Goal: Task Accomplishment & Management: Complete application form

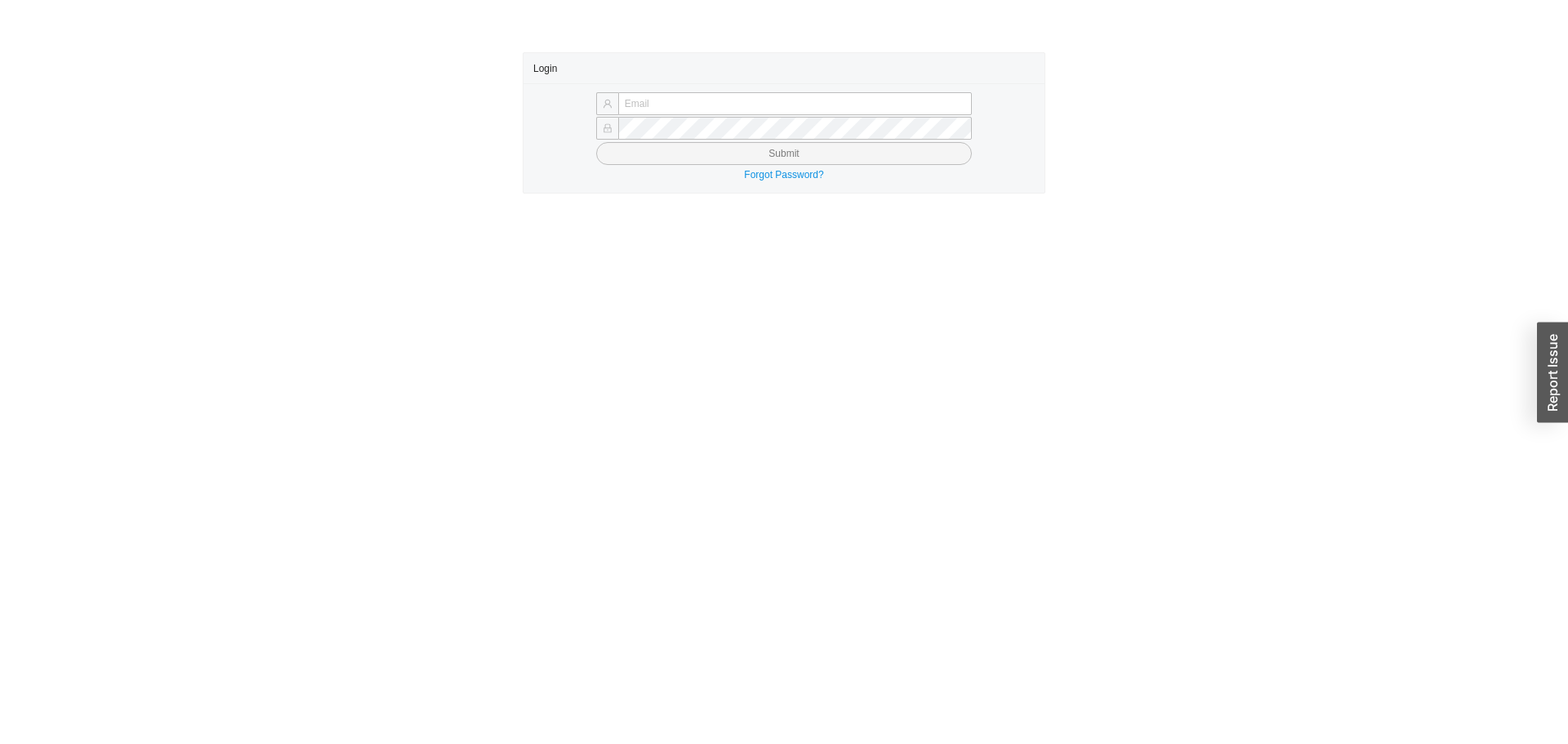
type input "butch@asbathnj.com"
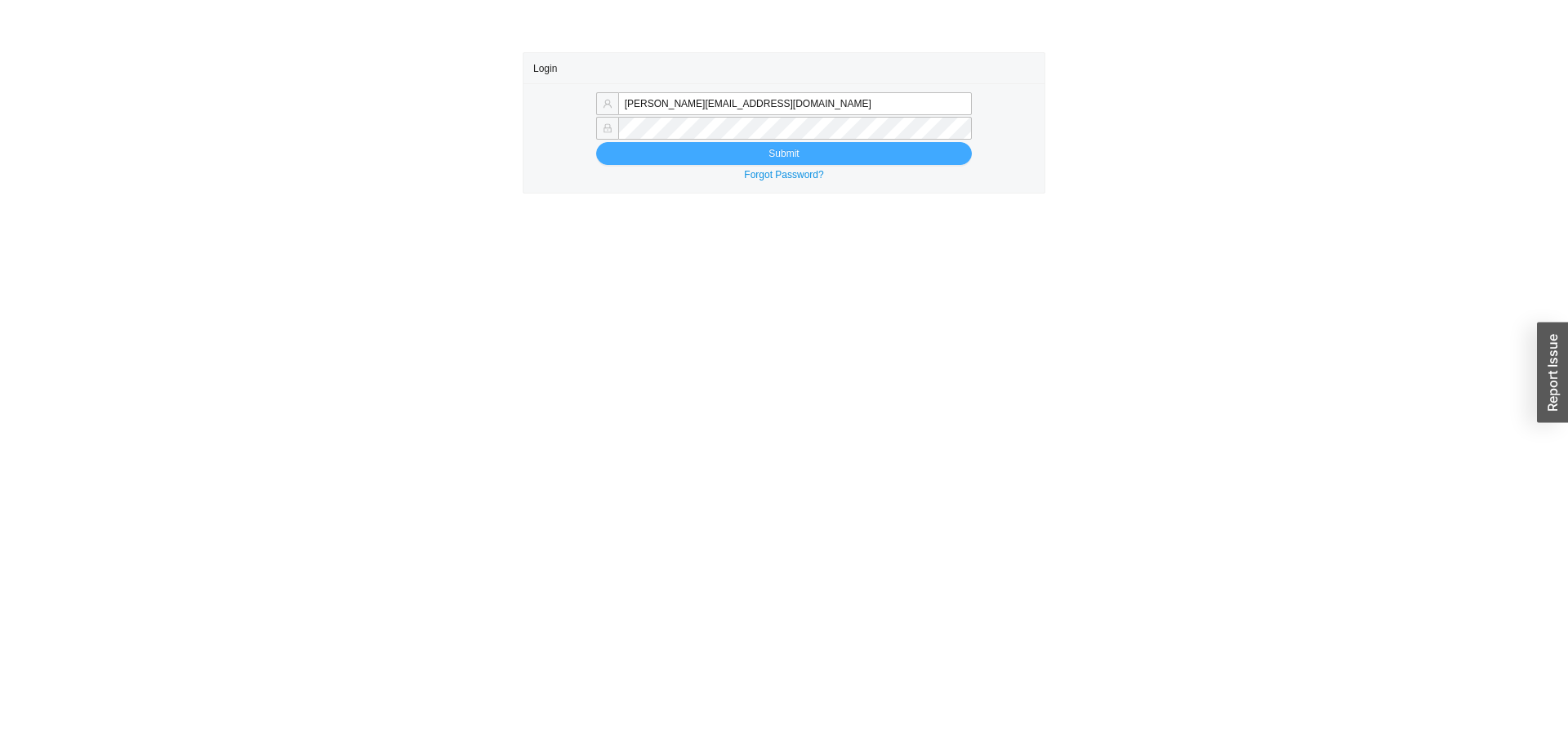
click at [710, 156] on button "Submit" at bounding box center [784, 154] width 376 height 23
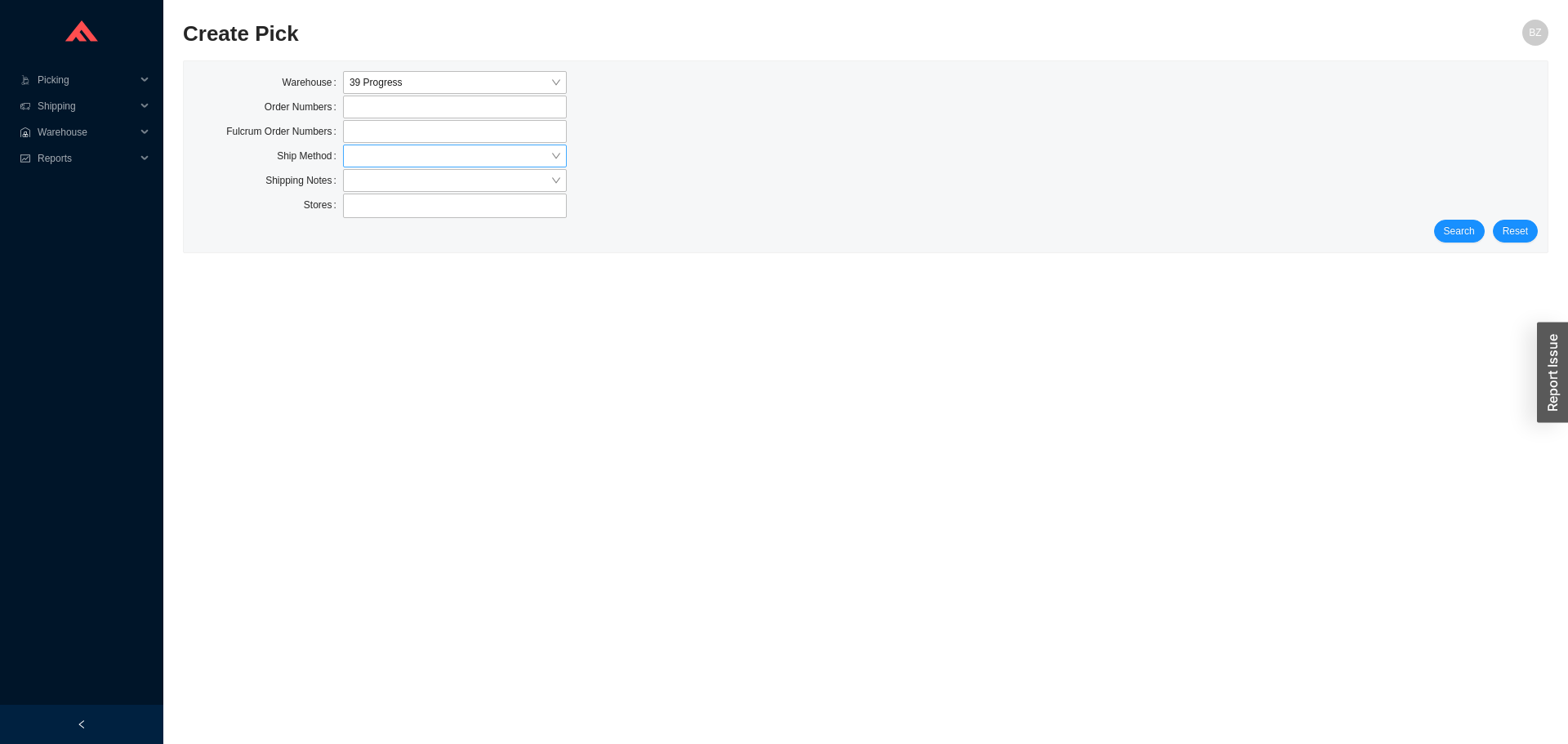
click at [433, 156] on input "search" at bounding box center [449, 156] width 201 height 21
click at [378, 257] on div "Our Truck" at bounding box center [454, 254] width 211 height 15
click at [1461, 239] on span "Search" at bounding box center [1460, 231] width 31 height 17
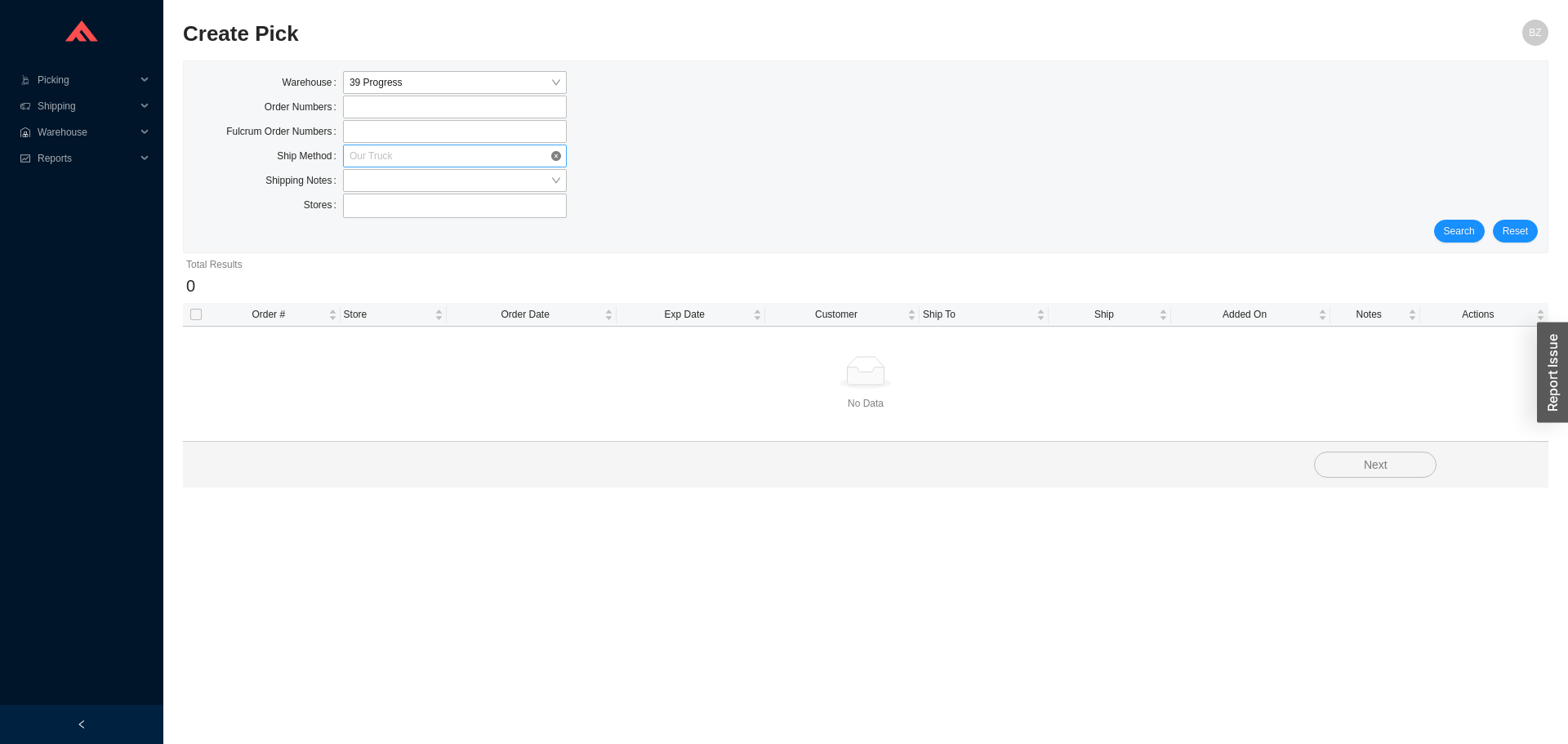
click at [365, 153] on span "Our Truck" at bounding box center [454, 156] width 211 height 21
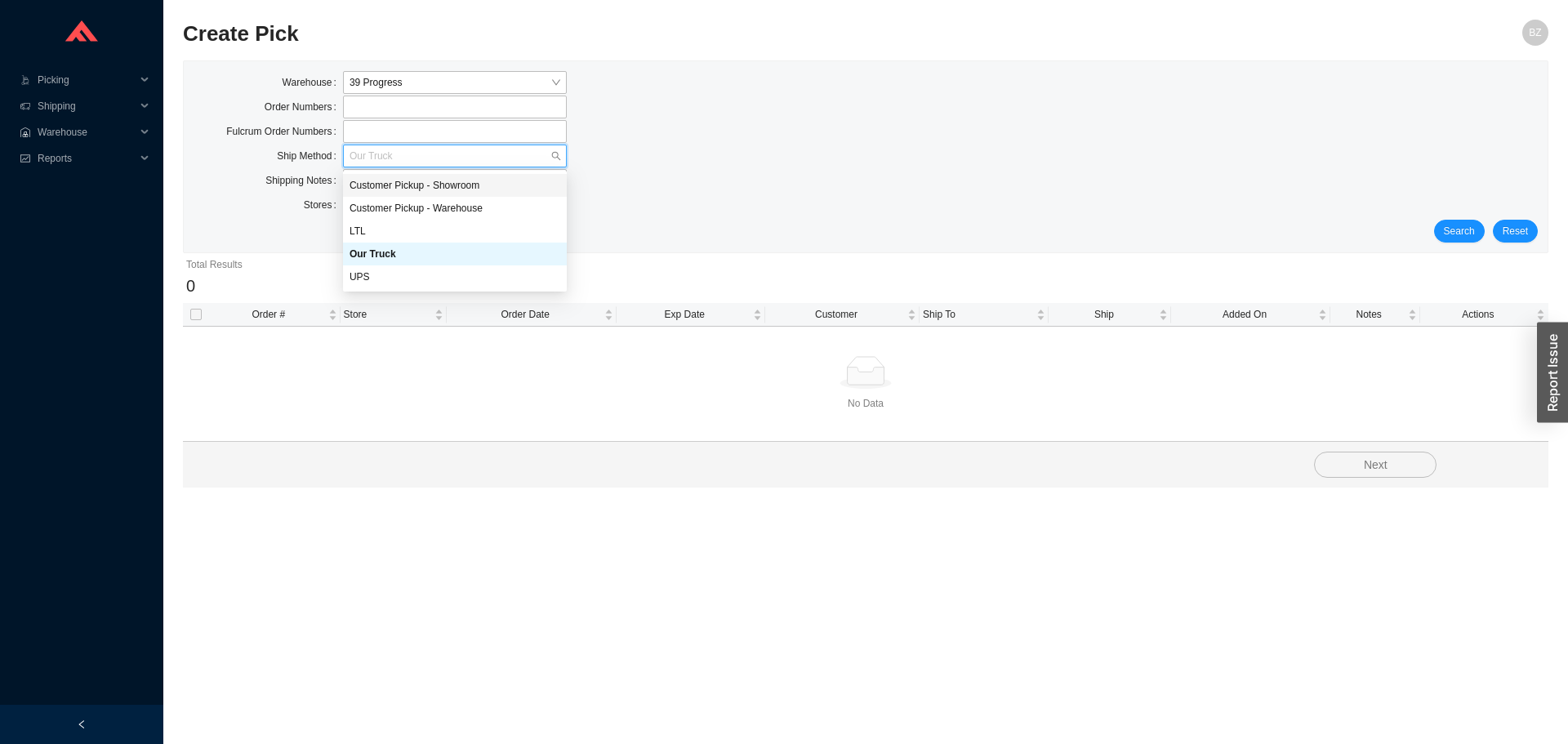
click at [443, 186] on div "Customer Pickup - Showroom" at bounding box center [454, 186] width 211 height 15
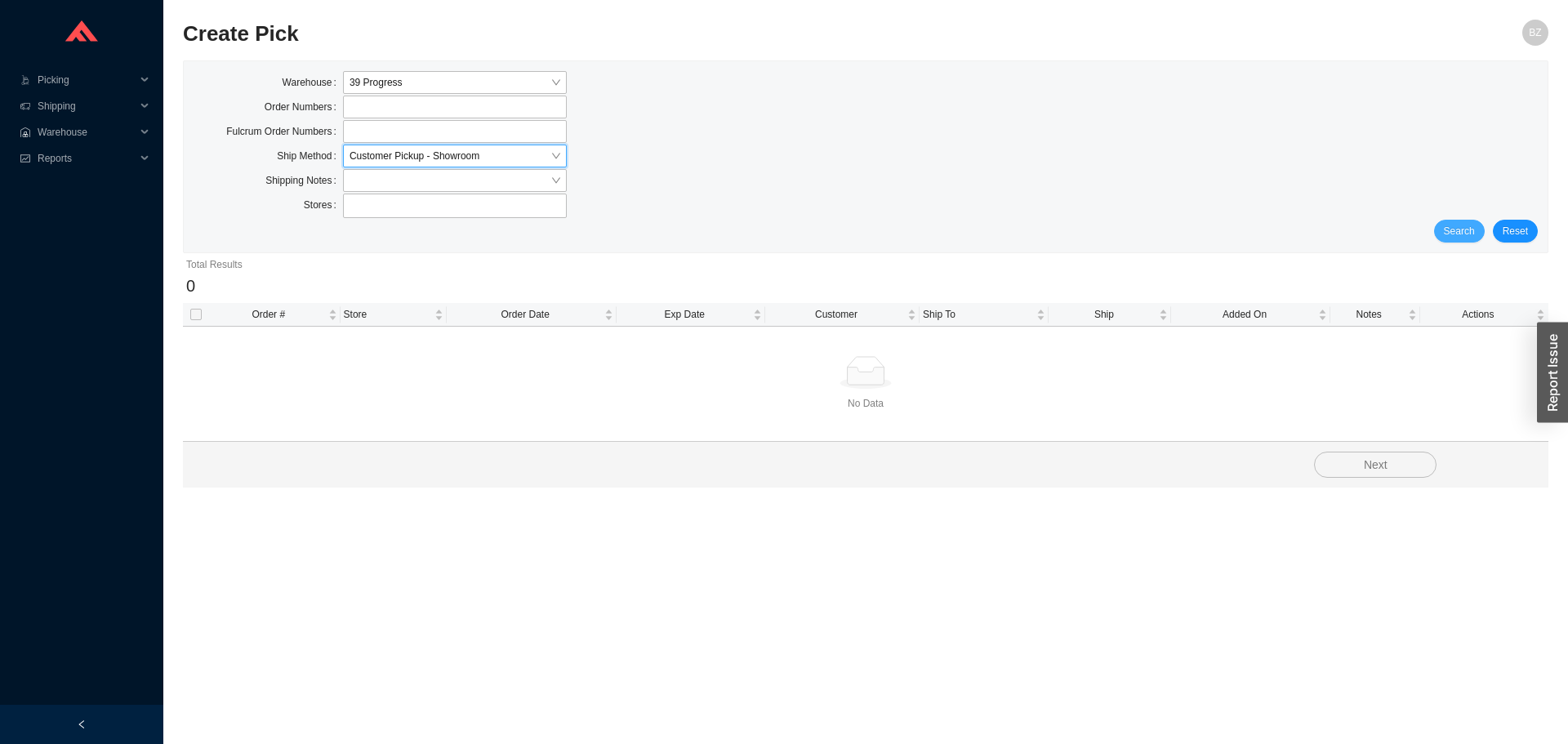
click at [1462, 231] on span "Search" at bounding box center [1460, 231] width 31 height 17
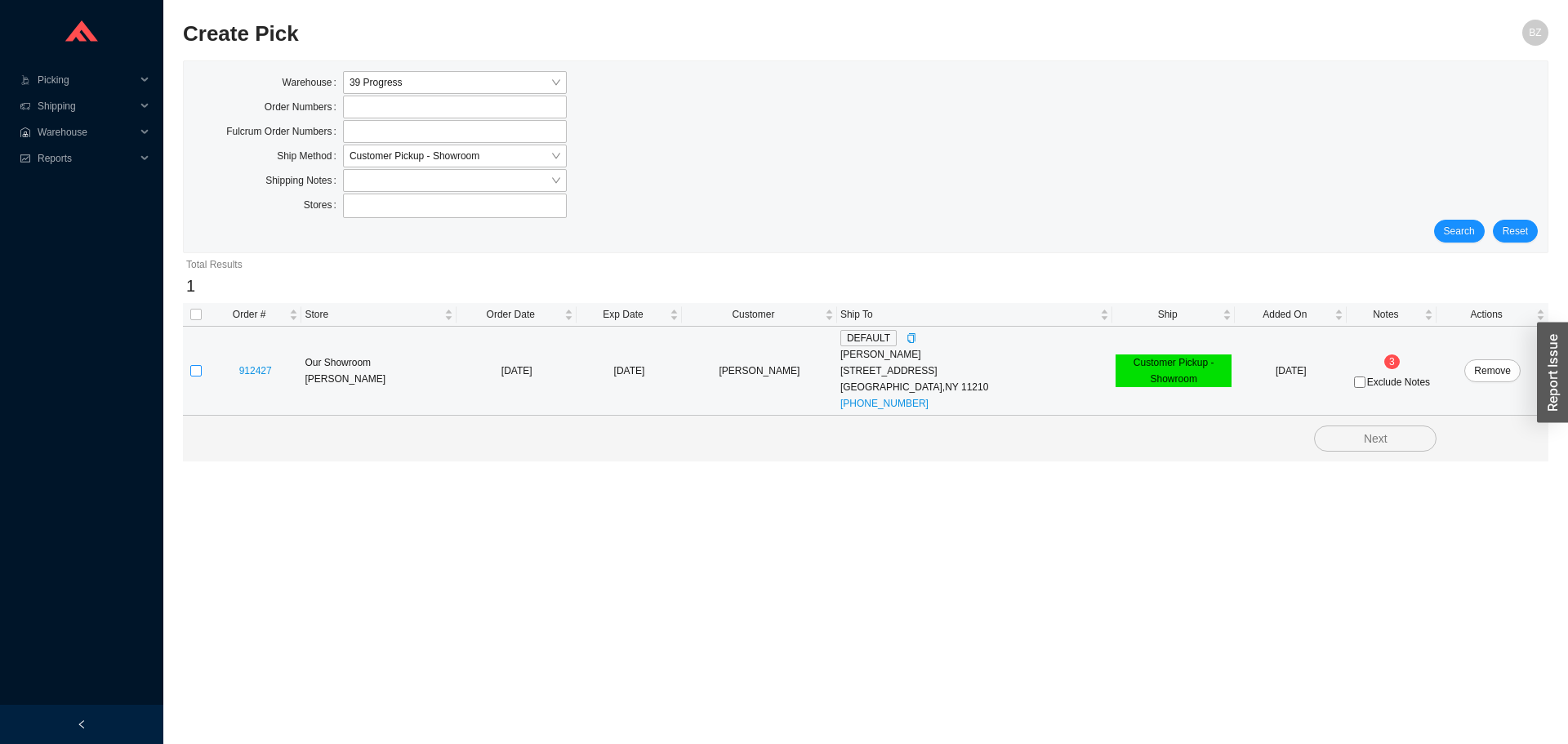
drag, startPoint x: 185, startPoint y: 370, endPoint x: 196, endPoint y: 370, distance: 11.0
click at [185, 370] on td at bounding box center [197, 372] width 26 height 89
click at [196, 370] on input "checkbox" at bounding box center [196, 371] width 12 height 12
checkbox input "true"
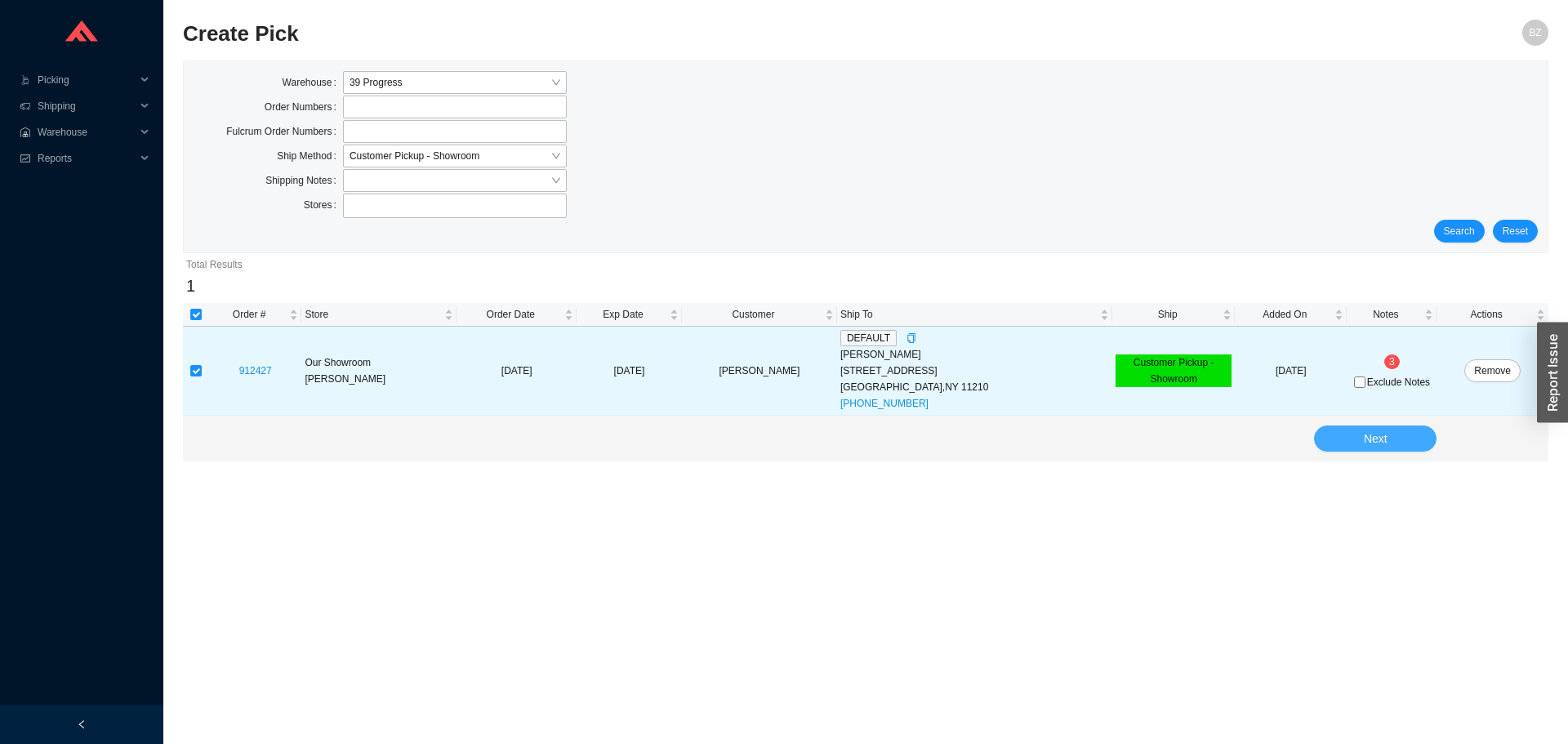
click at [1371, 433] on span "Next" at bounding box center [1376, 438] width 24 height 19
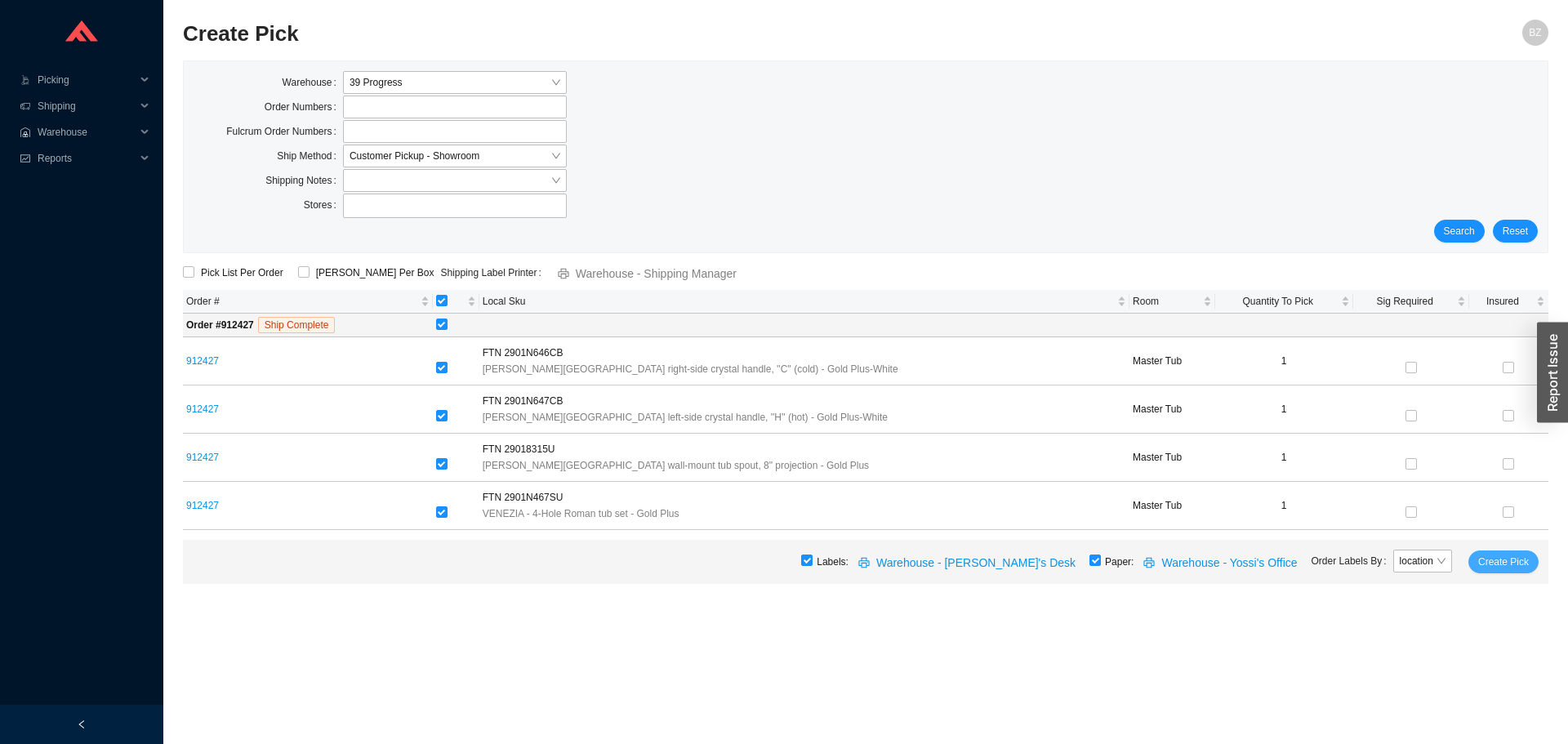
click at [1499, 562] on span "Create Pick" at bounding box center [1503, 562] width 50 height 17
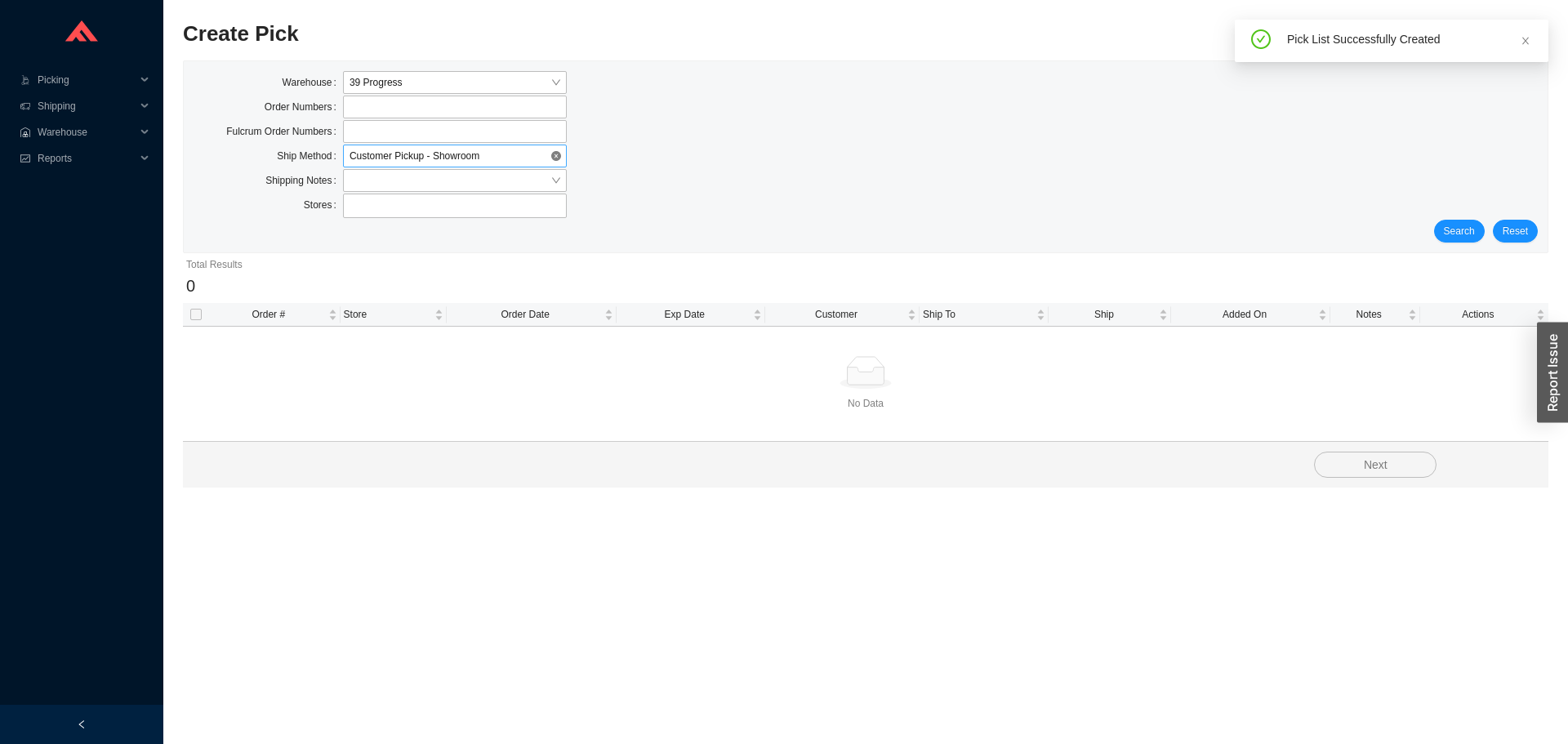
click at [415, 158] on span "Customer Pickup - Showroom" at bounding box center [454, 156] width 211 height 21
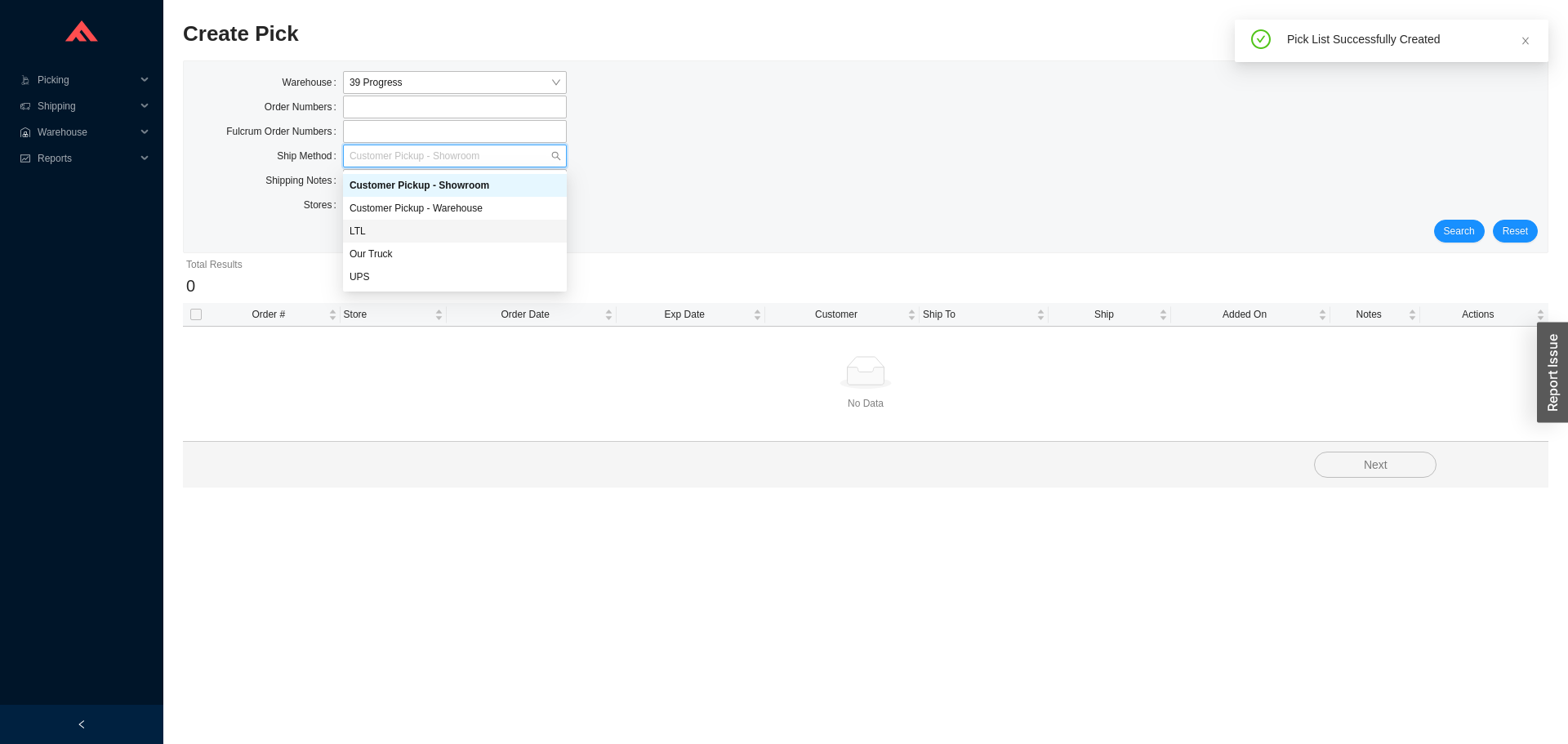
click at [358, 222] on div "LTL" at bounding box center [454, 231] width 224 height 23
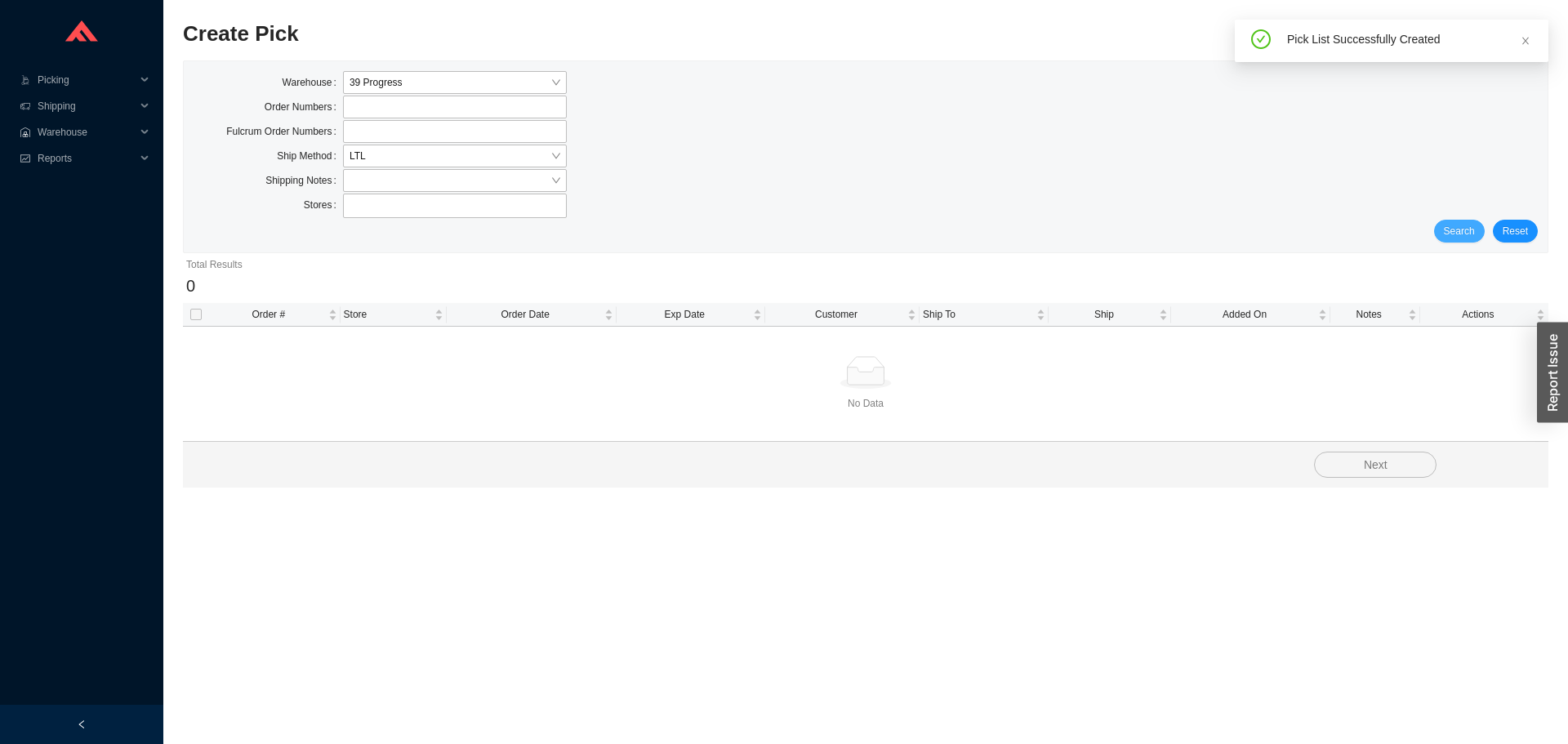
click at [1458, 229] on span "Search" at bounding box center [1460, 231] width 31 height 17
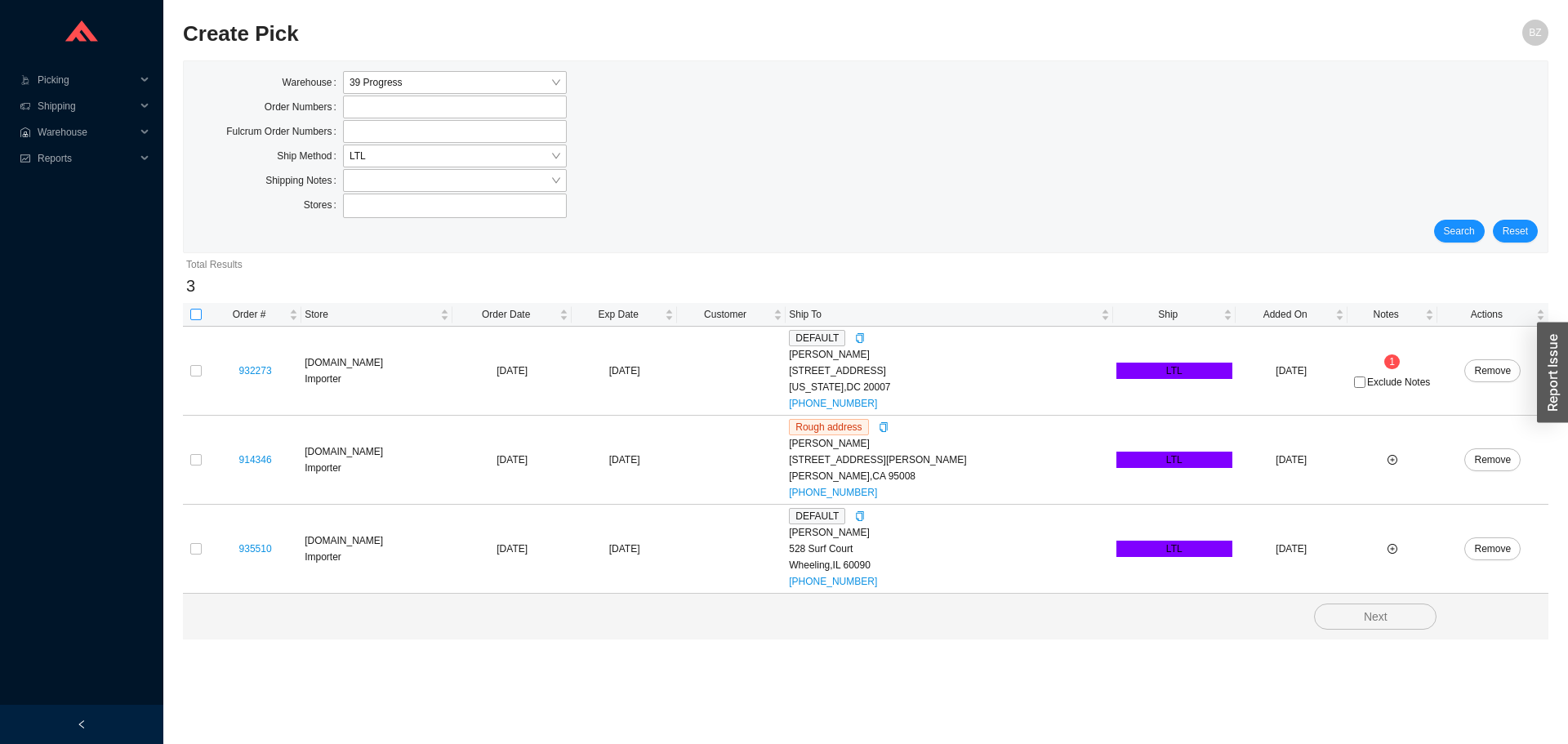
click at [192, 318] on input "checkbox" at bounding box center [196, 315] width 12 height 12
checkbox input "true"
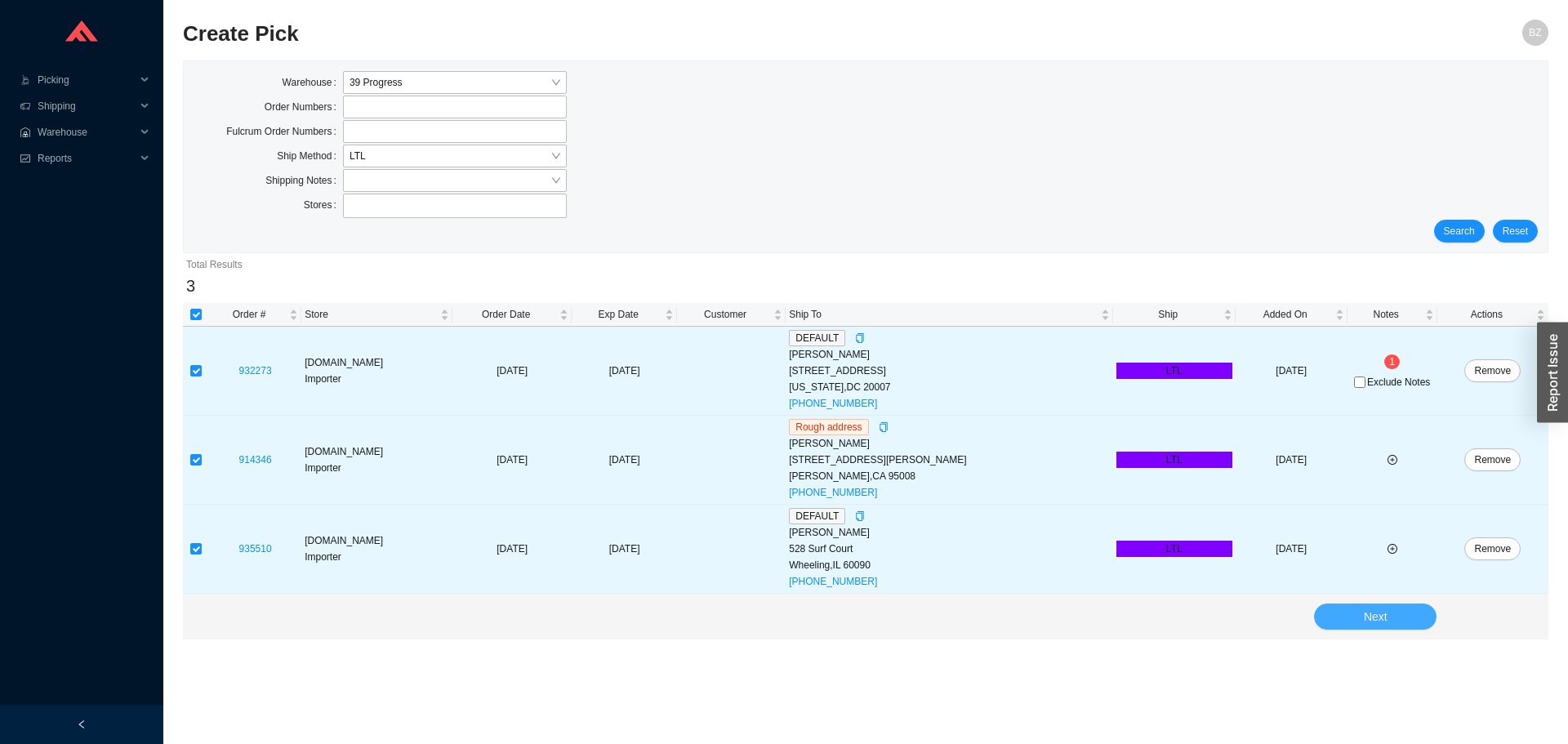
click at [1412, 620] on button "Next" at bounding box center [1376, 617] width 122 height 26
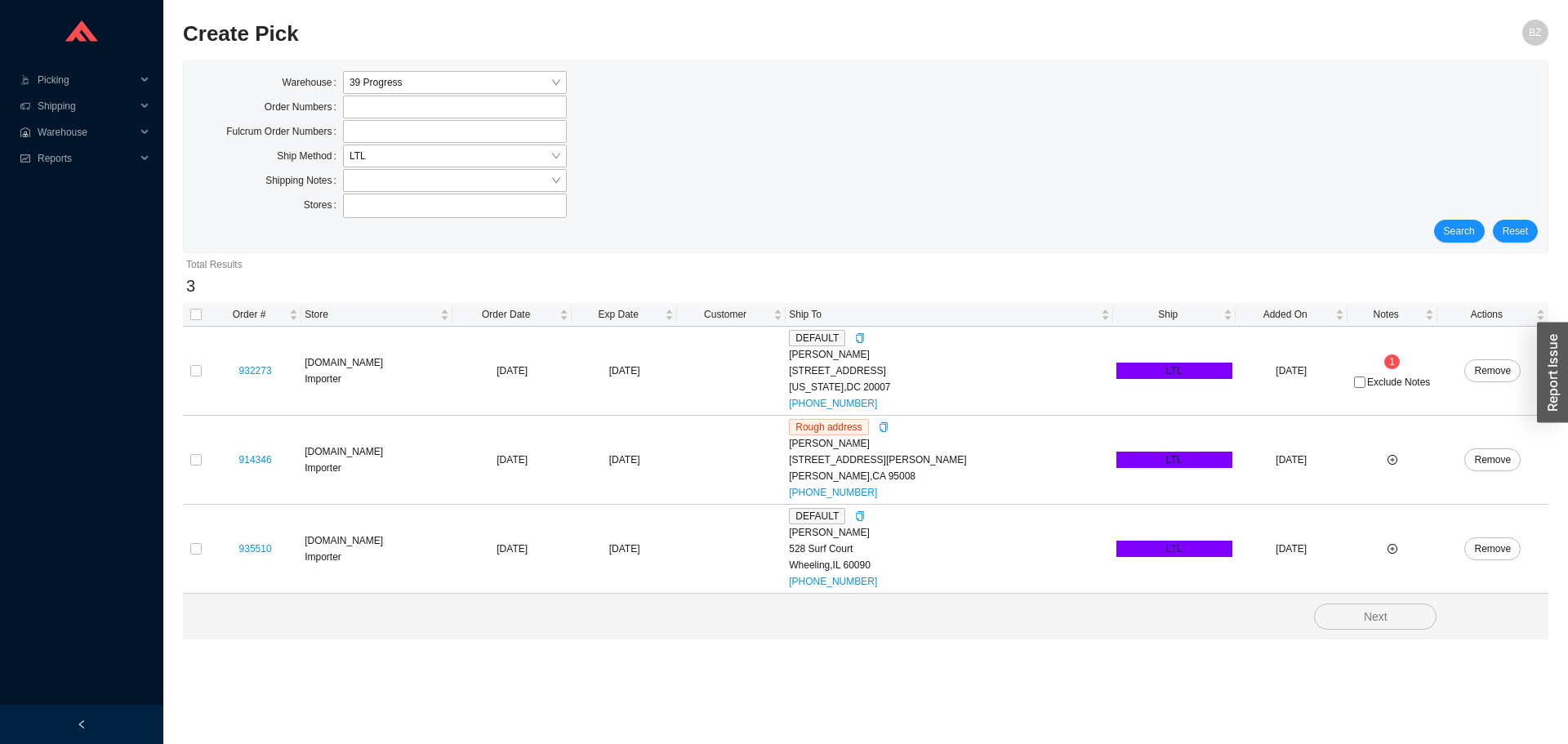
click at [196, 303] on th at bounding box center [197, 315] width 26 height 24
click at [199, 320] on input "checkbox" at bounding box center [196, 315] width 12 height 12
checkbox input "true"
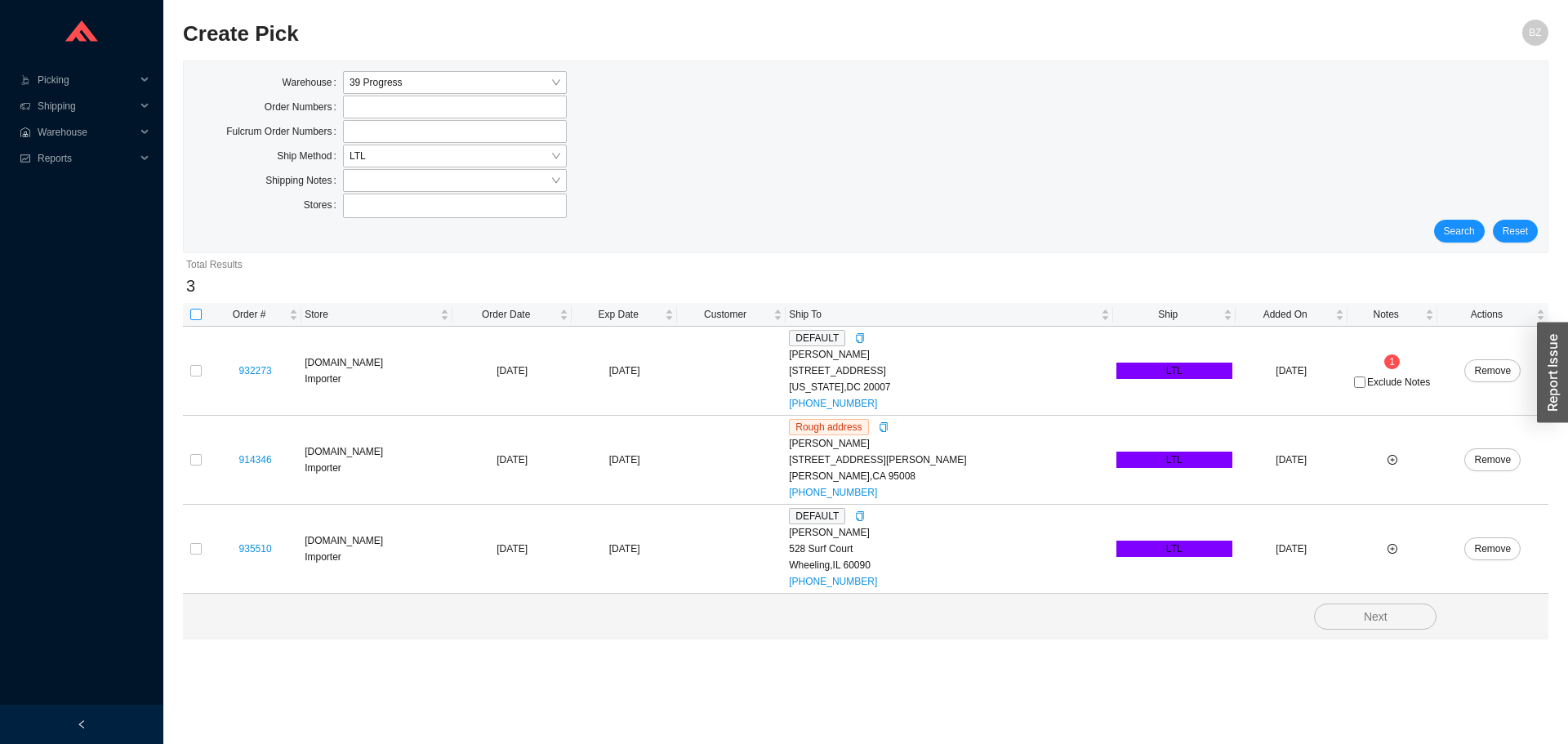
checkbox input "true"
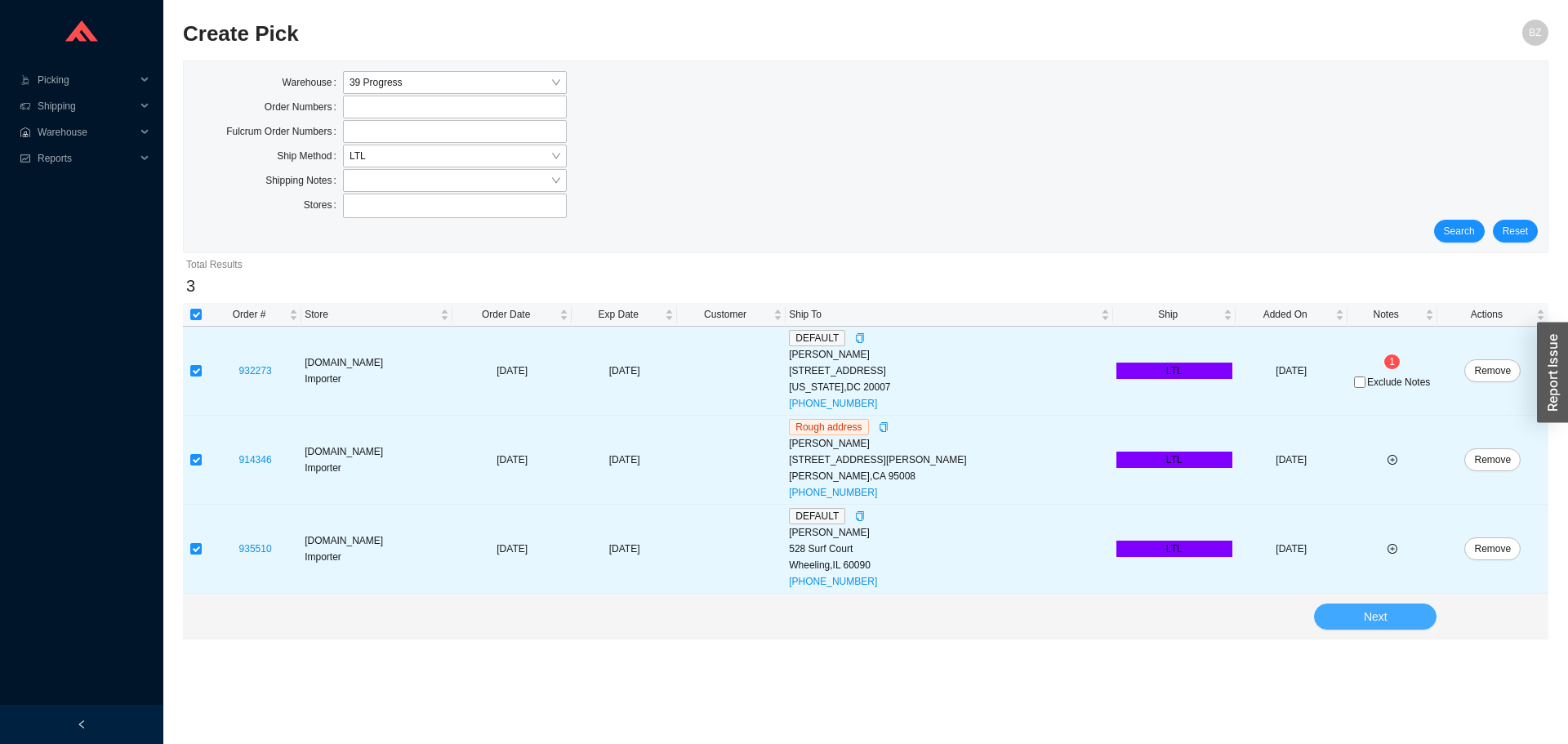
click at [1407, 617] on button "Next" at bounding box center [1376, 617] width 122 height 26
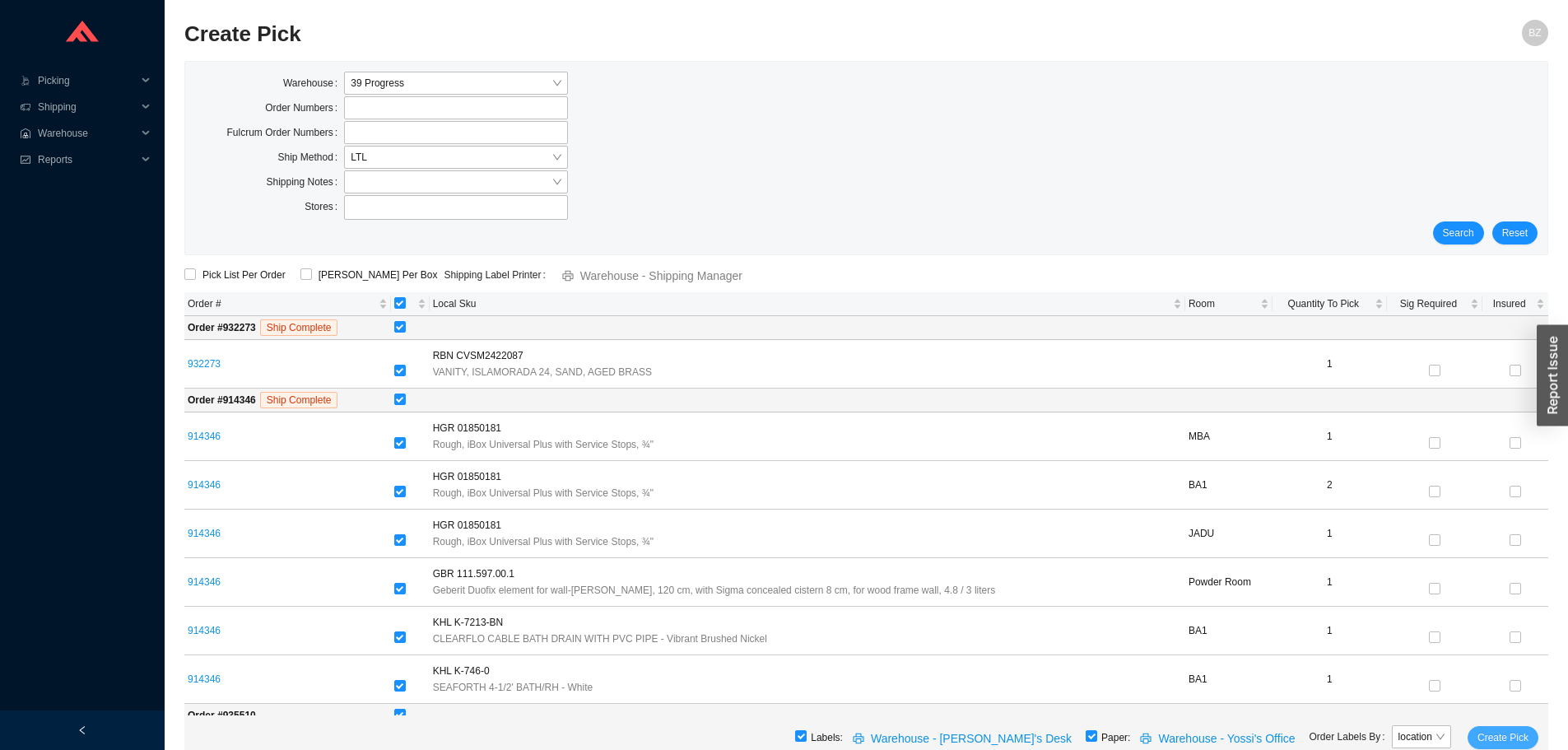
click at [1501, 733] on span "Create Pick" at bounding box center [1503, 738] width 51 height 17
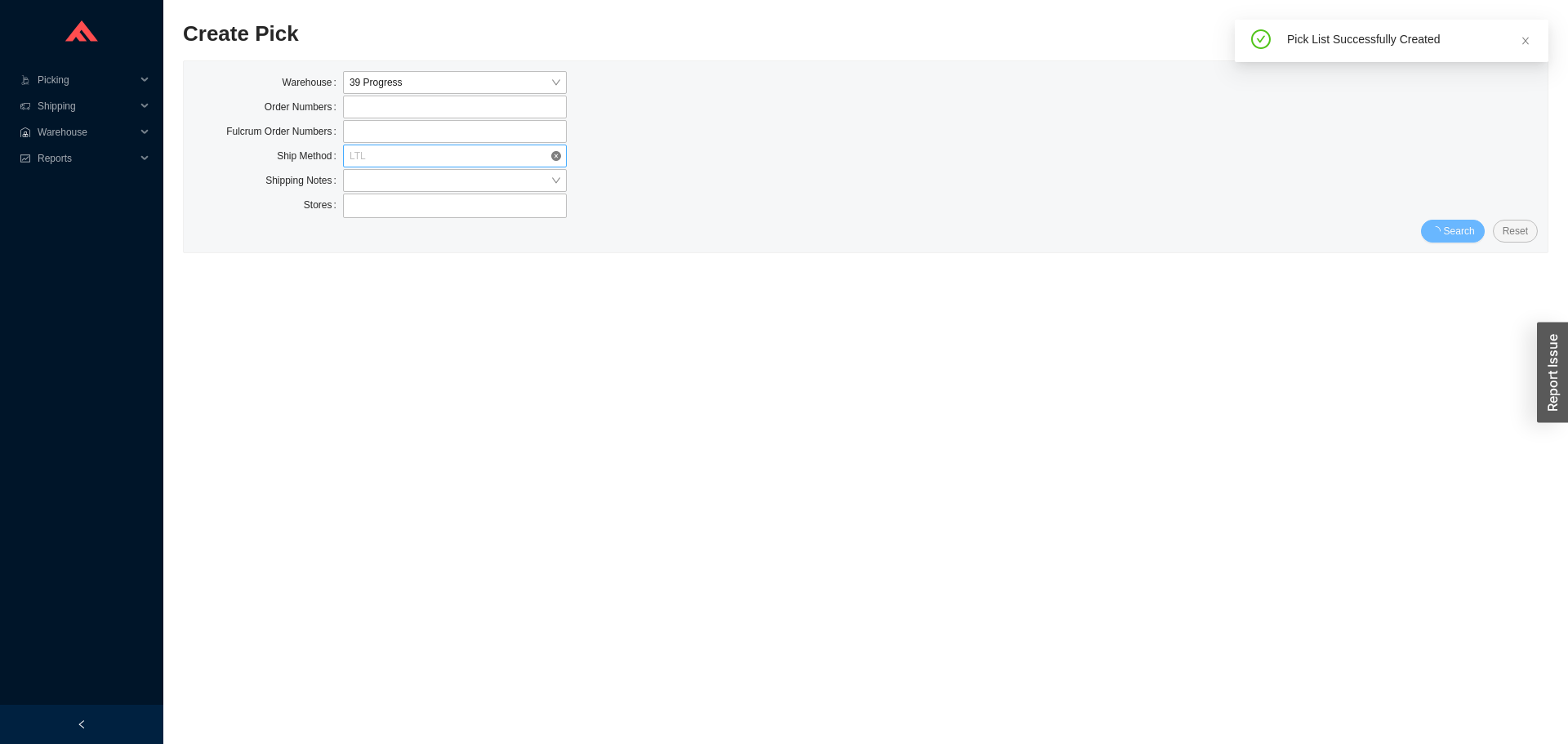
click at [429, 149] on span "LTL" at bounding box center [454, 156] width 211 height 21
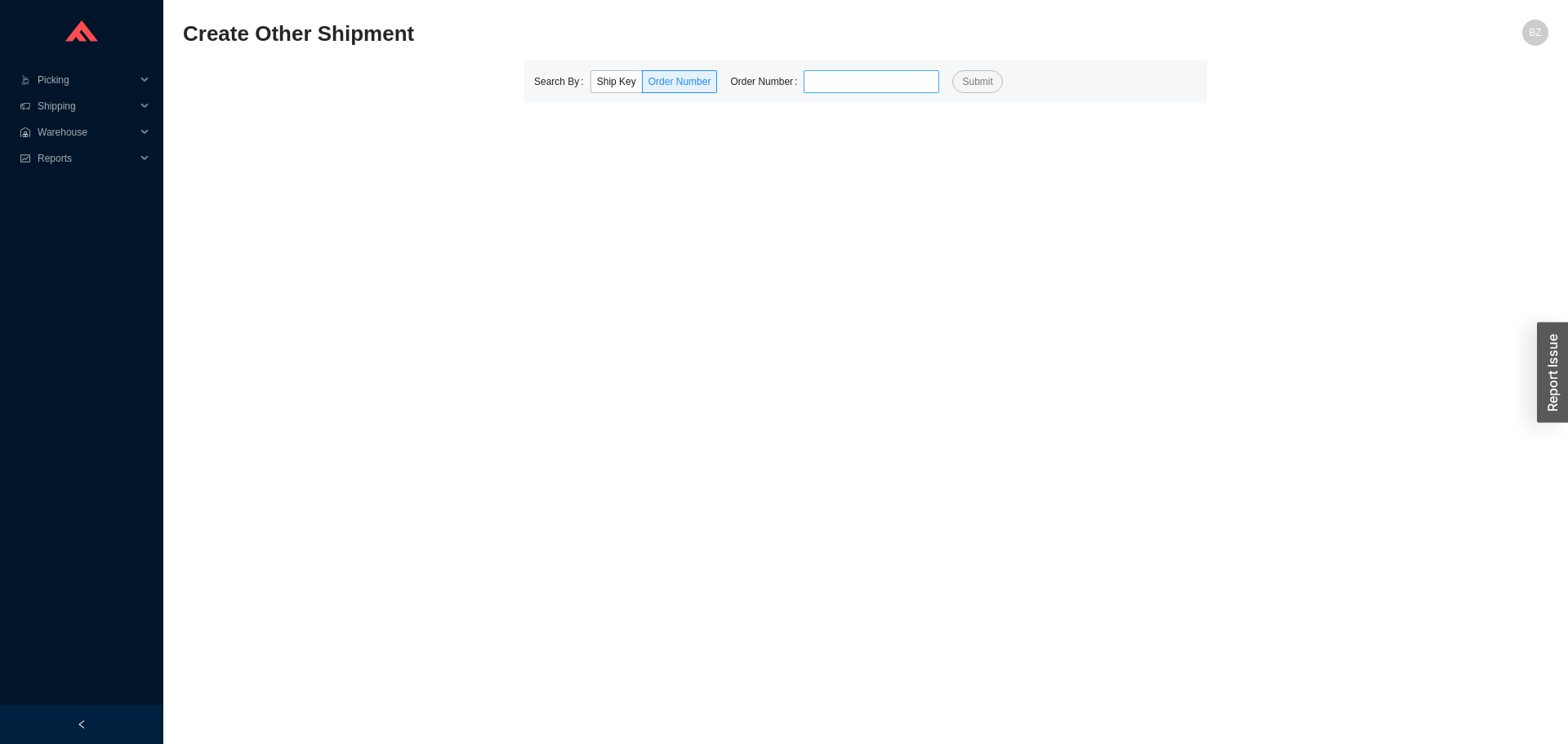
click at [896, 85] on input "tel" at bounding box center [871, 82] width 135 height 23
type input "931925"
click at [952, 70] on button "Submit" at bounding box center [977, 82] width 50 height 23
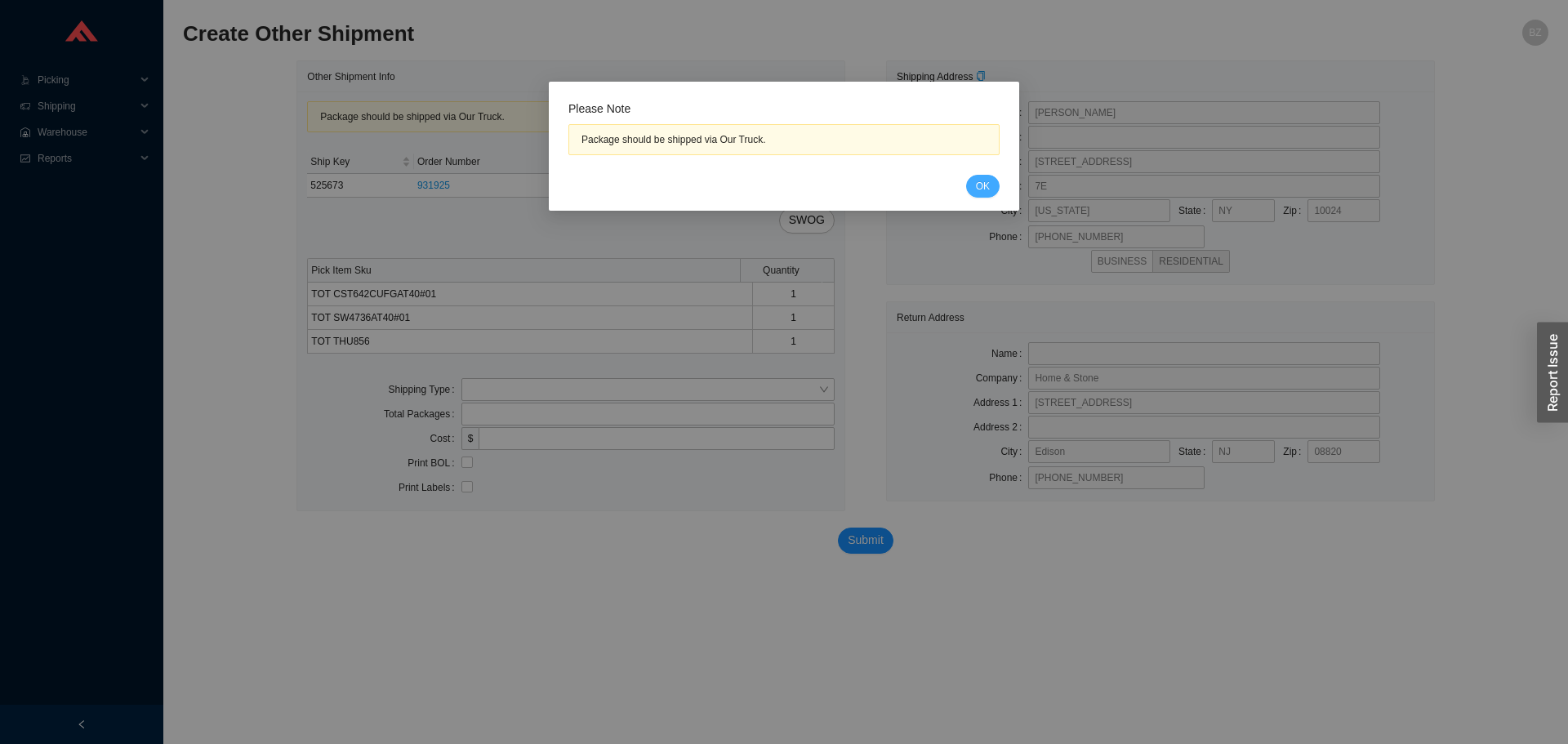
click at [973, 189] on button "OK" at bounding box center [983, 187] width 34 height 23
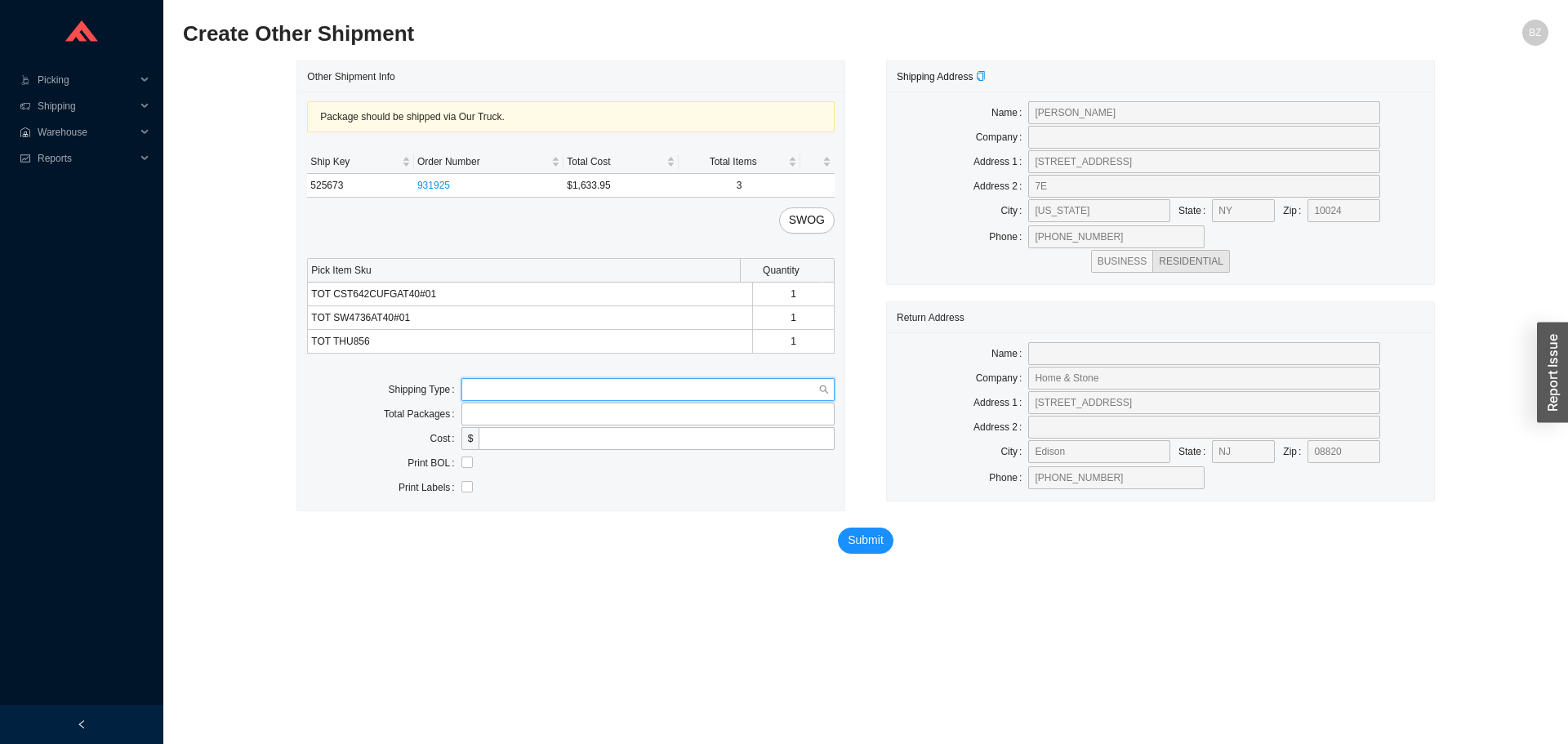
click at [522, 394] on input "search" at bounding box center [643, 390] width 350 height 21
click at [504, 414] on div "Our Truck" at bounding box center [648, 419] width 360 height 15
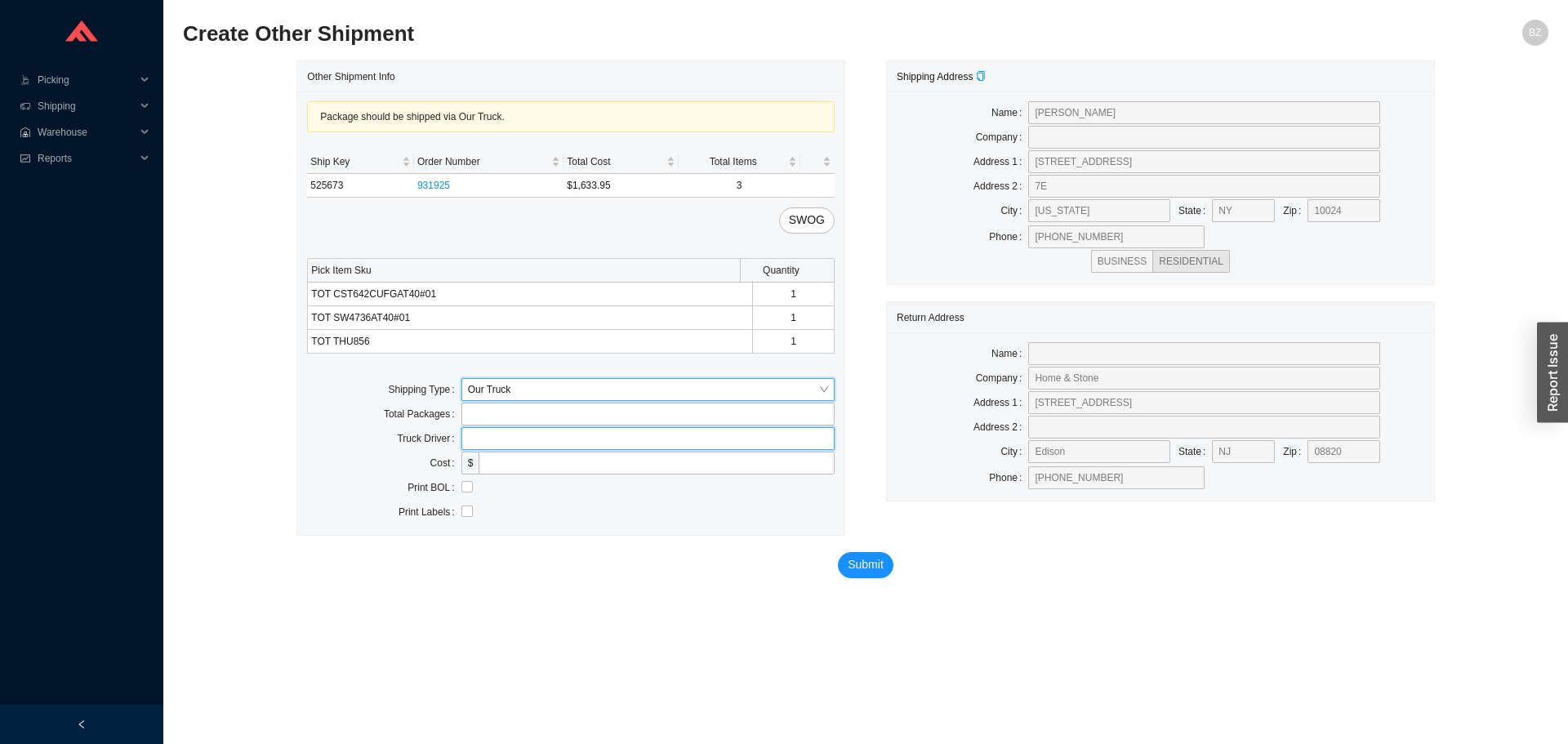
drag, startPoint x: 519, startPoint y: 438, endPoint x: 533, endPoint y: 445, distance: 15.7
click at [521, 439] on input "text" at bounding box center [648, 438] width 373 height 23
type input "bz"
click at [471, 486] on input "checkbox" at bounding box center [467, 487] width 12 height 12
checkbox input "true"
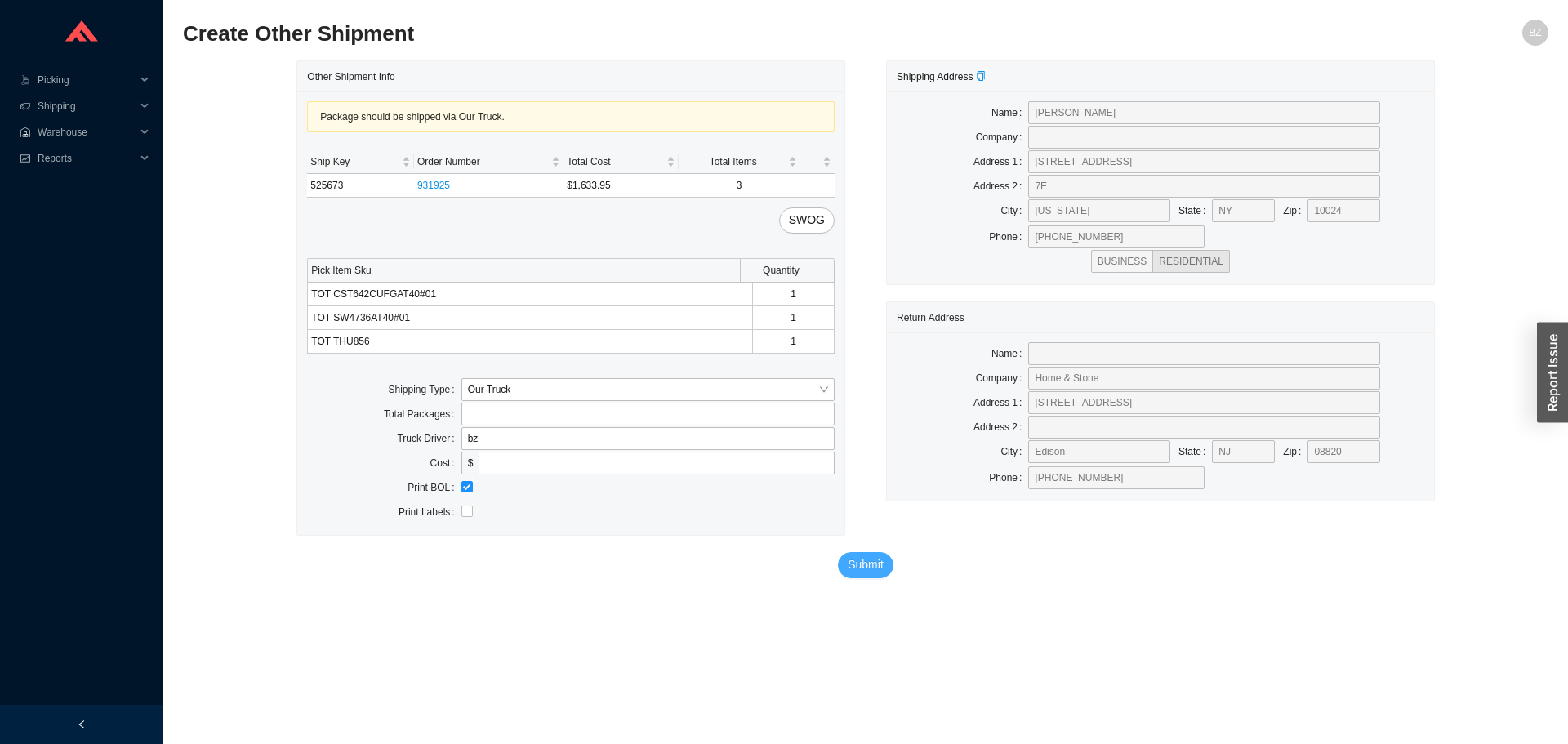
click at [854, 562] on span "Submit" at bounding box center [866, 565] width 36 height 19
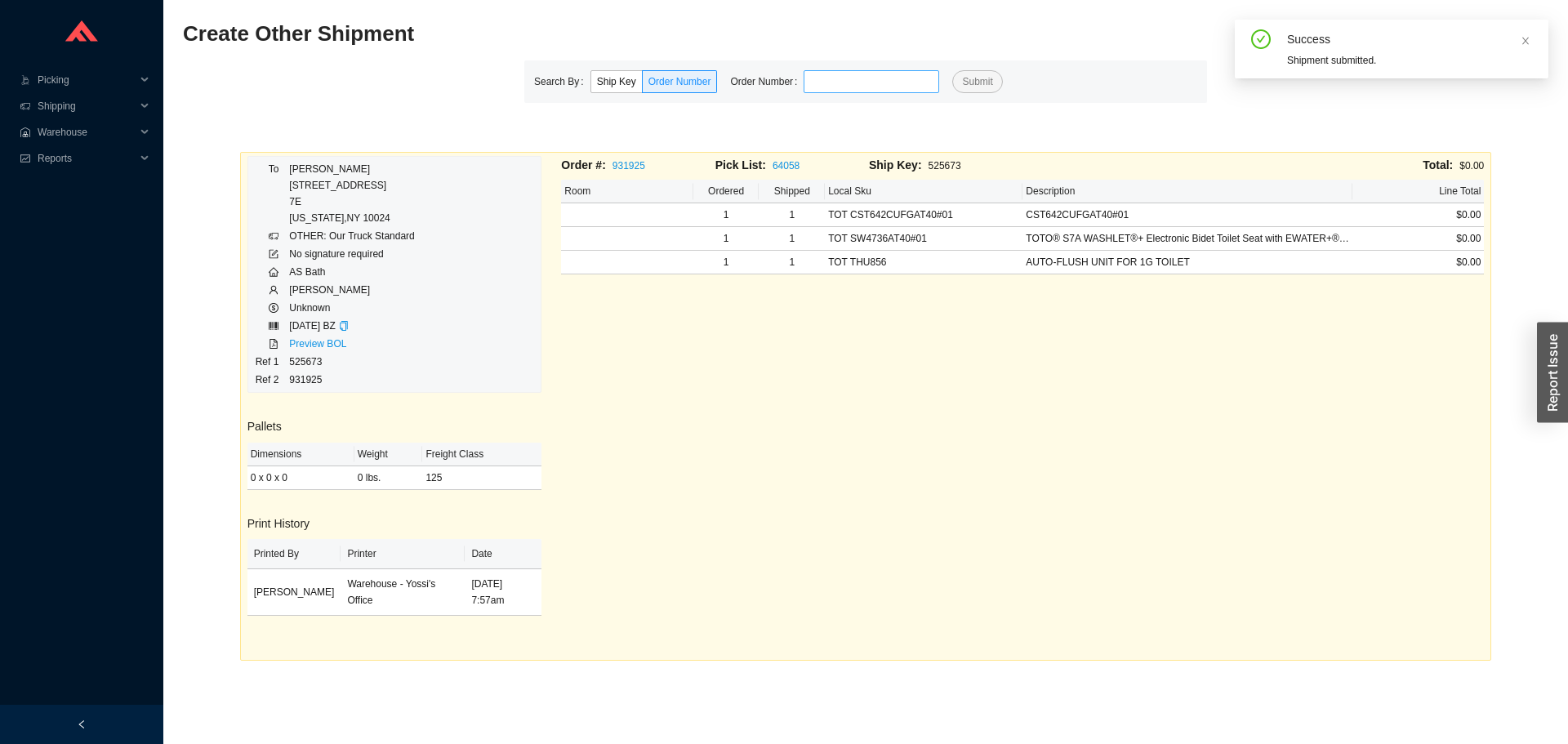
click at [882, 83] on input "tel" at bounding box center [871, 82] width 135 height 23
click at [318, 345] on link "Preview BOL" at bounding box center [317, 344] width 57 height 12
click at [827, 74] on input "9" at bounding box center [871, 82] width 135 height 23
type input "934818"
click at [952, 70] on button "Submit" at bounding box center [977, 82] width 50 height 23
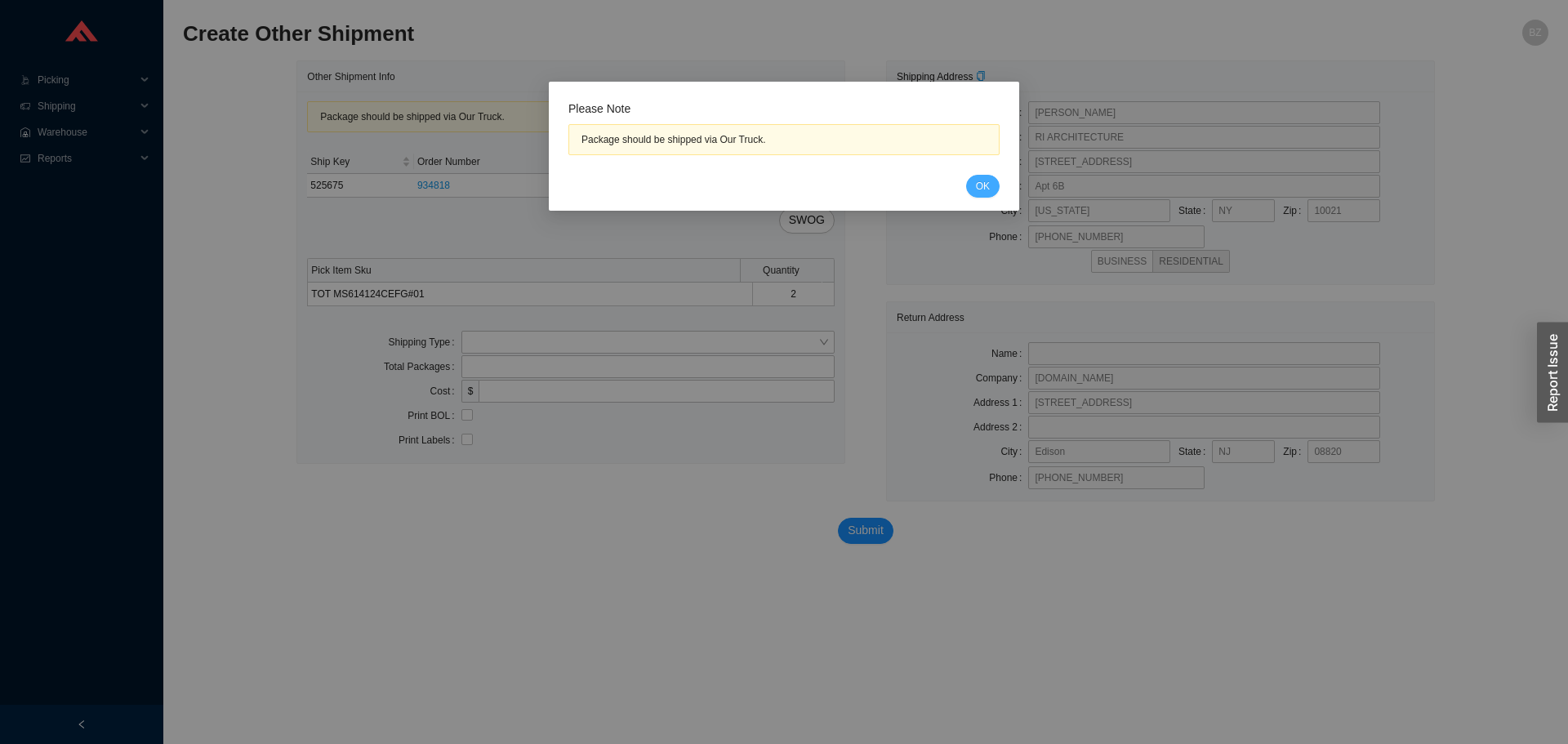
click at [972, 183] on button "OK" at bounding box center [983, 187] width 34 height 23
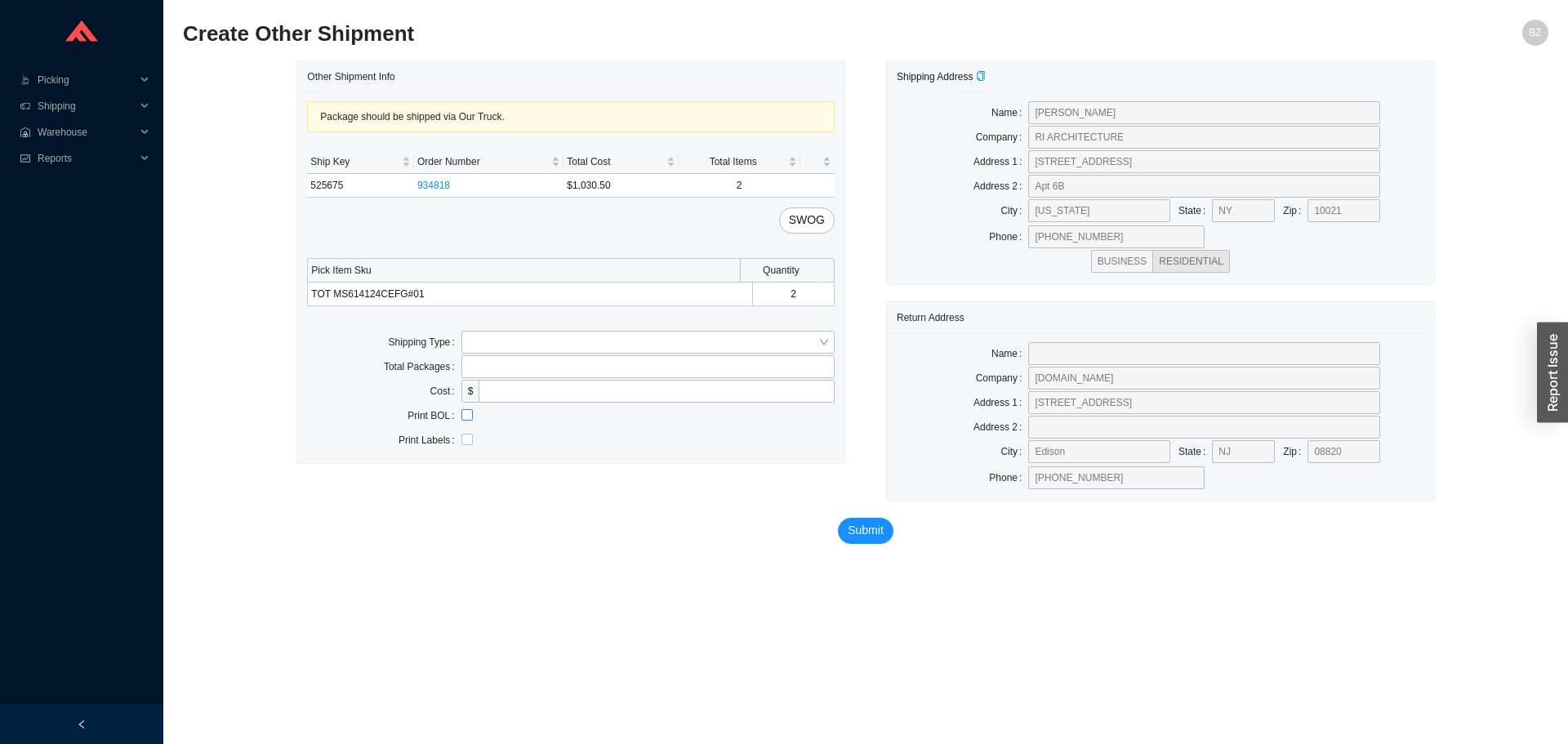
click at [465, 419] on input "checkbox" at bounding box center [467, 415] width 12 height 12
checkbox input "true"
click at [864, 530] on span "Submit" at bounding box center [866, 530] width 36 height 19
click at [554, 340] on input "search" at bounding box center [643, 343] width 350 height 21
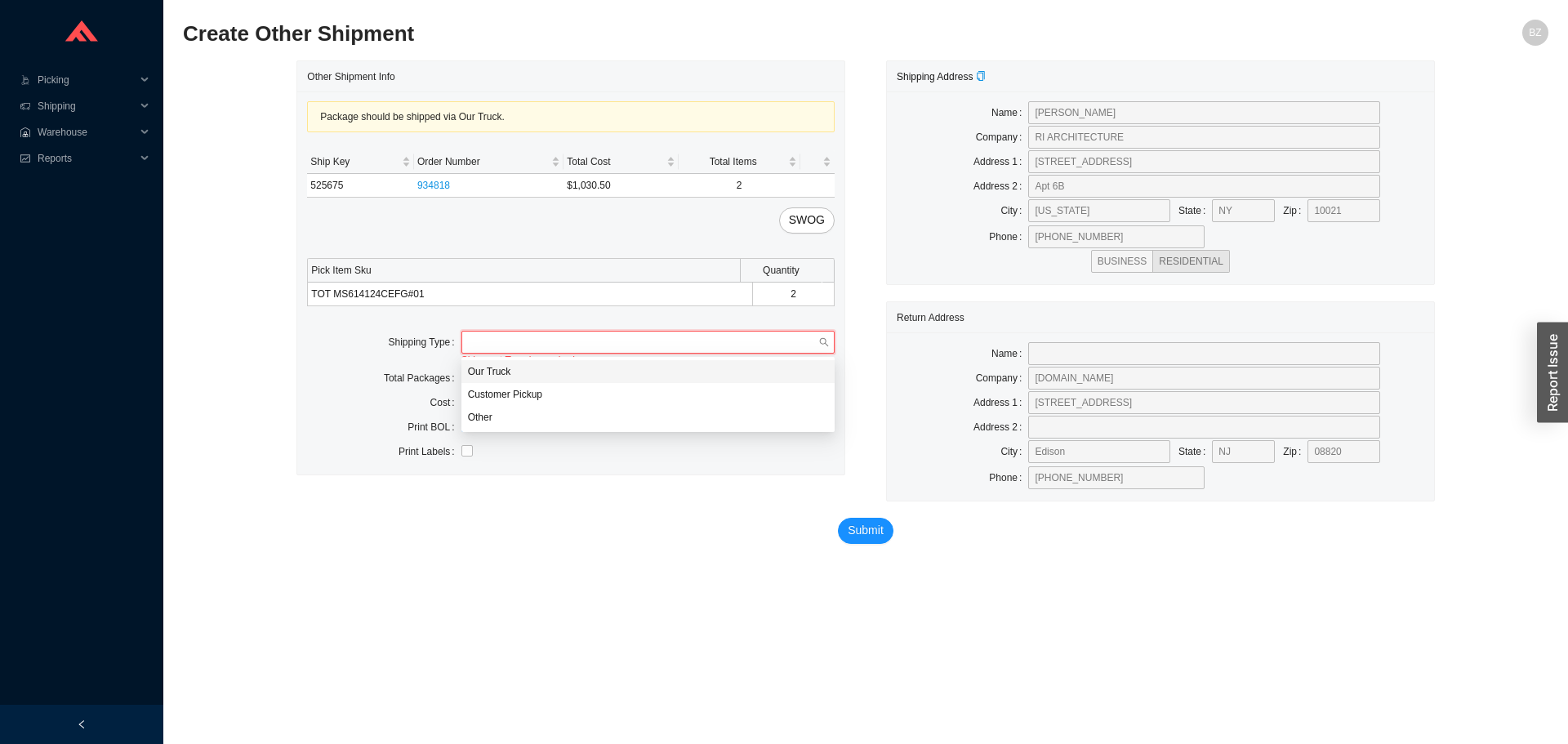
click at [500, 363] on div "Our Truck" at bounding box center [648, 372] width 373 height 23
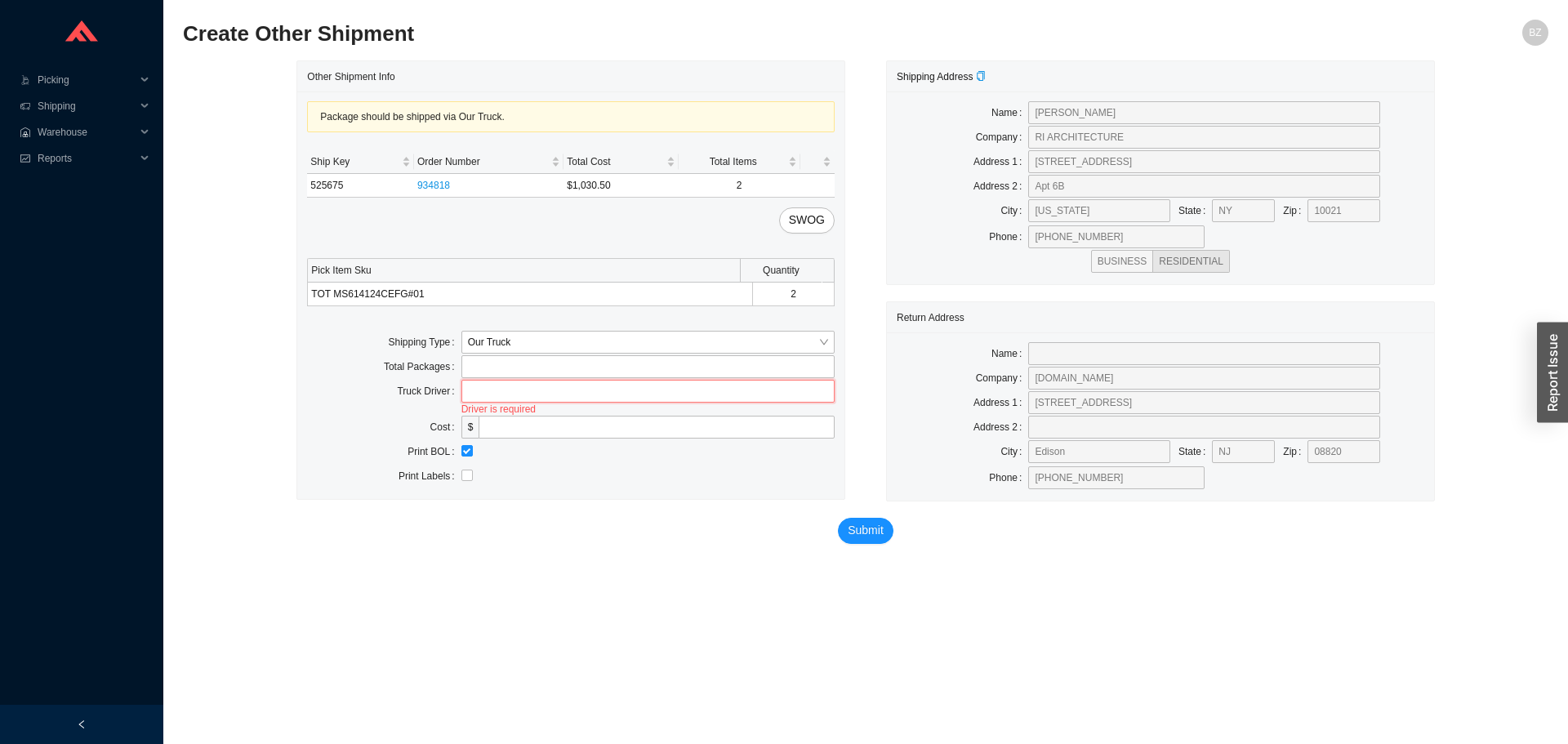
drag, startPoint x: 571, startPoint y: 391, endPoint x: 557, endPoint y: 402, distance: 17.8
click at [571, 391] on input "text" at bounding box center [648, 391] width 373 height 23
type input "bz"
click at [858, 530] on span "Submit" at bounding box center [866, 530] width 36 height 19
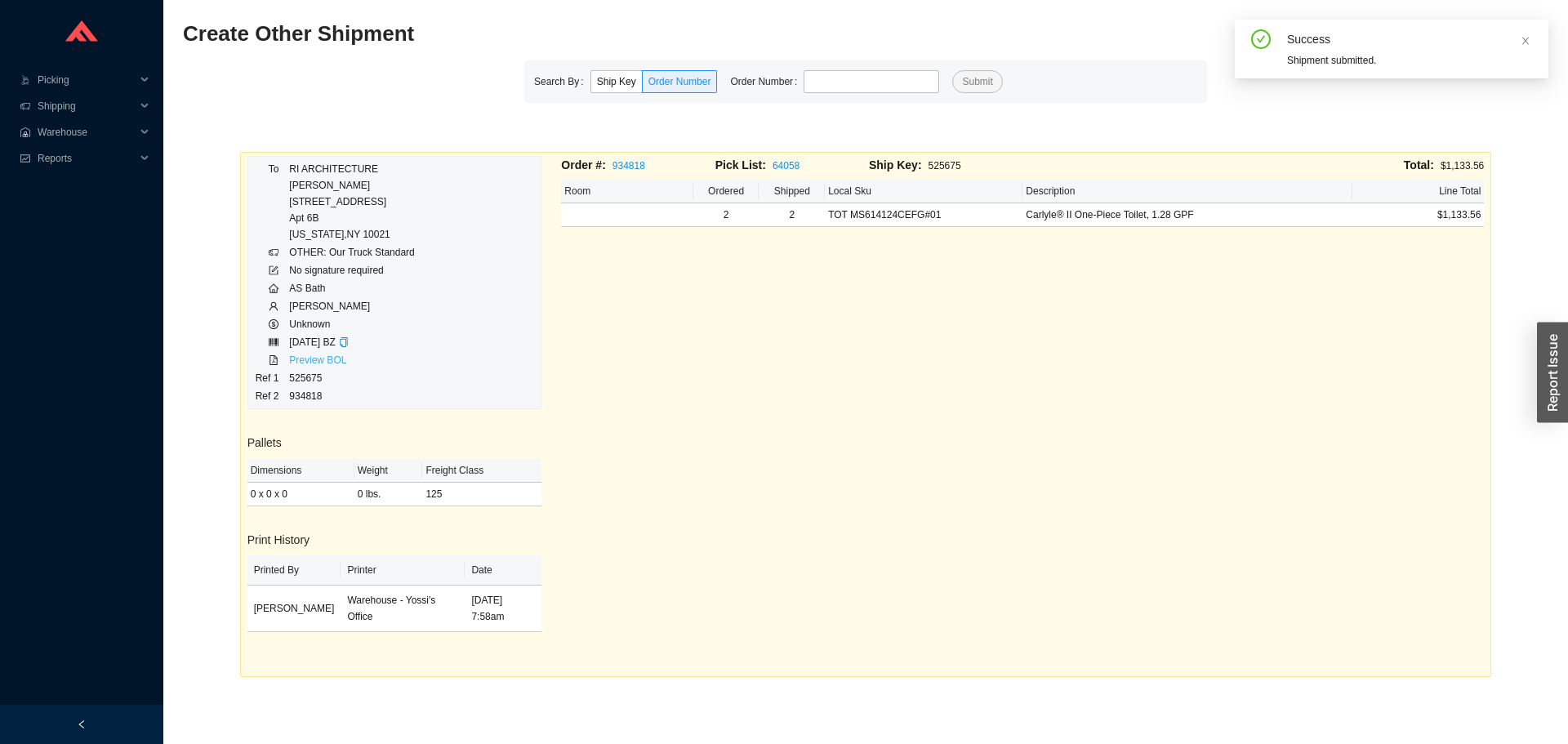
click at [331, 360] on link "Preview BOL" at bounding box center [317, 360] width 57 height 12
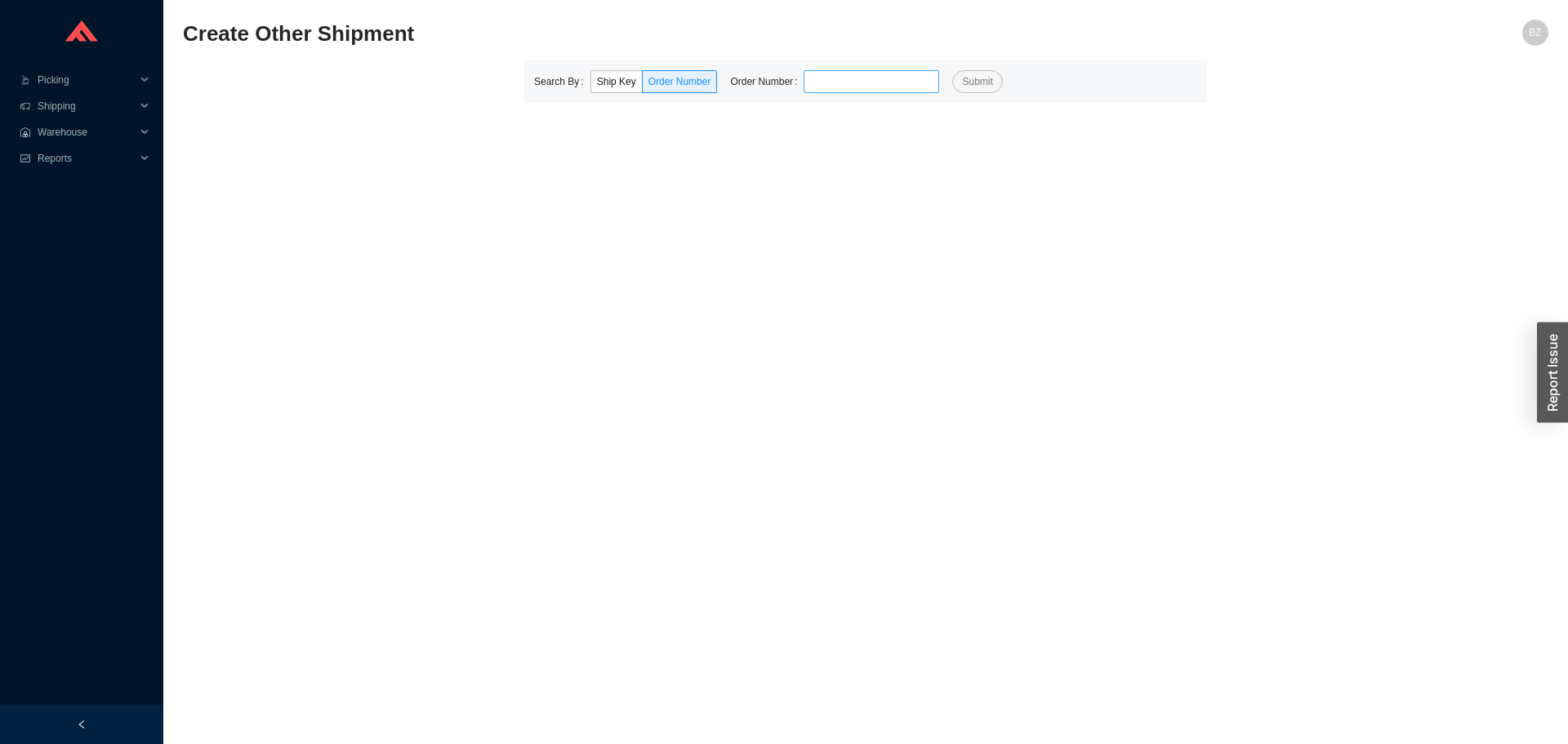
click at [855, 73] on input "tel" at bounding box center [871, 82] width 135 height 23
type input "930829"
click at [952, 70] on button "Submit" at bounding box center [977, 82] width 50 height 23
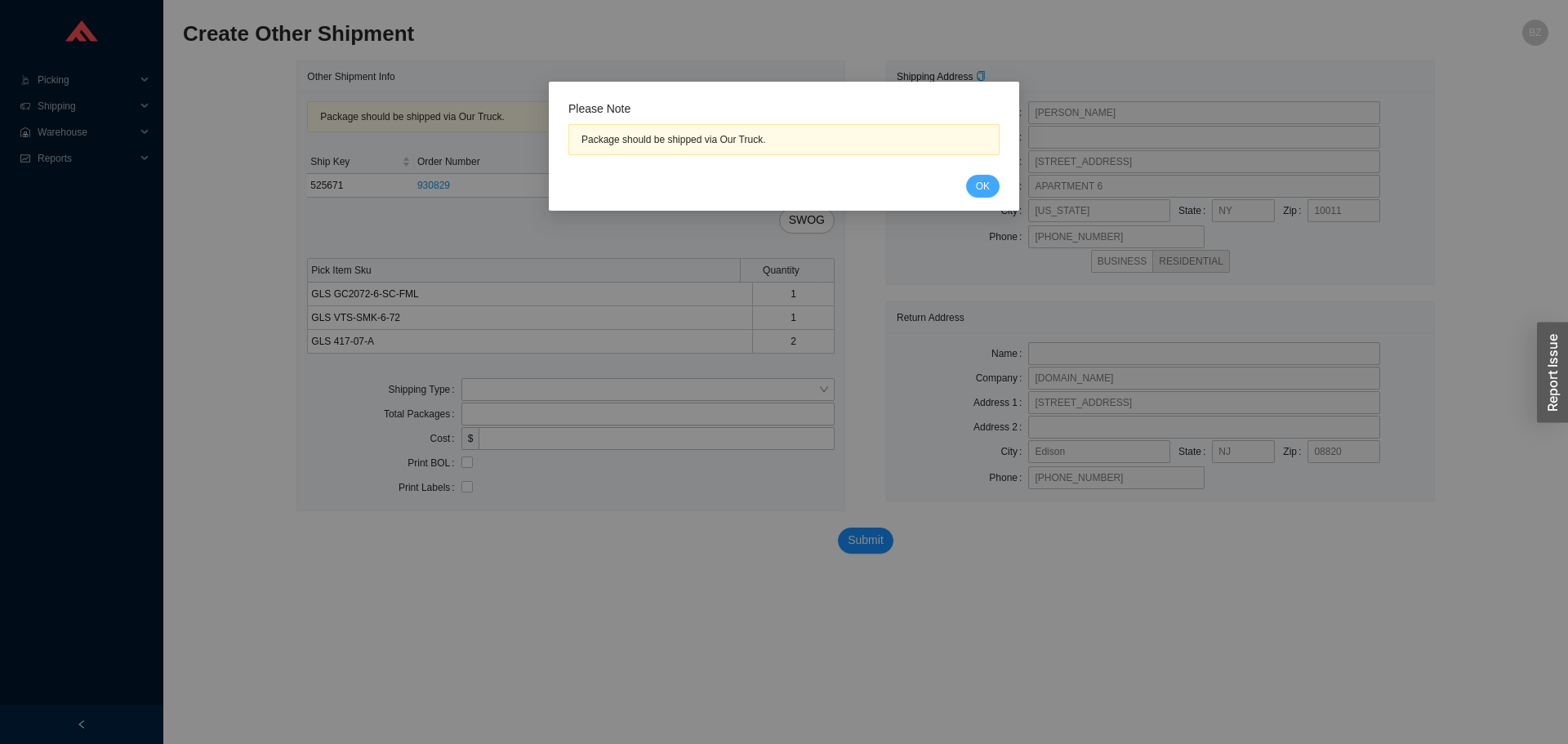
click at [966, 175] on button "OK" at bounding box center [983, 187] width 34 height 23
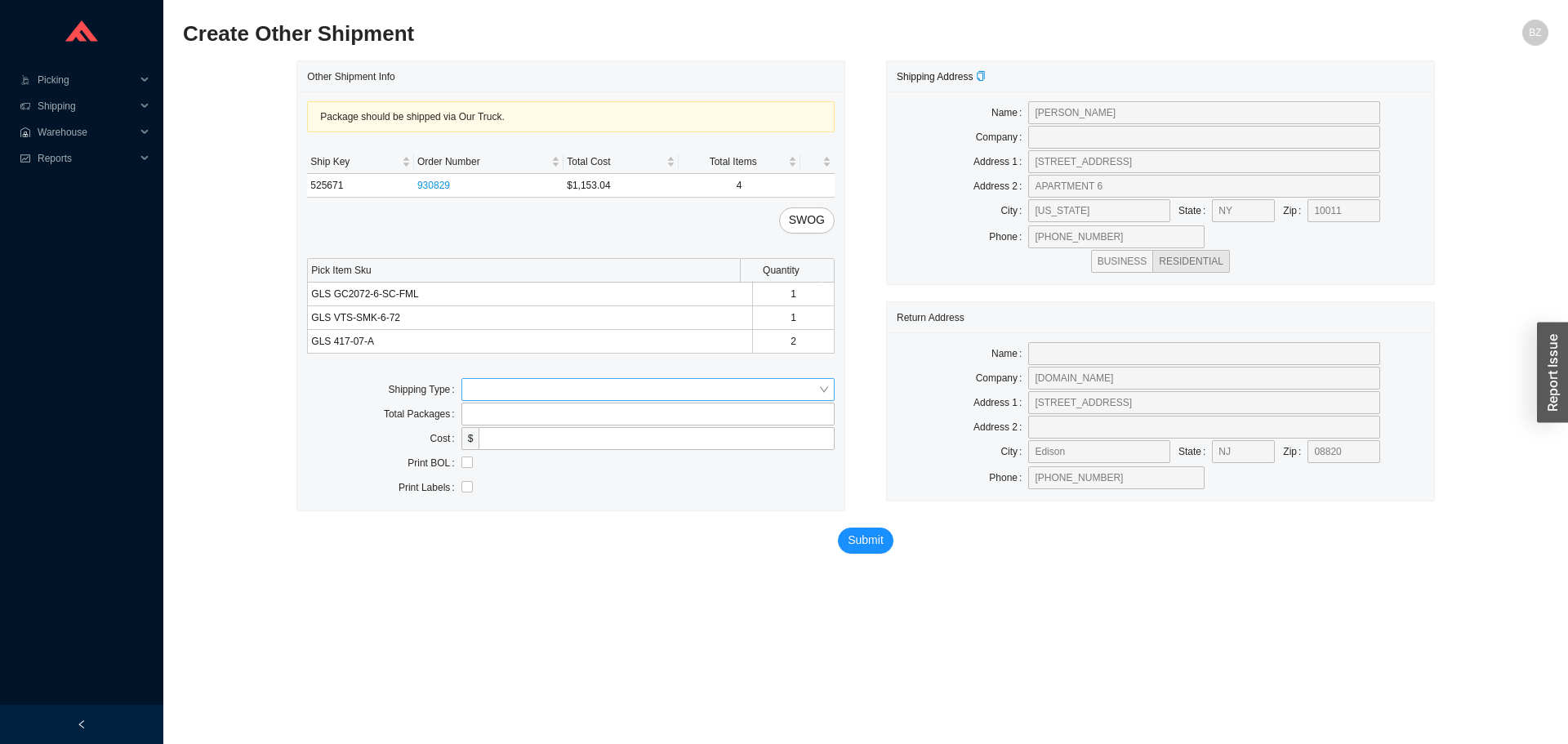
click at [605, 395] on input "search" at bounding box center [643, 390] width 350 height 21
click at [576, 420] on div "Our Truck" at bounding box center [648, 419] width 360 height 15
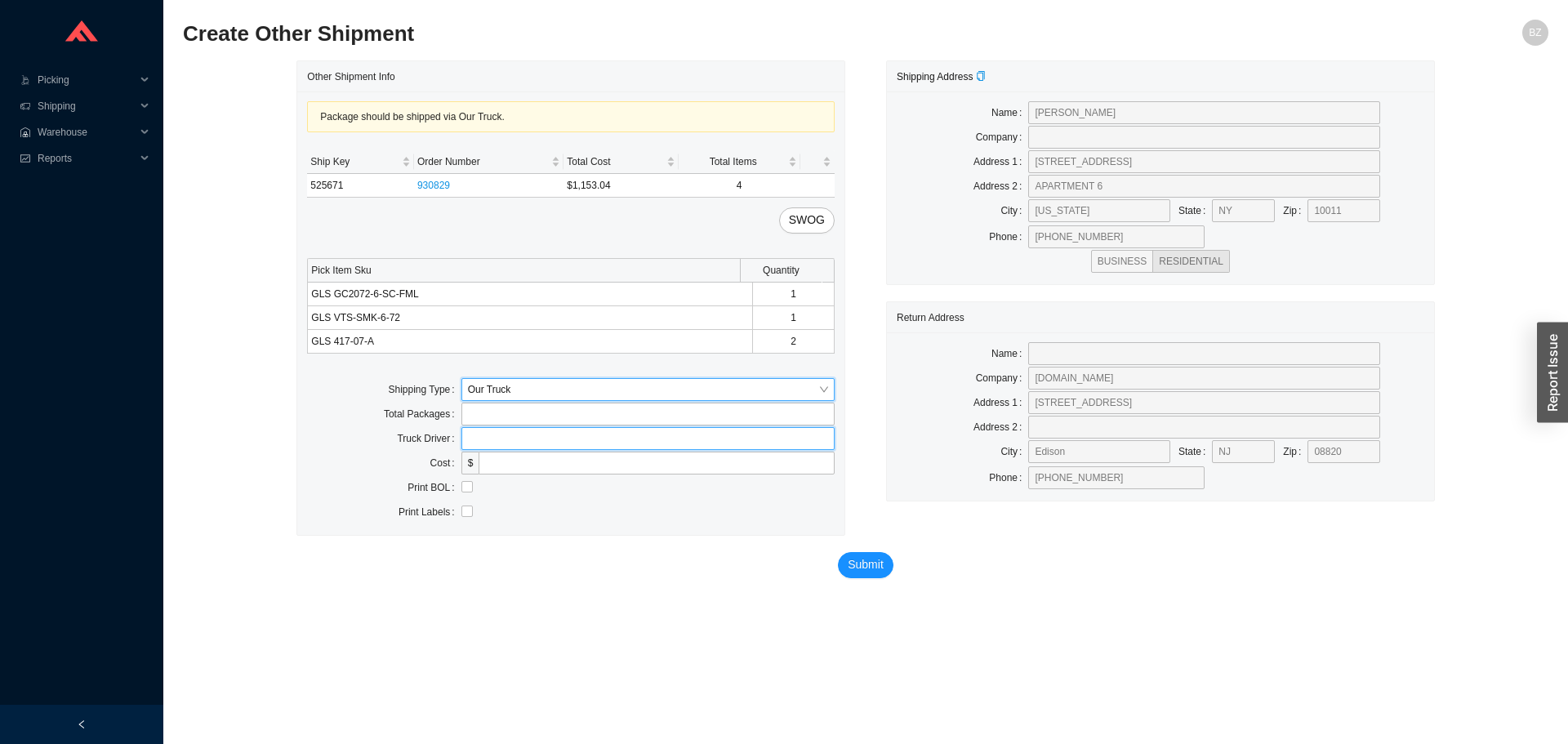
click at [580, 445] on input "text" at bounding box center [648, 438] width 373 height 23
type input "bz"
click at [466, 489] on input "checkbox" at bounding box center [467, 487] width 12 height 12
checkbox input "true"
click at [865, 567] on span "Submit" at bounding box center [866, 565] width 36 height 19
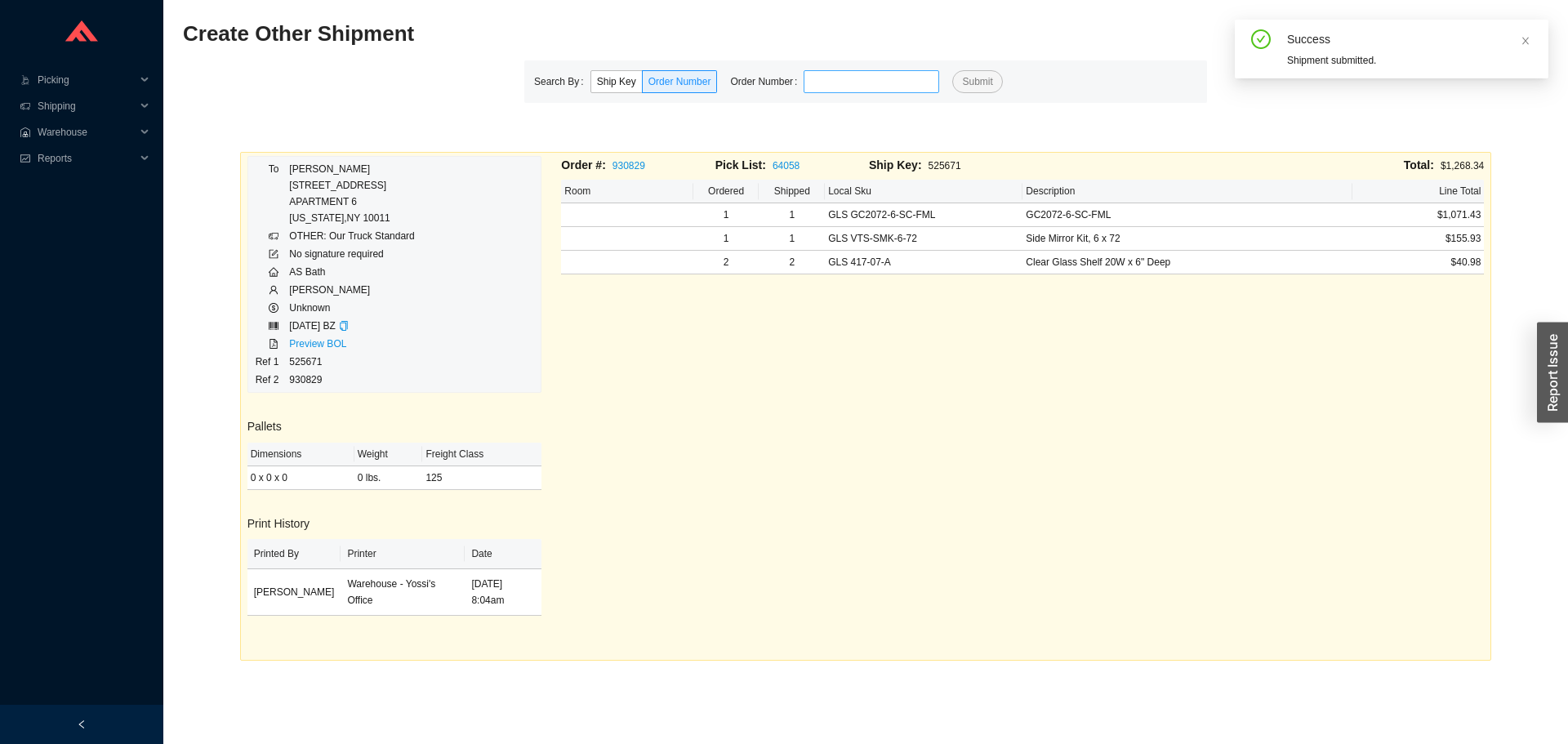
click at [923, 80] on input "tel" at bounding box center [871, 82] width 135 height 23
type input "933864"
click at [952, 70] on button "Submit" at bounding box center [977, 82] width 50 height 23
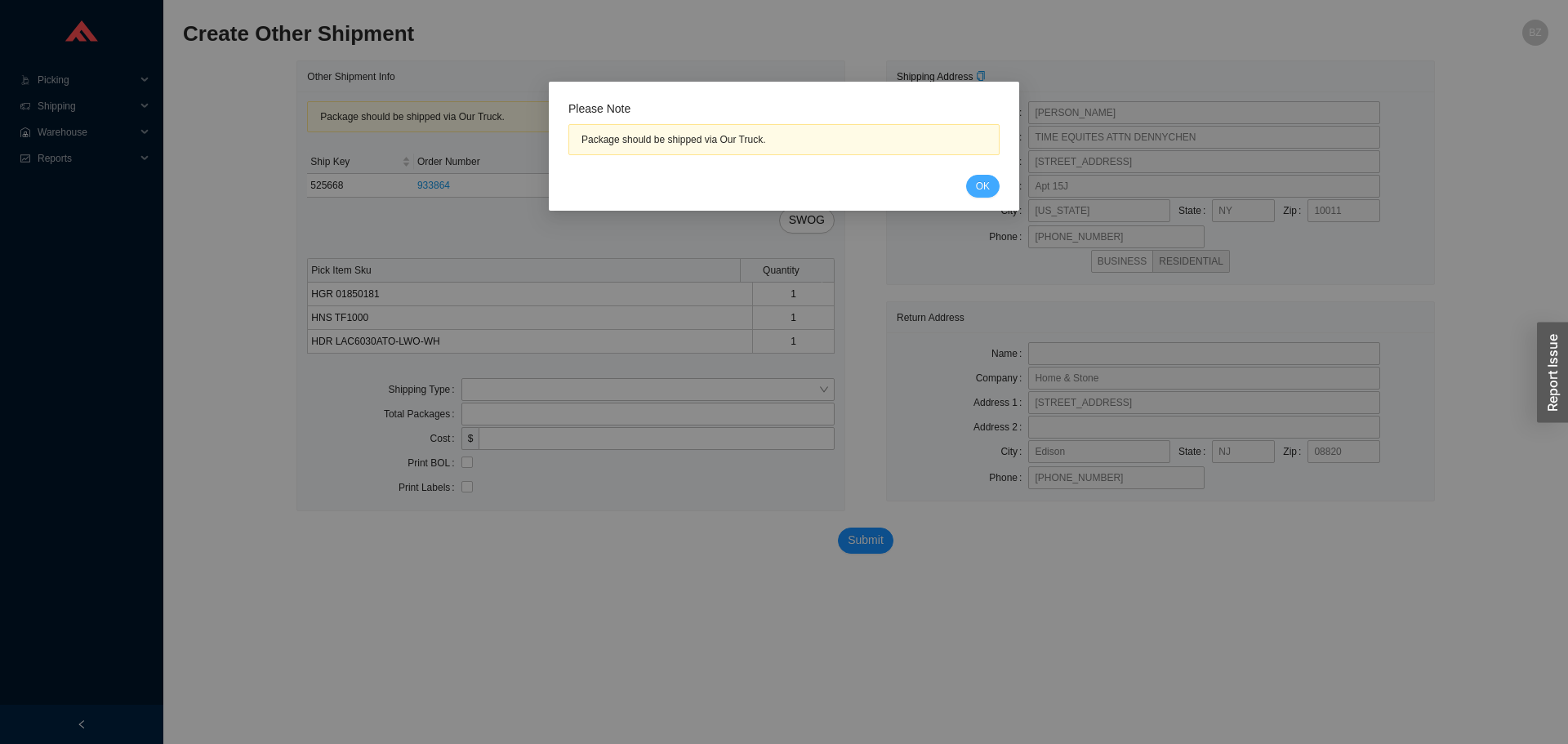
click at [984, 185] on span "OK" at bounding box center [983, 187] width 14 height 17
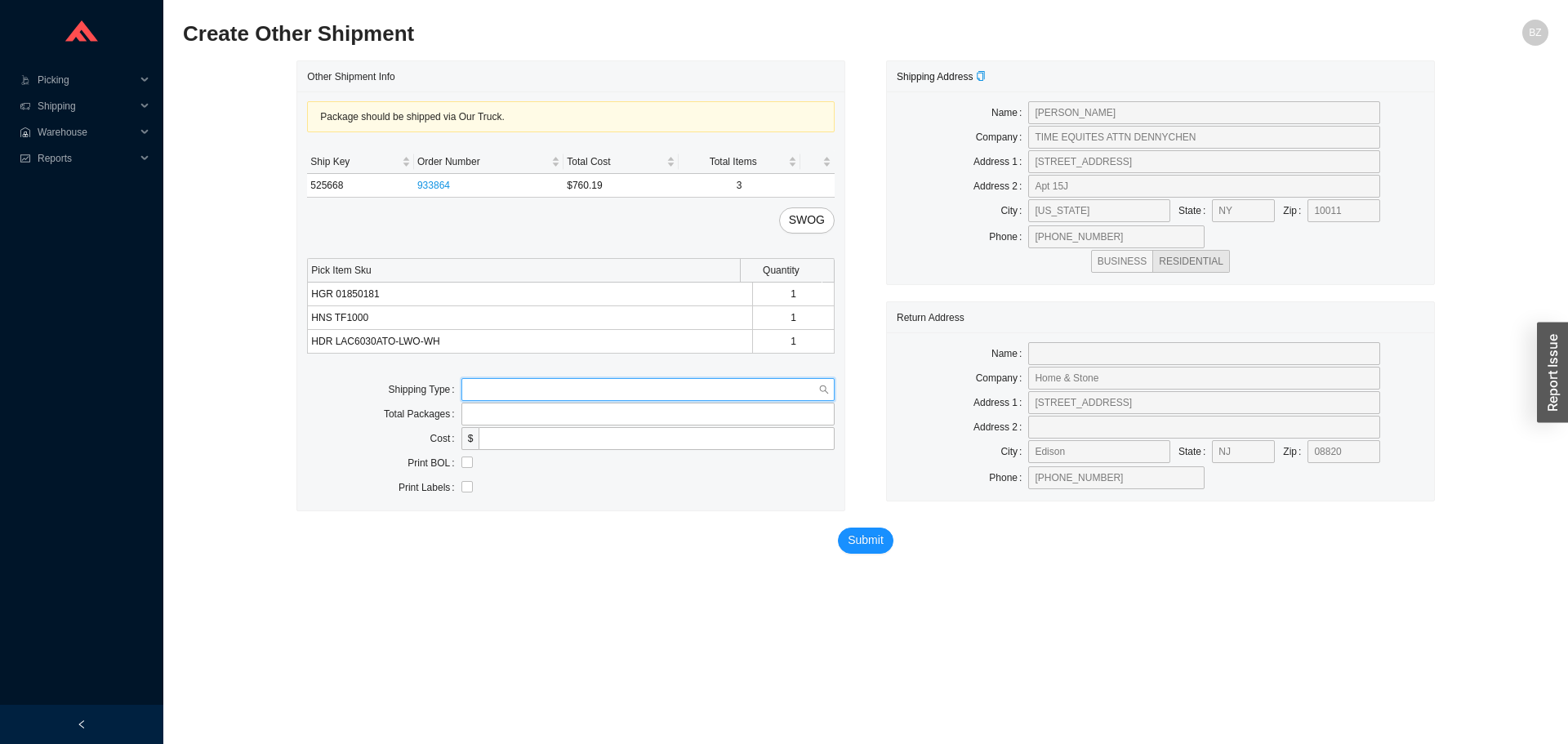
click at [547, 391] on input "search" at bounding box center [643, 390] width 350 height 21
click at [493, 416] on div "Our Truck" at bounding box center [648, 419] width 360 height 15
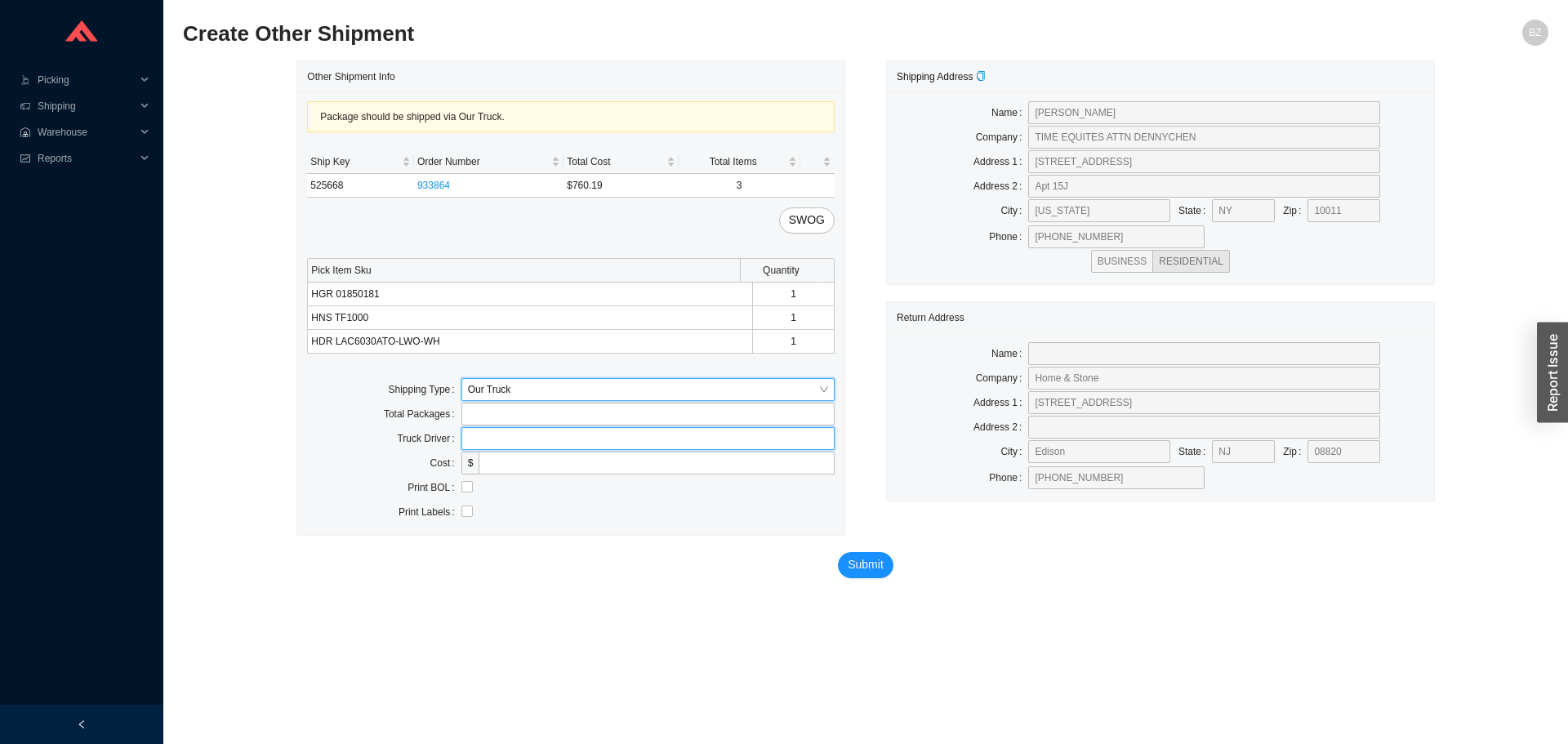
drag, startPoint x: 536, startPoint y: 438, endPoint x: 546, endPoint y: 449, distance: 14.9
click at [536, 438] on input "text" at bounding box center [648, 438] width 373 height 23
type input "bz"
click at [465, 490] on input "checkbox" at bounding box center [467, 487] width 12 height 12
checkbox input "true"
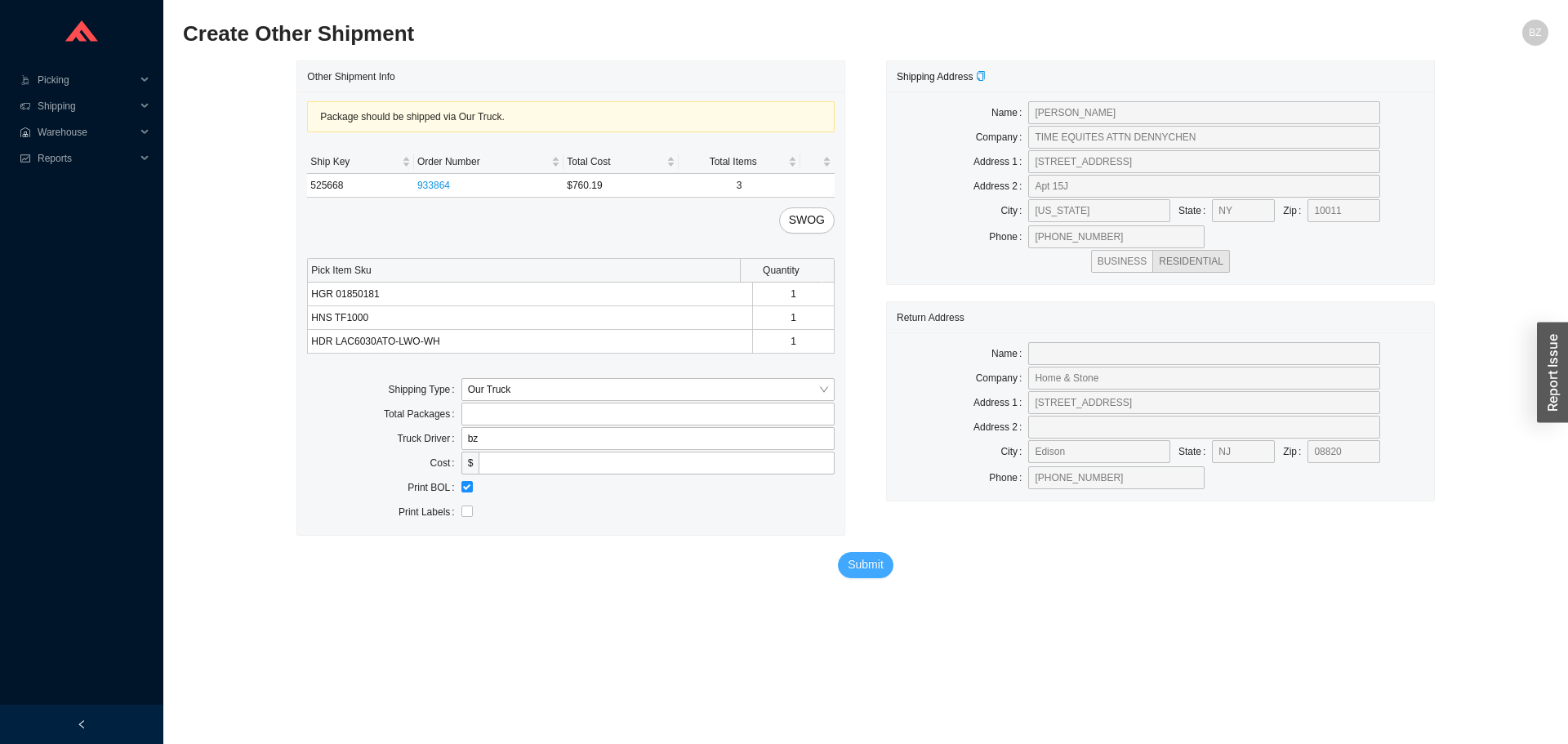
click at [887, 561] on button "Submit" at bounding box center [865, 566] width 55 height 26
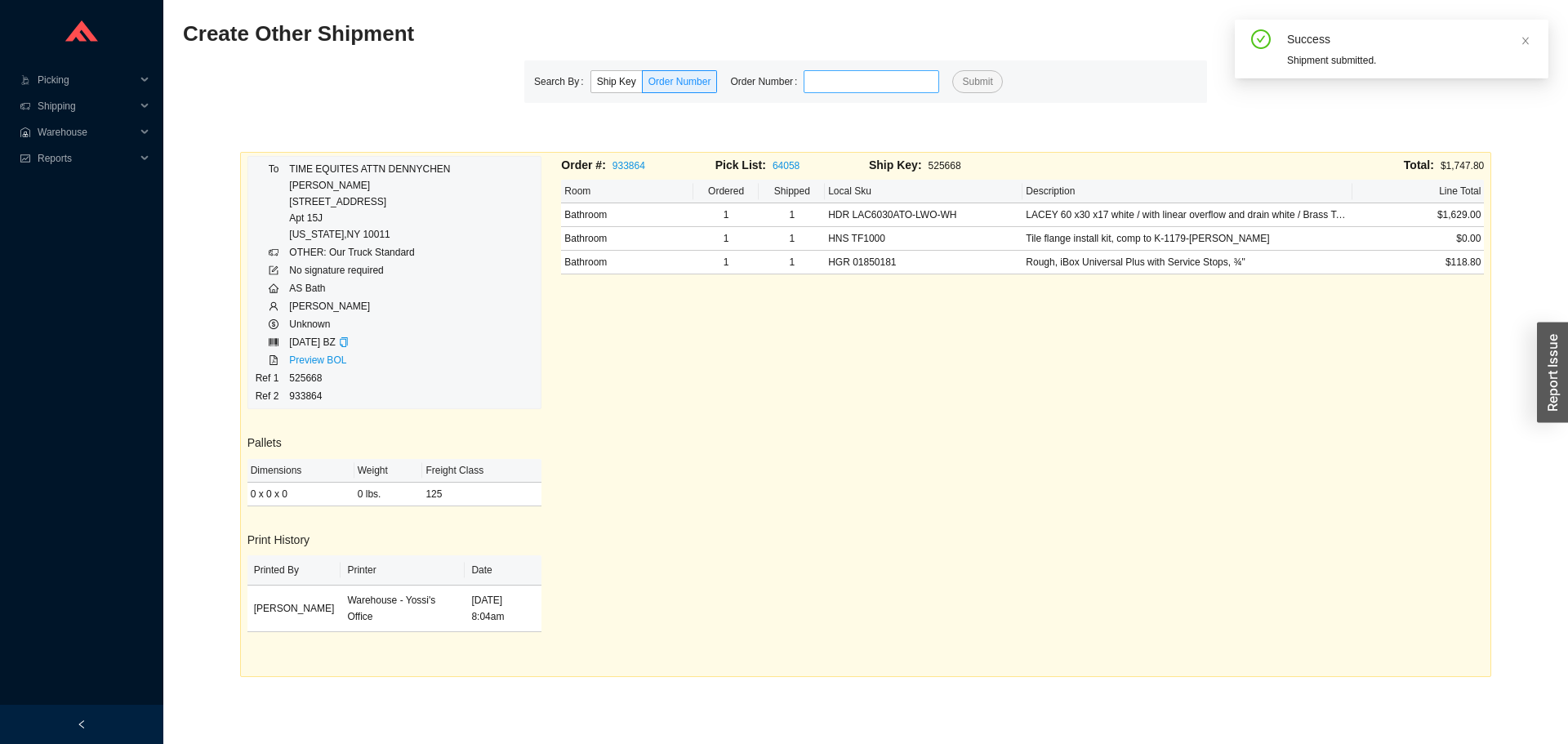
click at [823, 79] on input "tel" at bounding box center [871, 82] width 135 height 23
type input "928683"
click at [952, 70] on button "Submit" at bounding box center [977, 82] width 50 height 23
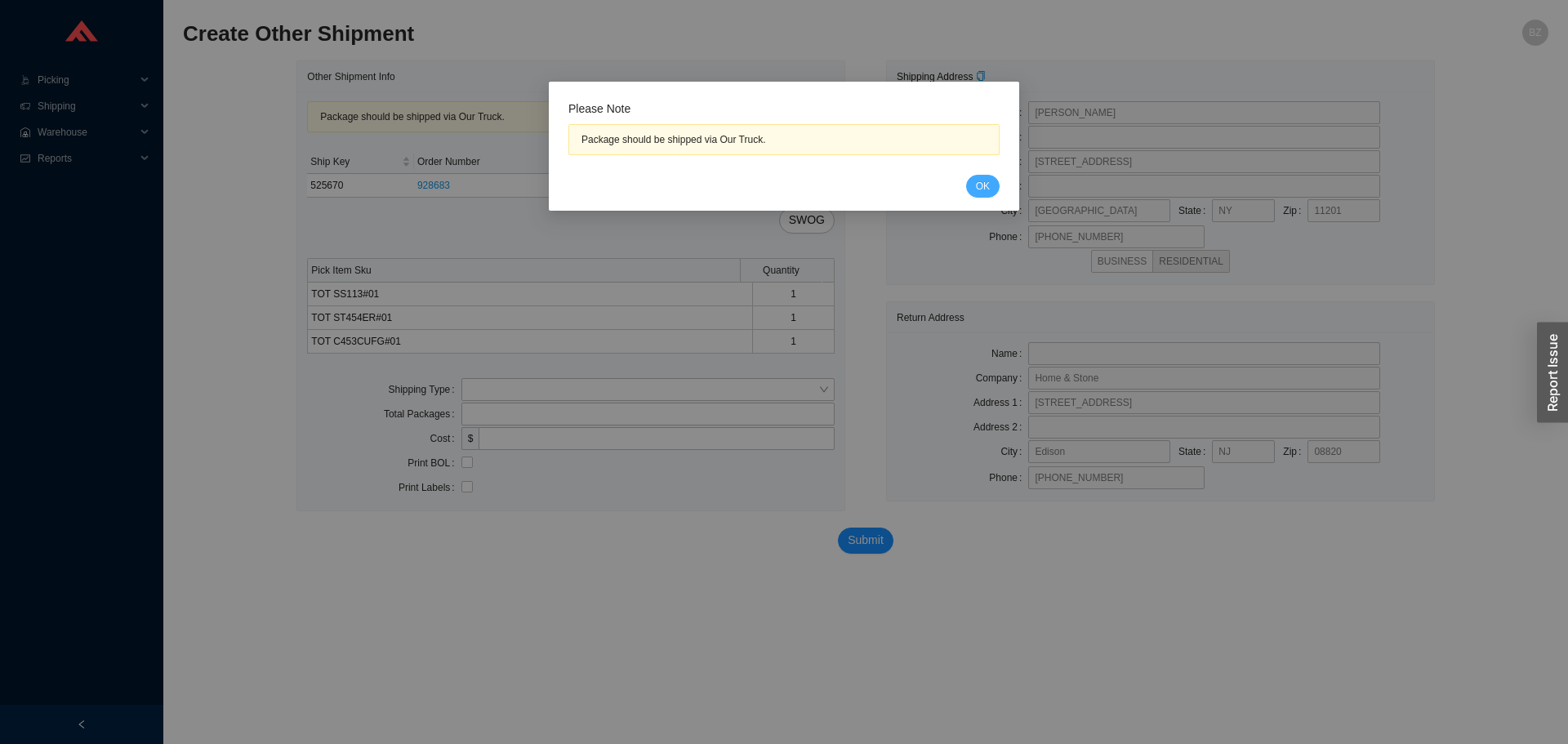
click at [993, 182] on button "OK" at bounding box center [983, 187] width 34 height 23
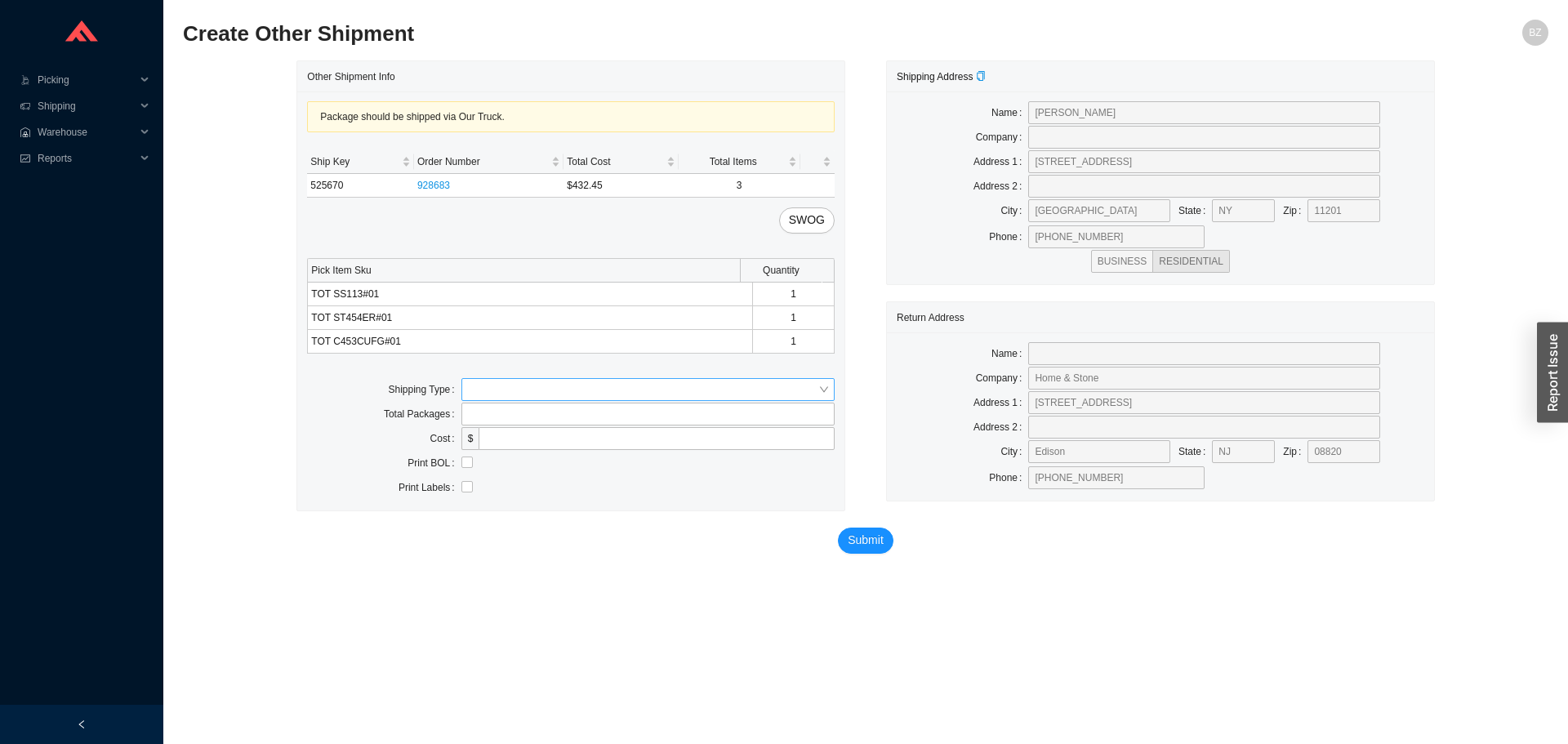
click at [544, 383] on input "search" at bounding box center [643, 390] width 350 height 21
click at [505, 416] on div "Our Truck" at bounding box center [648, 419] width 360 height 15
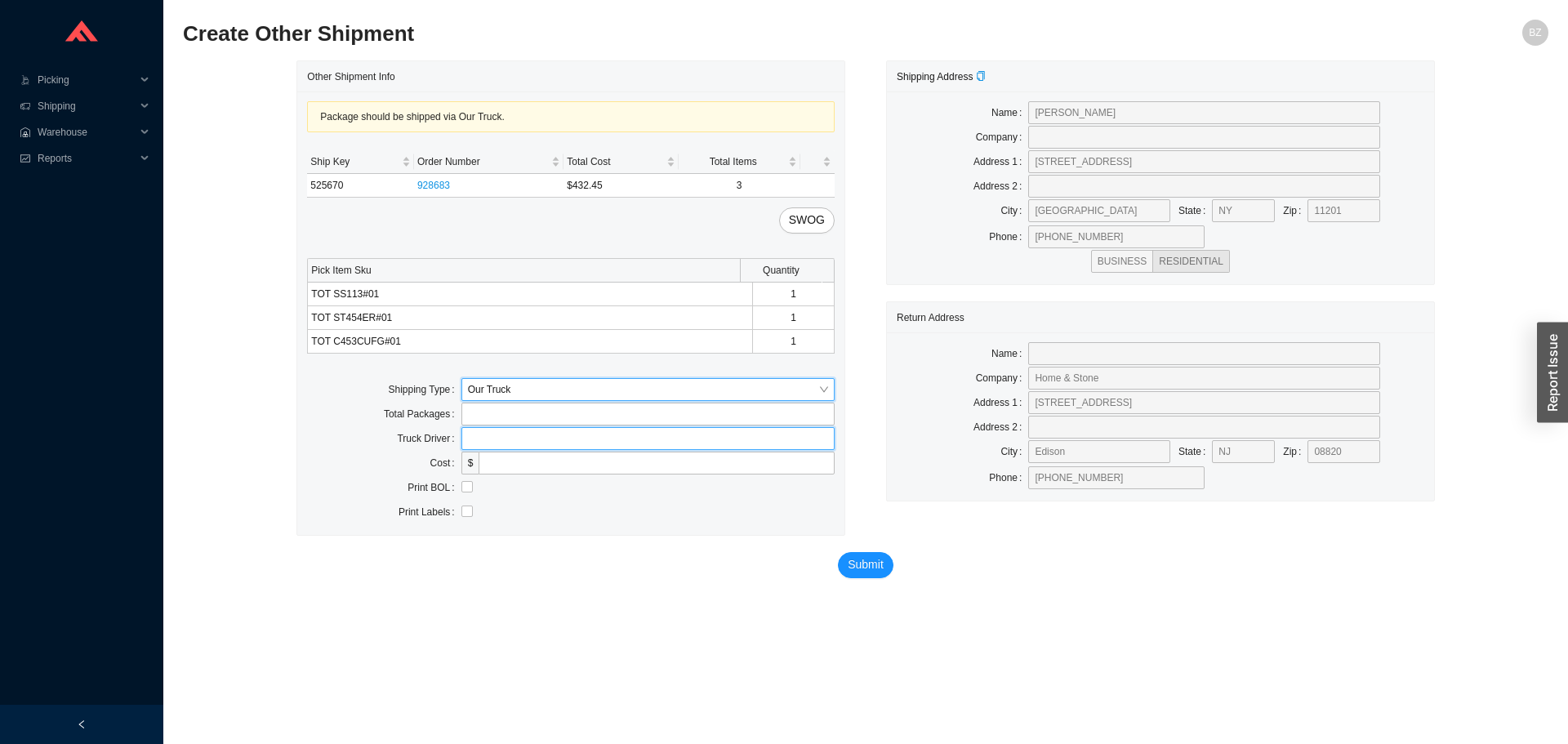
click at [539, 438] on input "text" at bounding box center [648, 438] width 373 height 23
type input "bz"
click at [467, 488] on input "checkbox" at bounding box center [467, 487] width 12 height 12
checkbox input "true"
click at [855, 568] on span "Submit" at bounding box center [866, 565] width 36 height 19
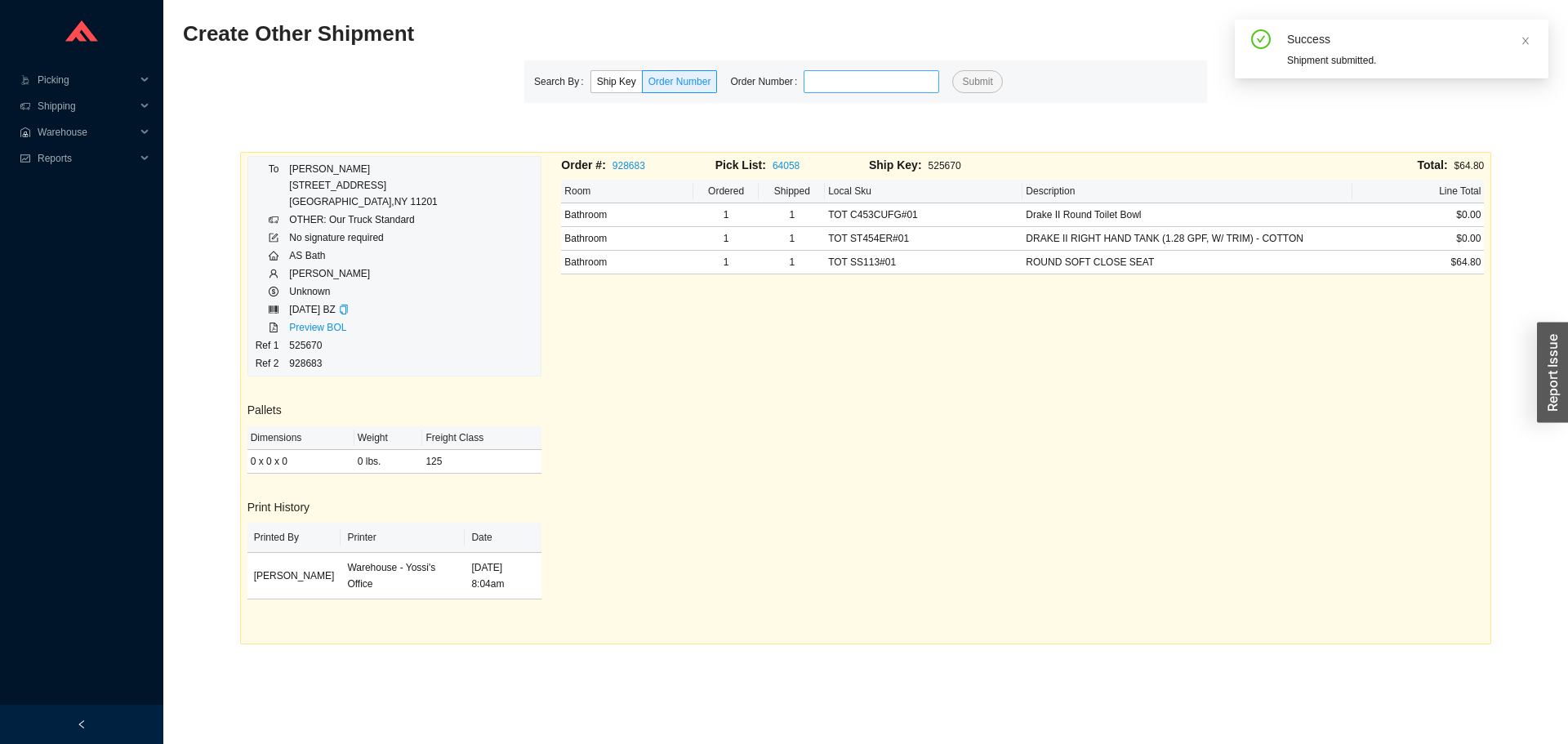
click at [884, 72] on input "tel" at bounding box center [871, 82] width 135 height 23
click at [952, 70] on button "Submit" at bounding box center [977, 82] width 50 height 23
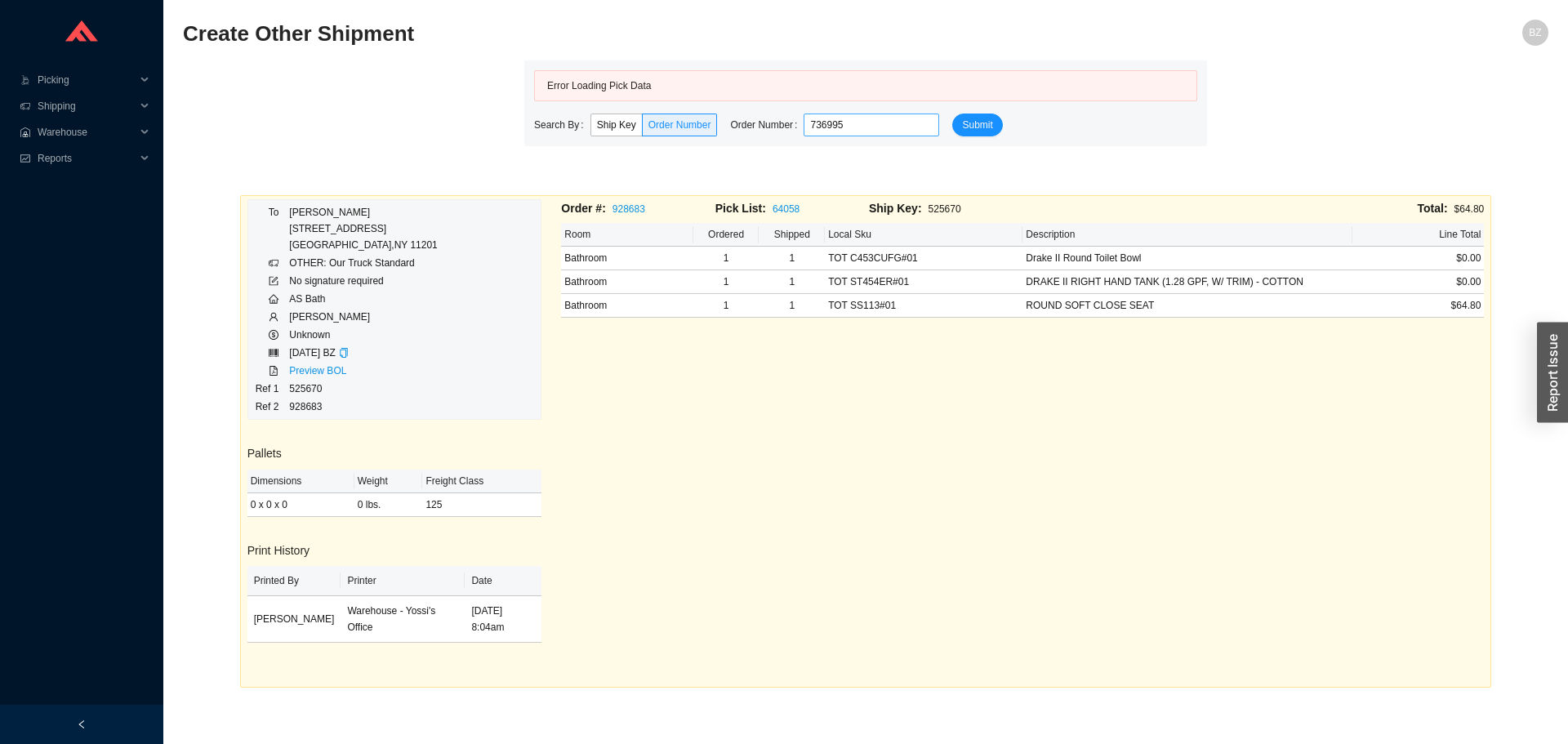
click at [871, 125] on input "736995" at bounding box center [871, 126] width 135 height 23
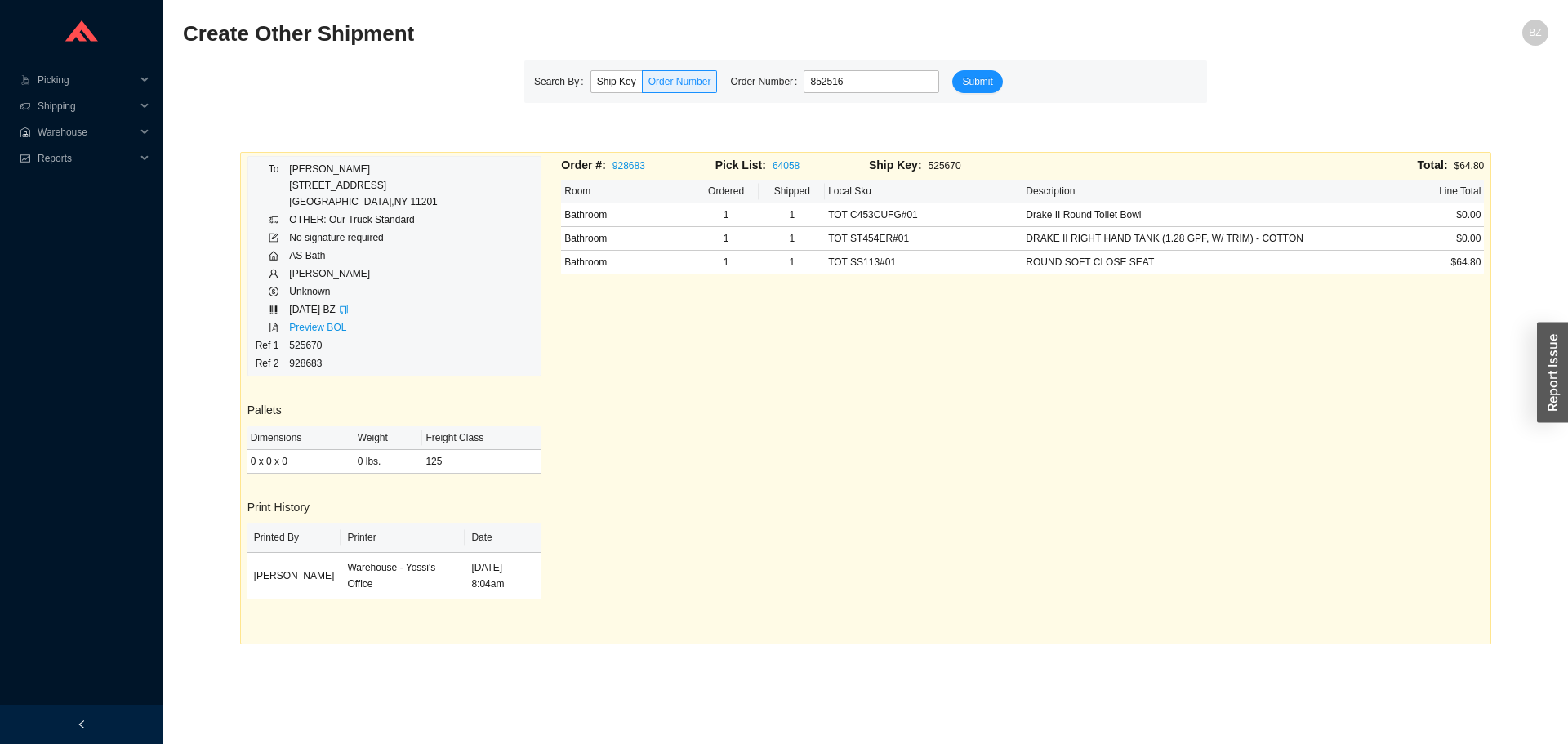
type input "852516"
click at [952, 70] on button "Submit" at bounding box center [977, 82] width 50 height 23
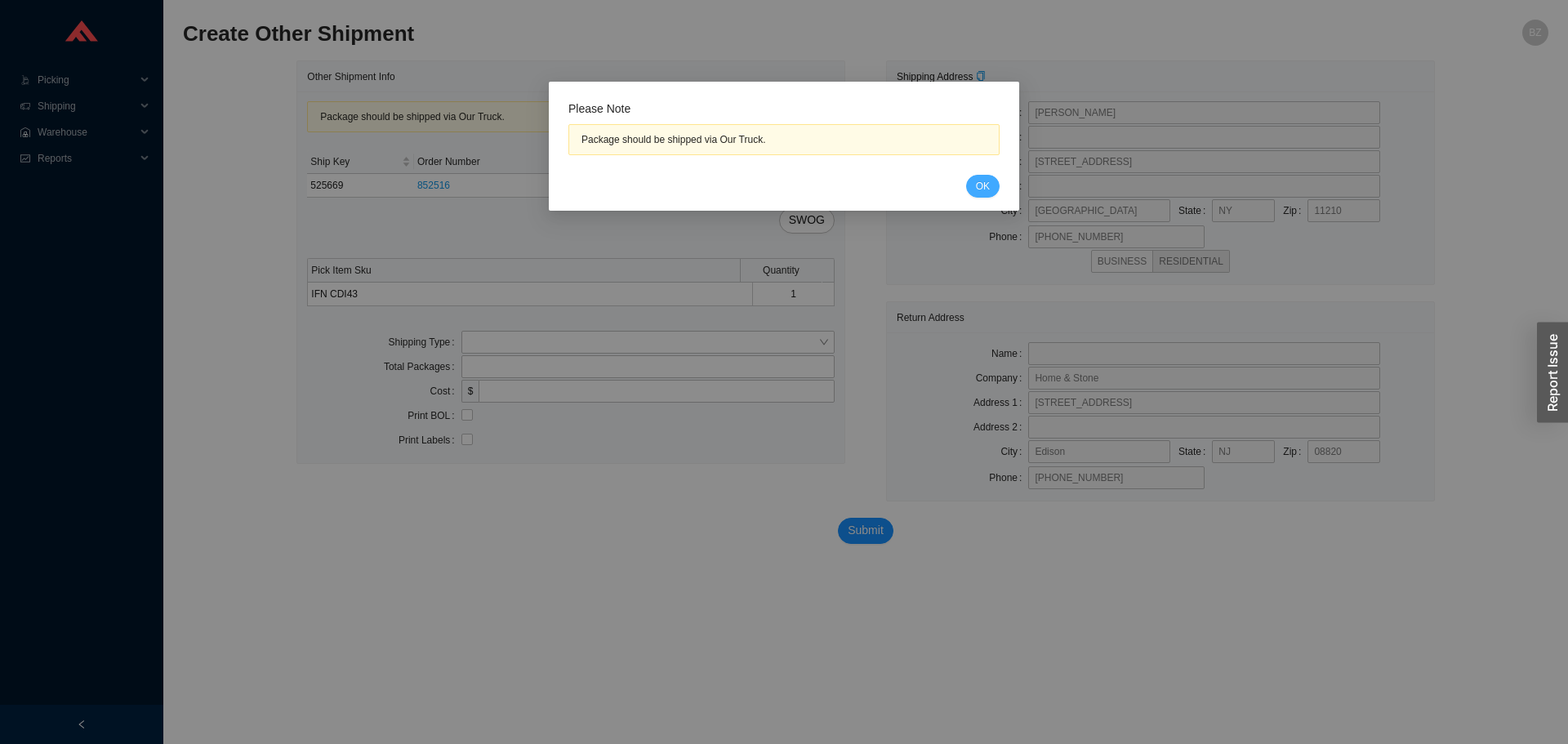
click at [992, 180] on button "OK" at bounding box center [983, 187] width 34 height 23
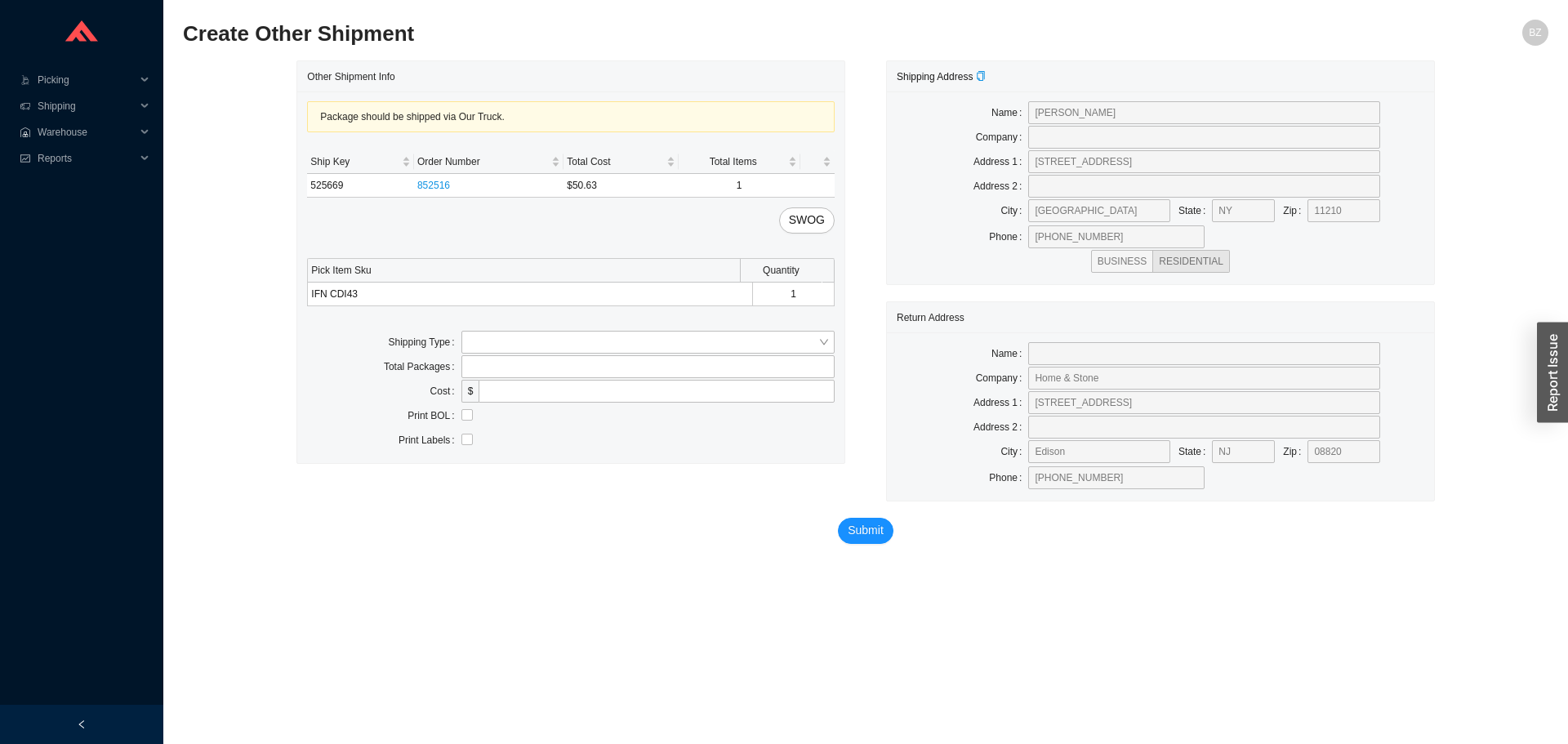
click at [828, 206] on div "Package should be shipped via Our Truck. Ship Key Order Number Total Cost Total…" at bounding box center [571, 277] width 547 height 372
click at [825, 216] on button "SWOG" at bounding box center [807, 220] width 55 height 26
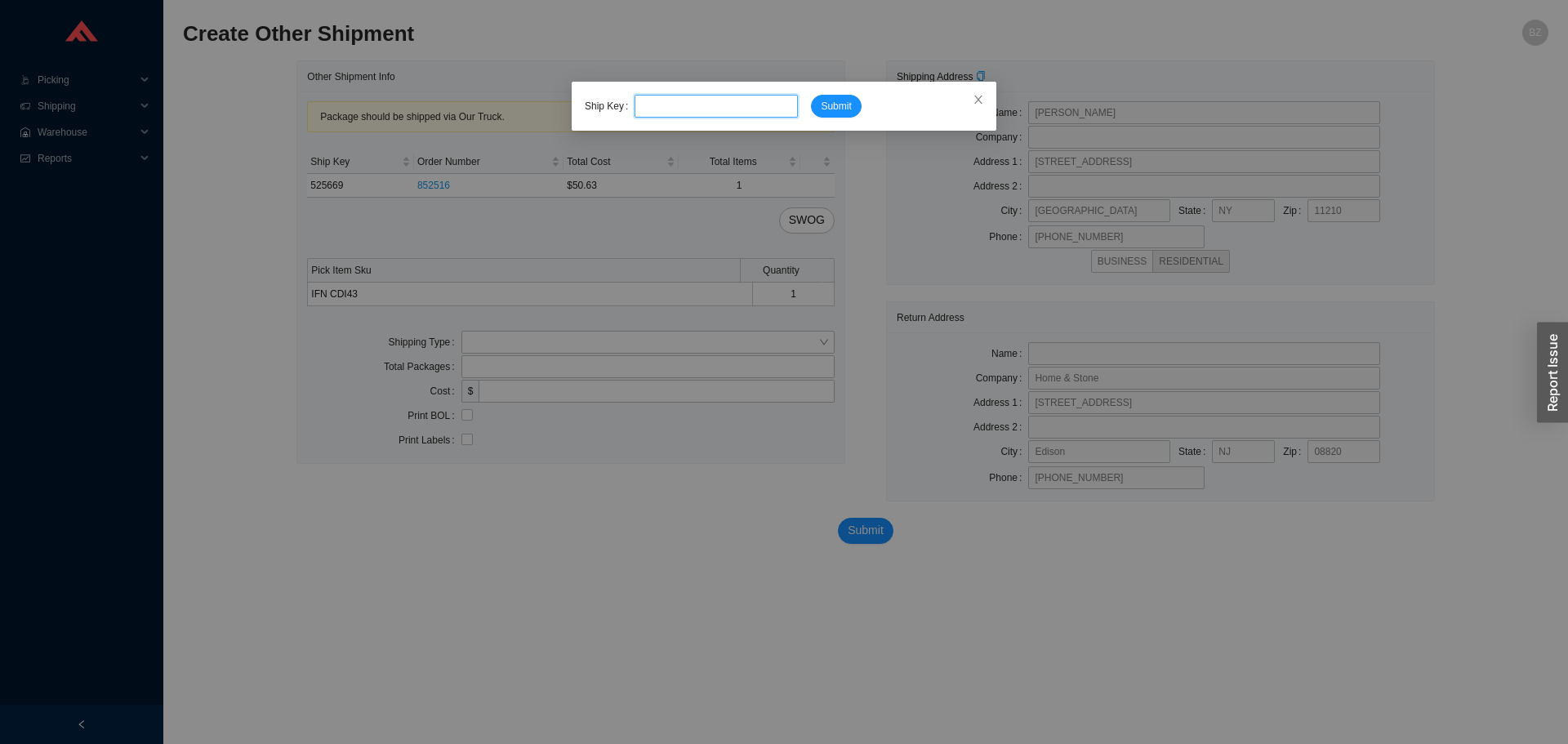
click at [731, 107] on input "tel" at bounding box center [717, 107] width 163 height 23
type input "525674"
click at [835, 114] on span "Submit" at bounding box center [836, 107] width 31 height 17
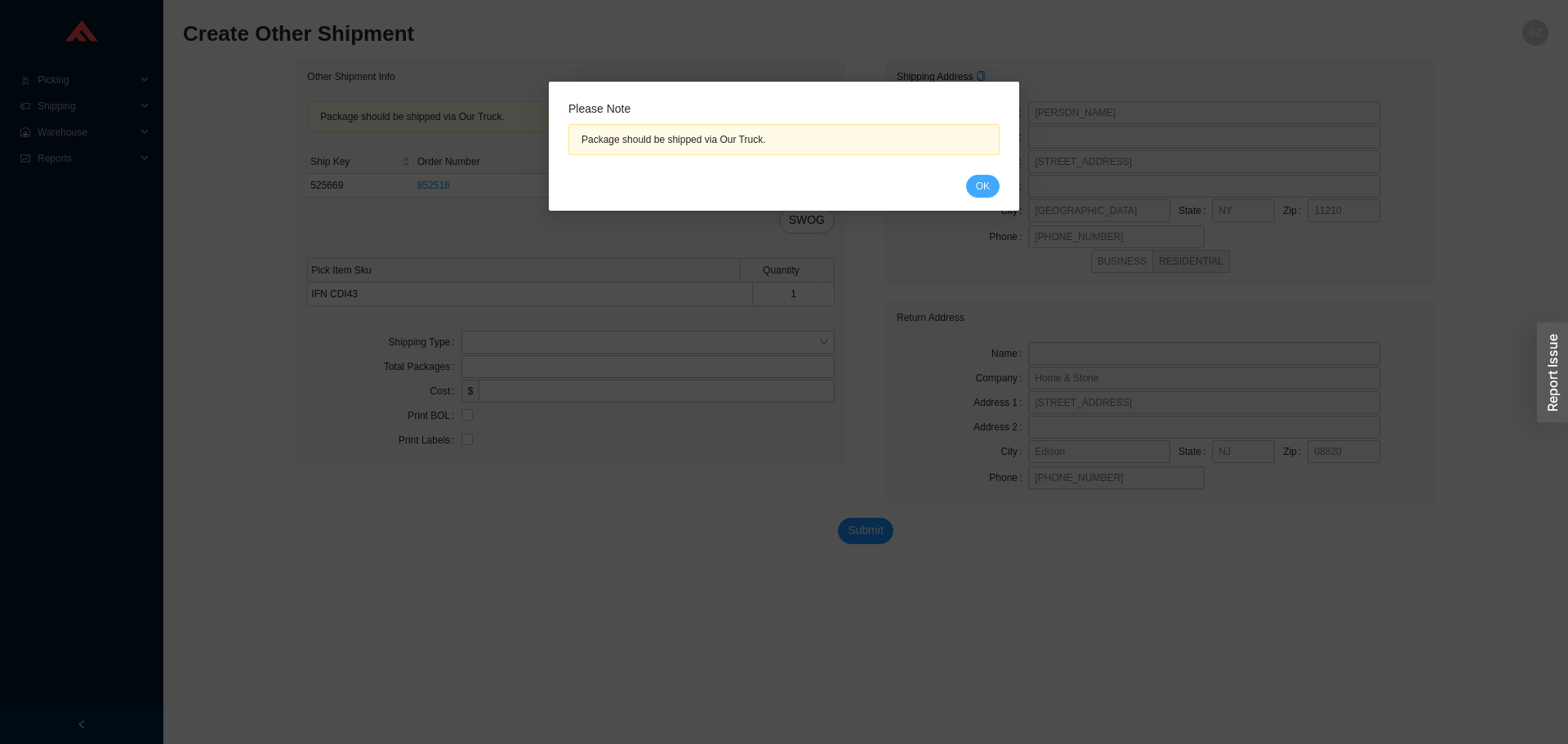
click at [976, 182] on span "OK" at bounding box center [983, 187] width 14 height 17
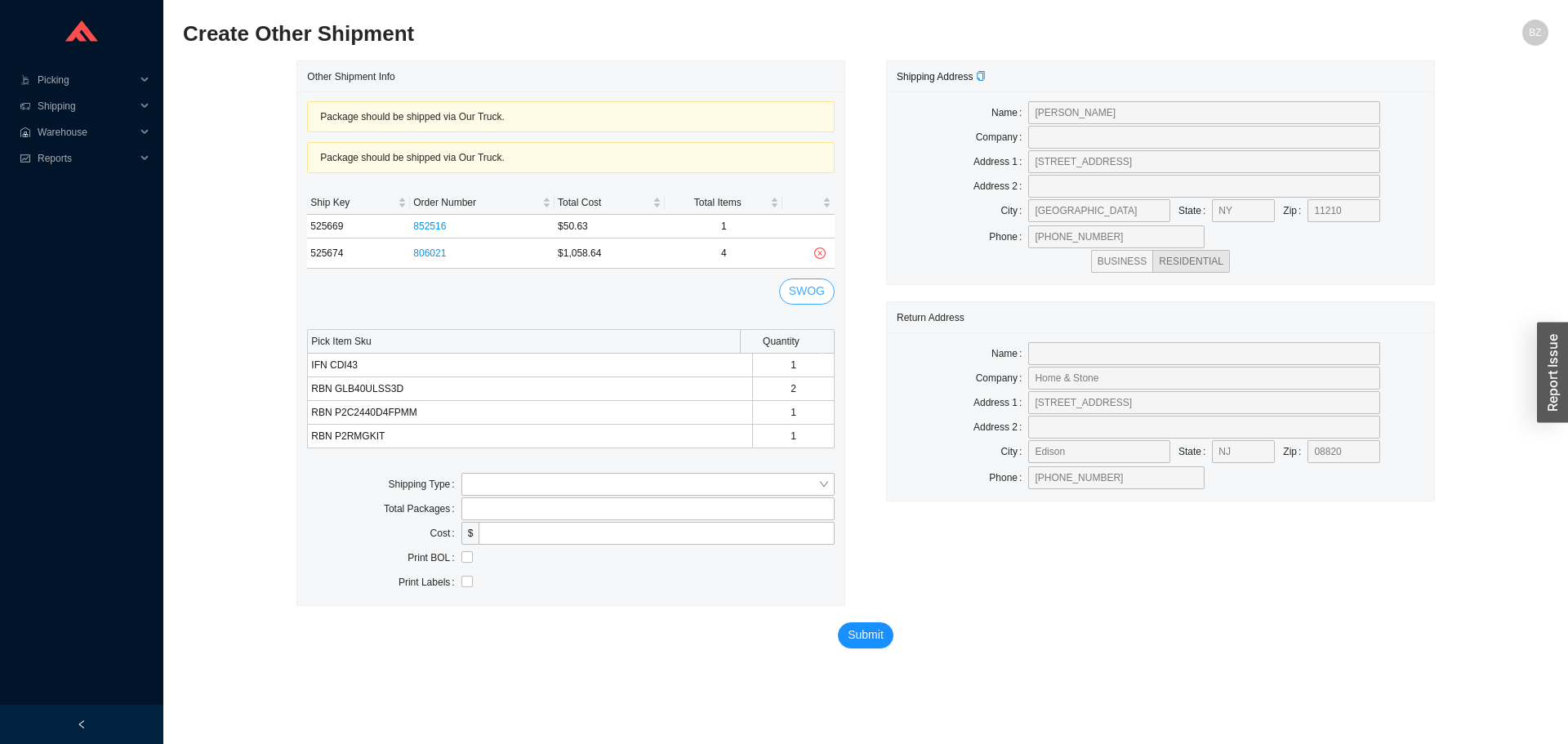
click at [798, 292] on span "SWOG" at bounding box center [808, 291] width 36 height 19
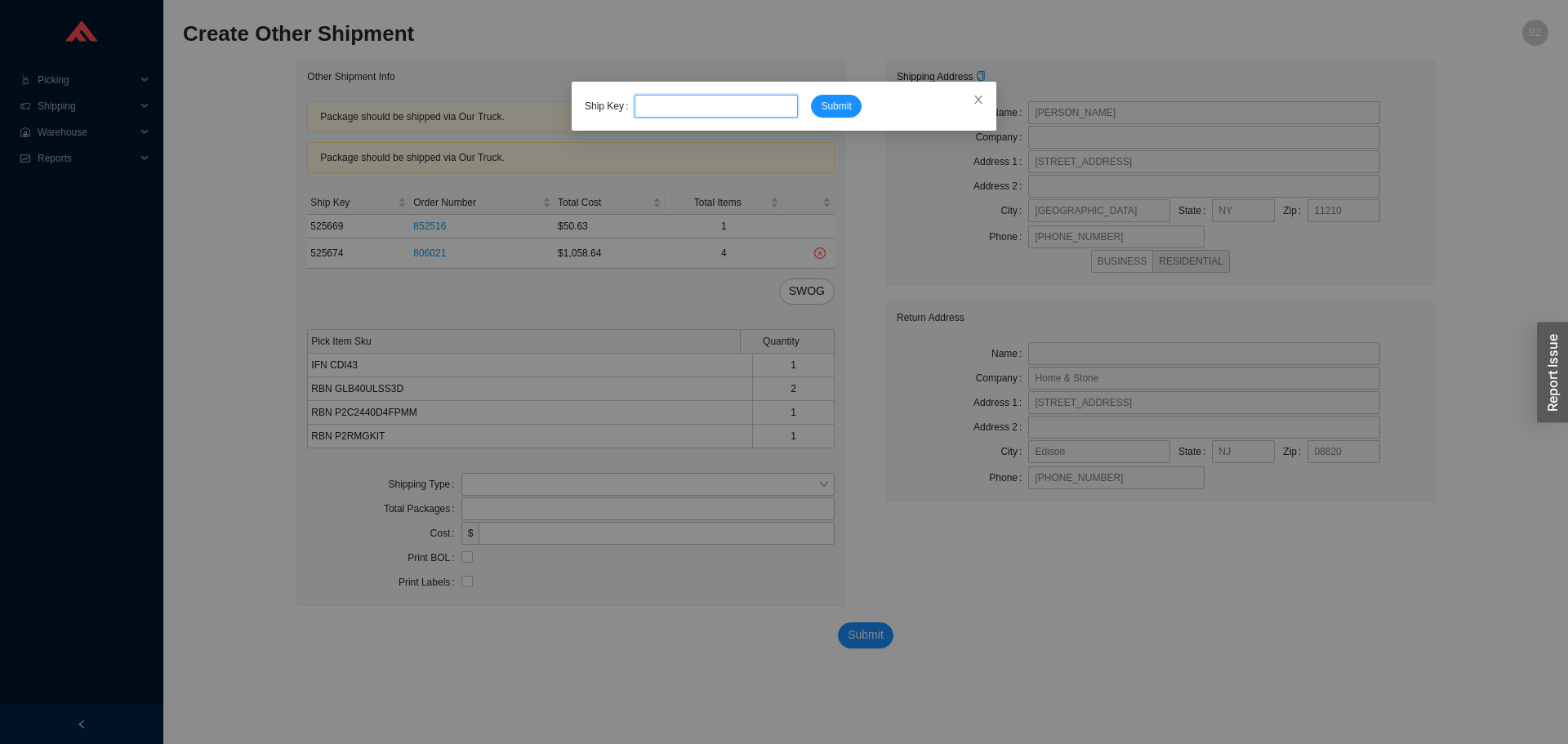
click at [712, 104] on input "tel" at bounding box center [717, 107] width 163 height 23
type input "525665"
click at [811, 95] on button "Submit" at bounding box center [836, 107] width 50 height 23
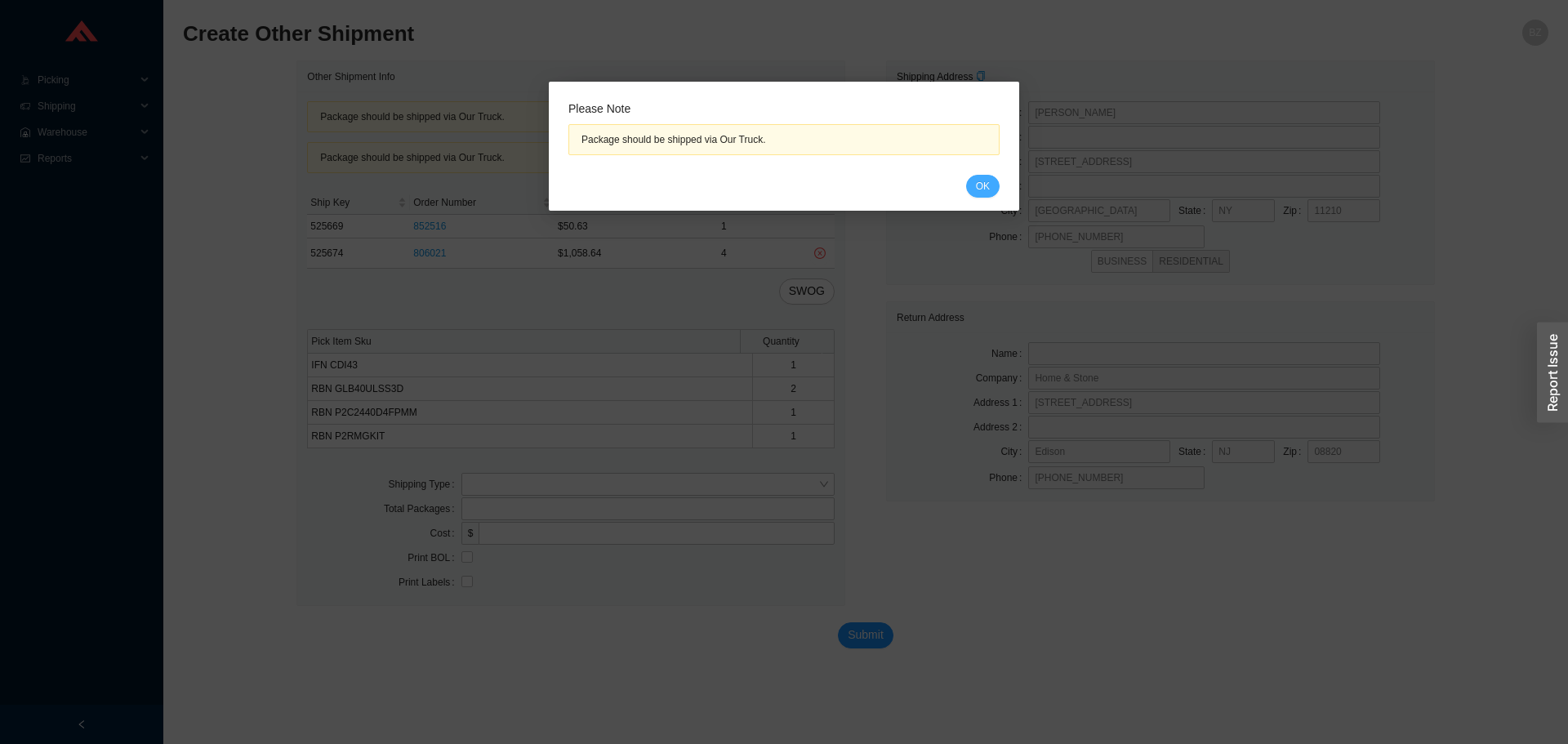
click at [985, 182] on span "OK" at bounding box center [983, 187] width 14 height 17
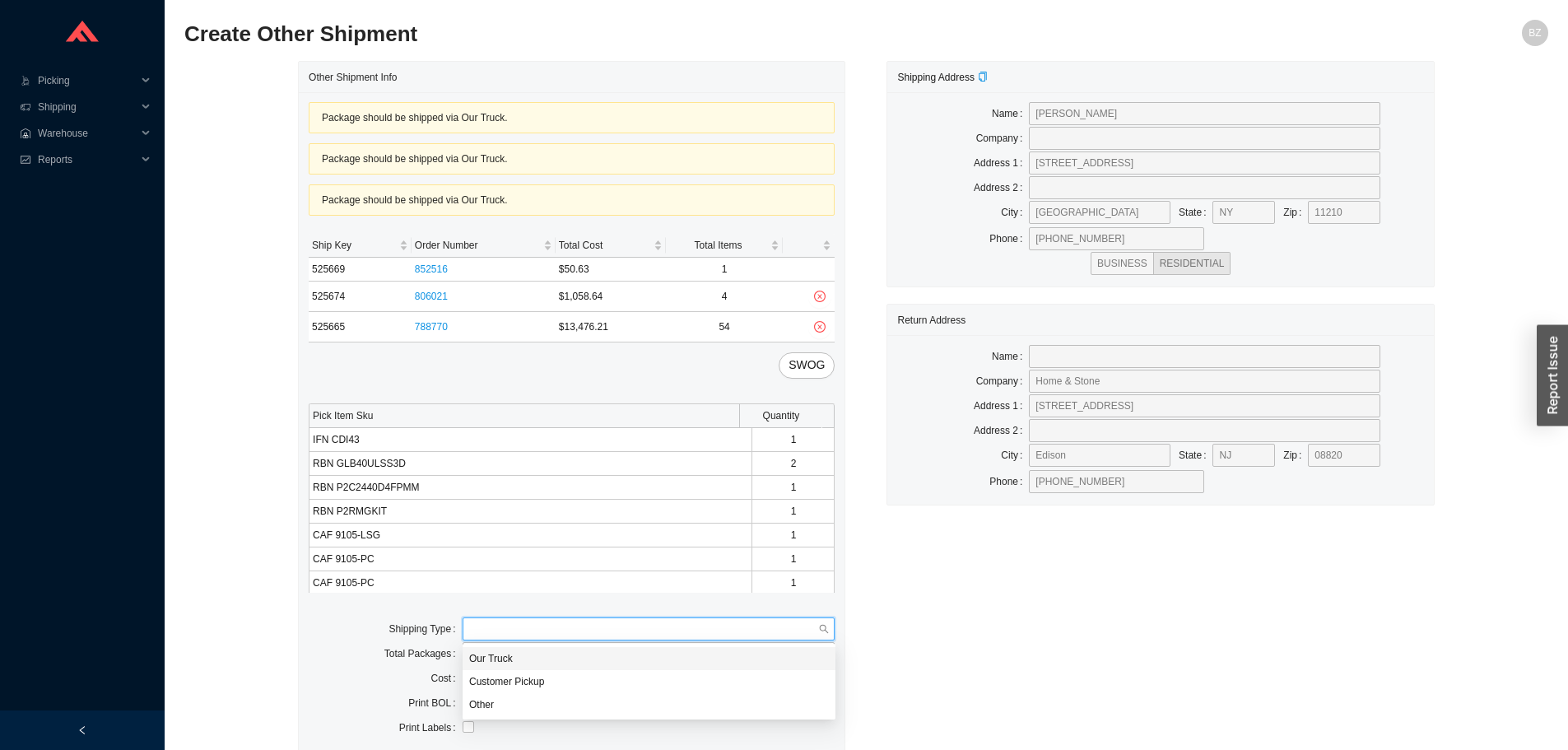
click at [493, 629] on input "search" at bounding box center [644, 629] width 350 height 22
click at [499, 659] on div "Our Truck" at bounding box center [649, 658] width 360 height 15
click at [527, 688] on input "text" at bounding box center [649, 678] width 373 height 23
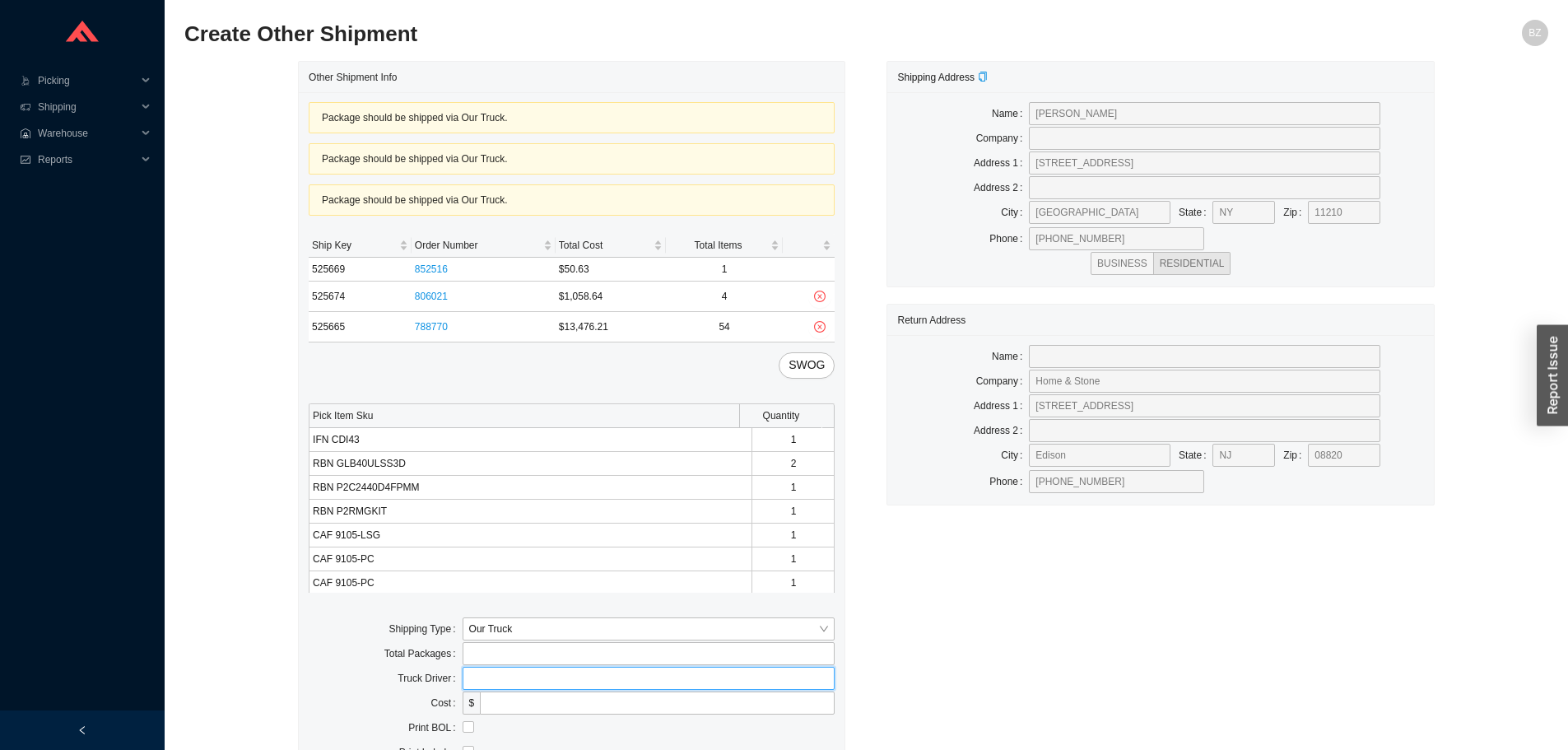
type input "bz"
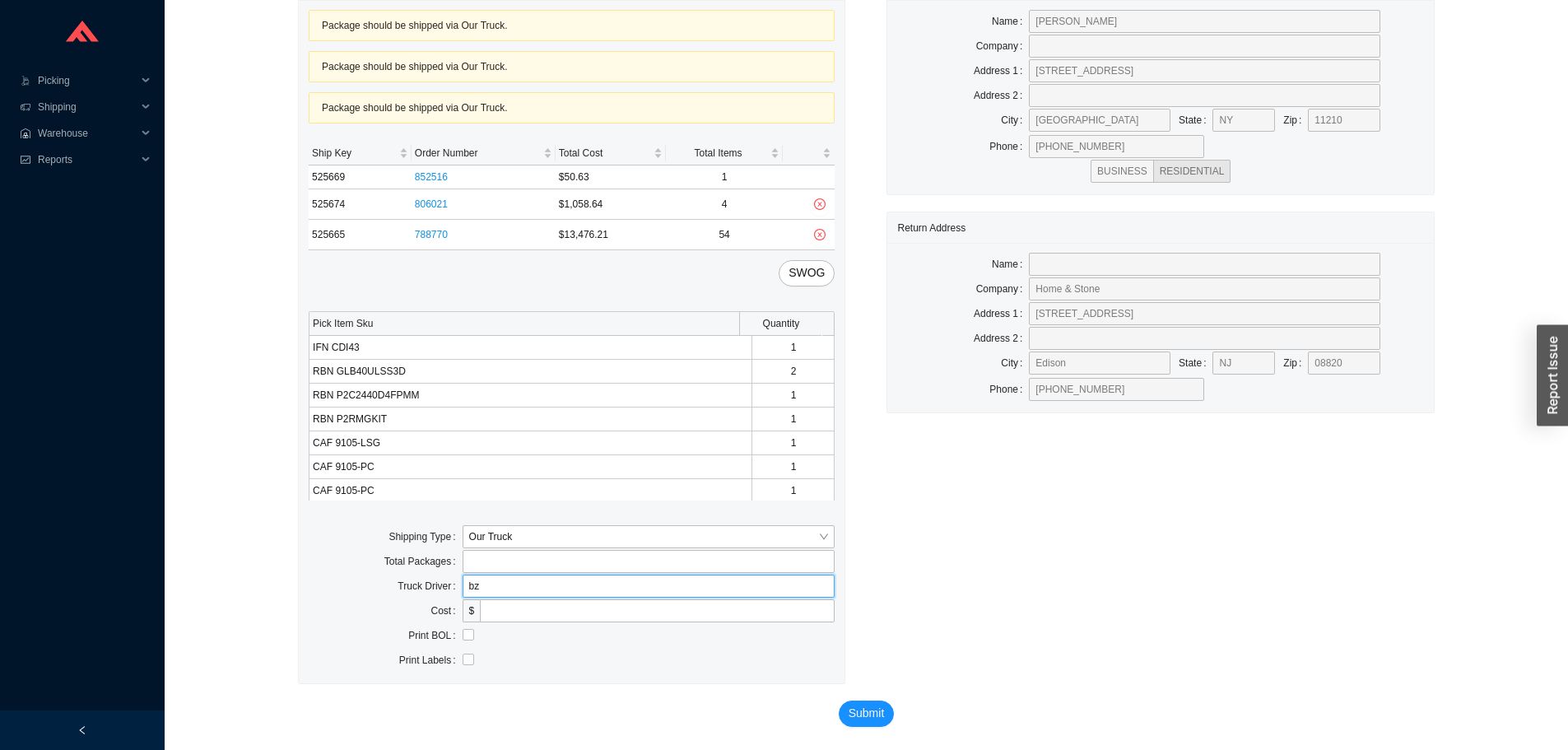
scroll to position [94, 0]
click at [472, 636] on input "checkbox" at bounding box center [469, 633] width 12 height 12
checkbox input "true"
click at [872, 716] on span "Submit" at bounding box center [867, 712] width 37 height 19
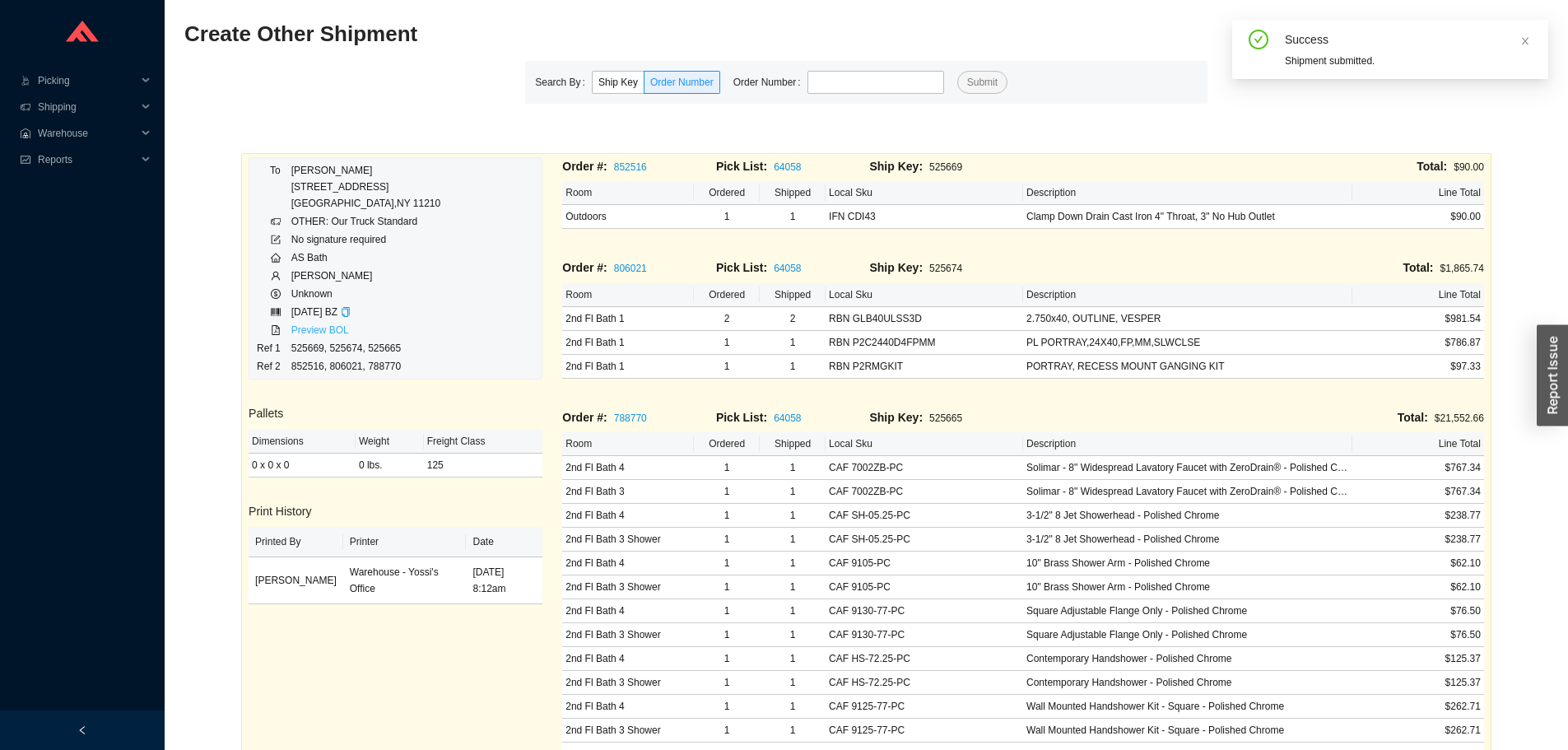
click at [326, 330] on link "Preview BOL" at bounding box center [320, 330] width 57 height 12
click at [871, 85] on input "tel" at bounding box center [876, 82] width 136 height 23
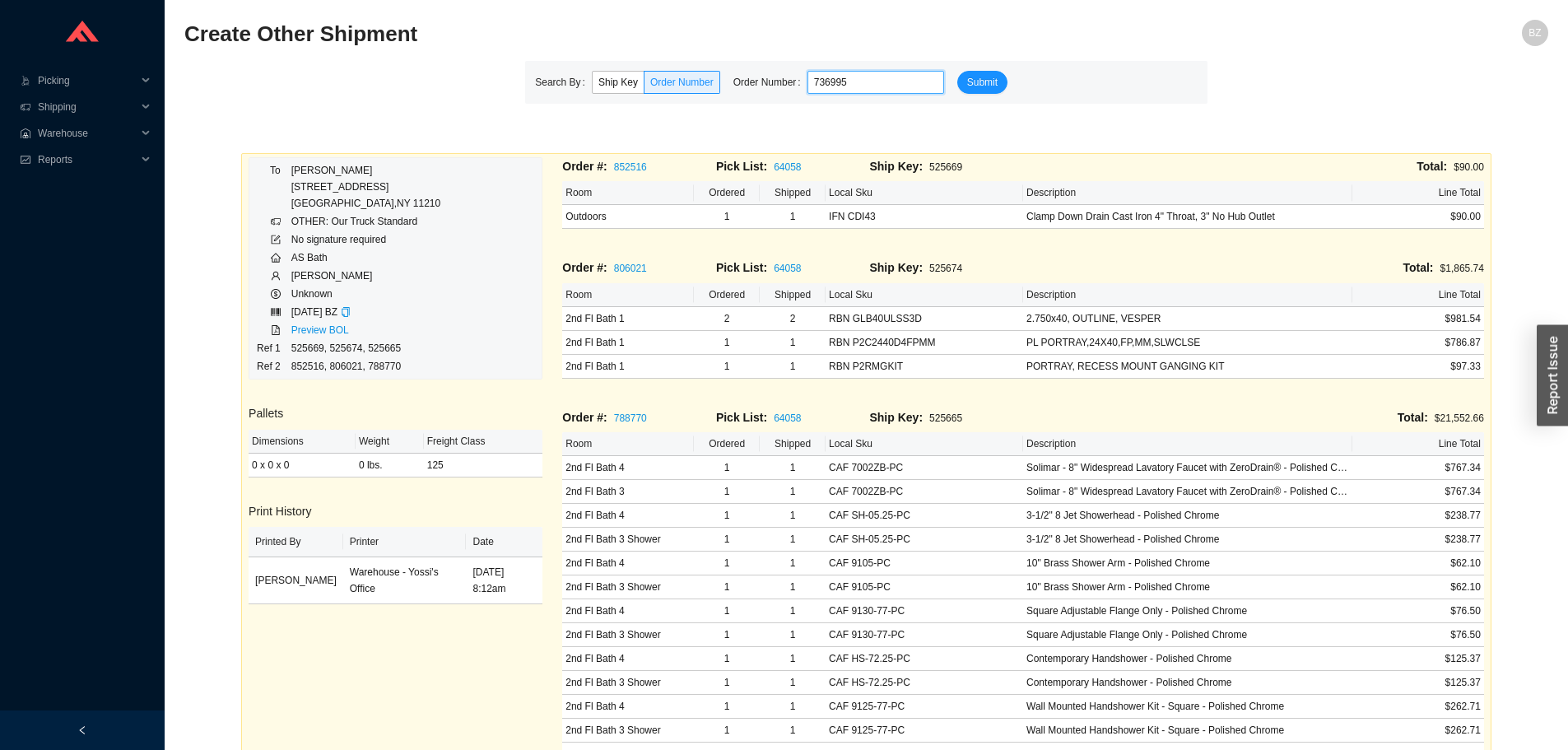
type input "736995"
click at [957, 71] on button "Submit" at bounding box center [982, 82] width 50 height 23
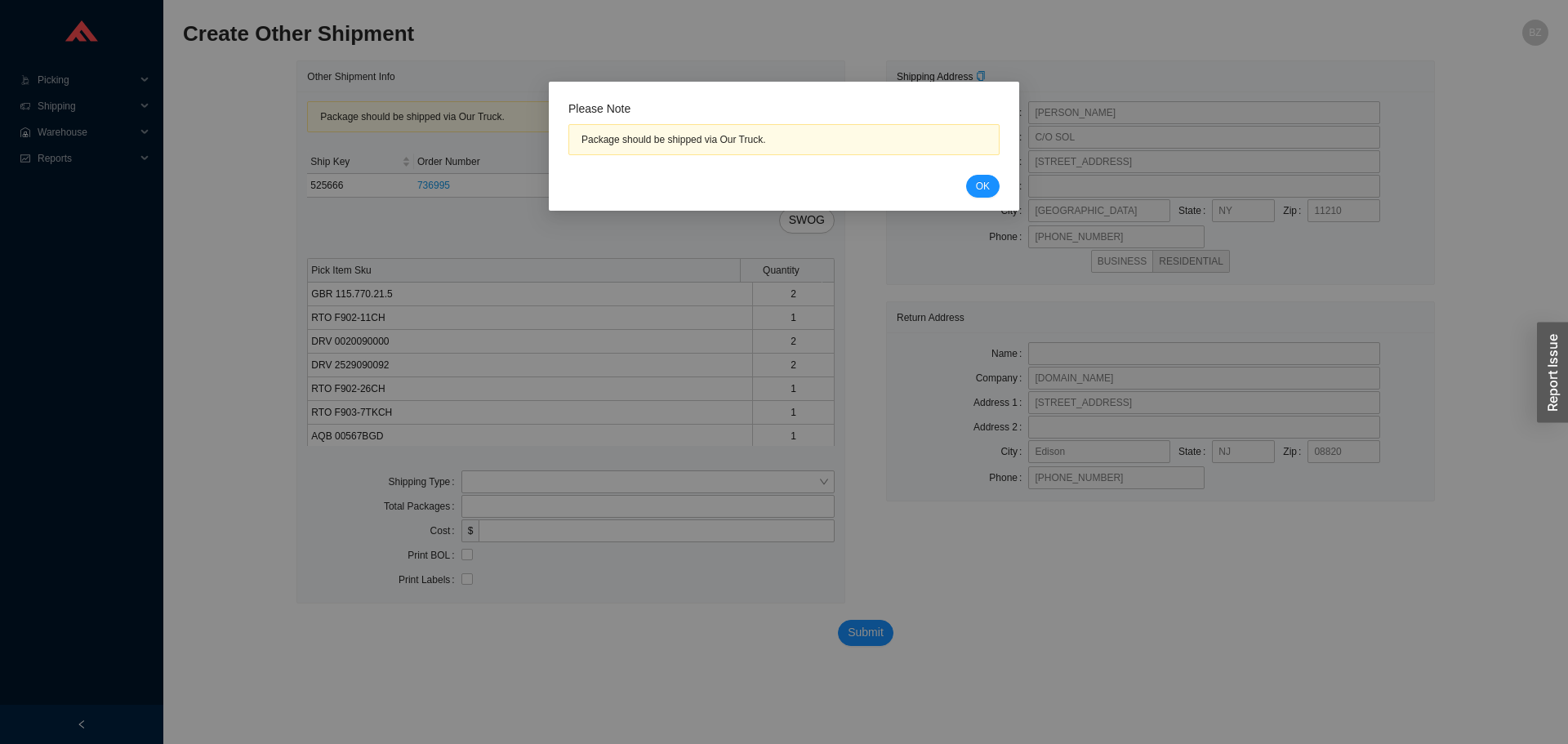
click at [978, 197] on div "Please Note Package should be shipped via Our Truck. Cancel OK" at bounding box center [784, 146] width 471 height 129
click at [978, 197] on button "OK" at bounding box center [983, 187] width 34 height 23
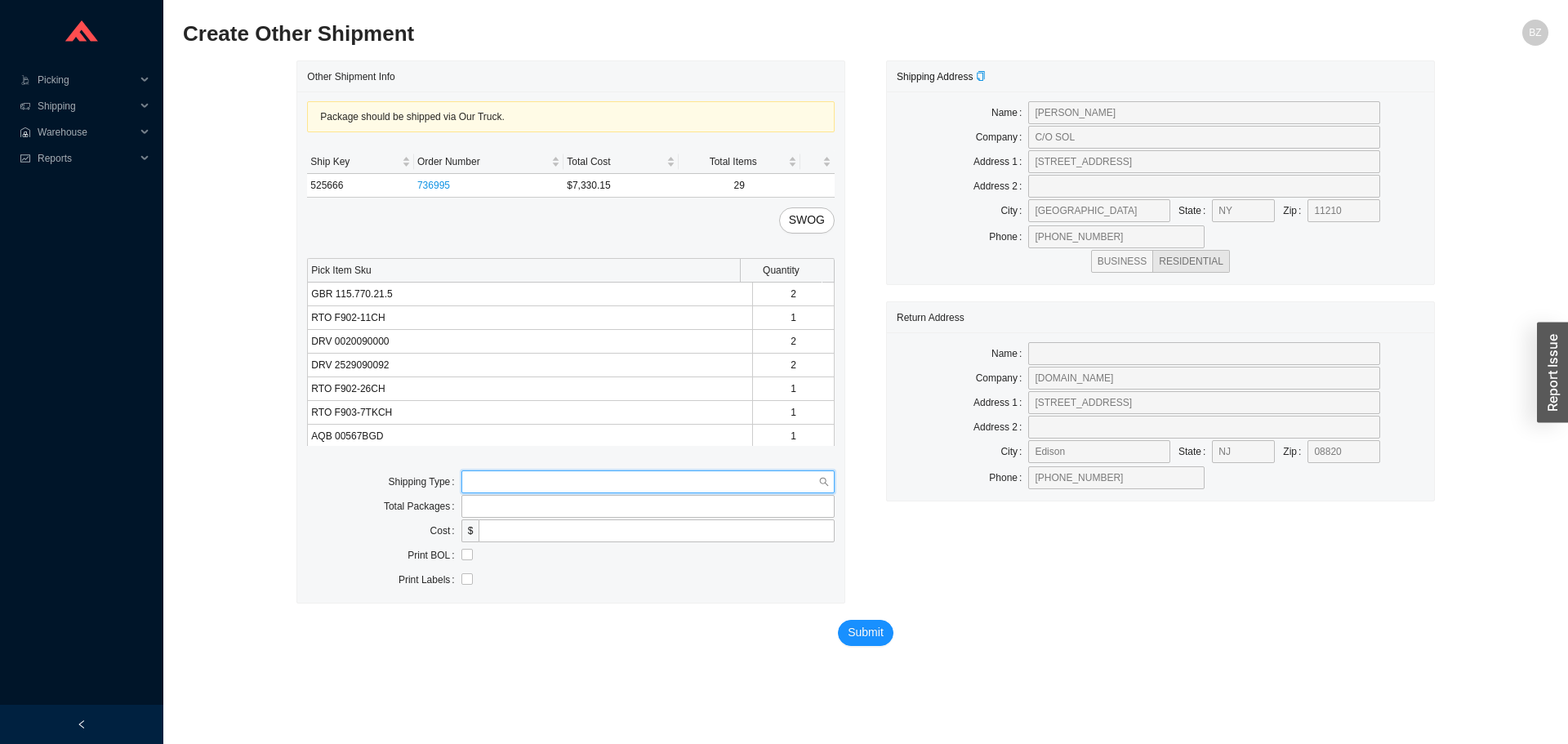
click at [502, 475] on input "search" at bounding box center [643, 482] width 350 height 21
click at [495, 508] on div "Our Truck" at bounding box center [648, 511] width 360 height 15
drag, startPoint x: 553, startPoint y: 525, endPoint x: 559, endPoint y: 538, distance: 14.3
click at [553, 525] on input "text" at bounding box center [648, 531] width 373 height 23
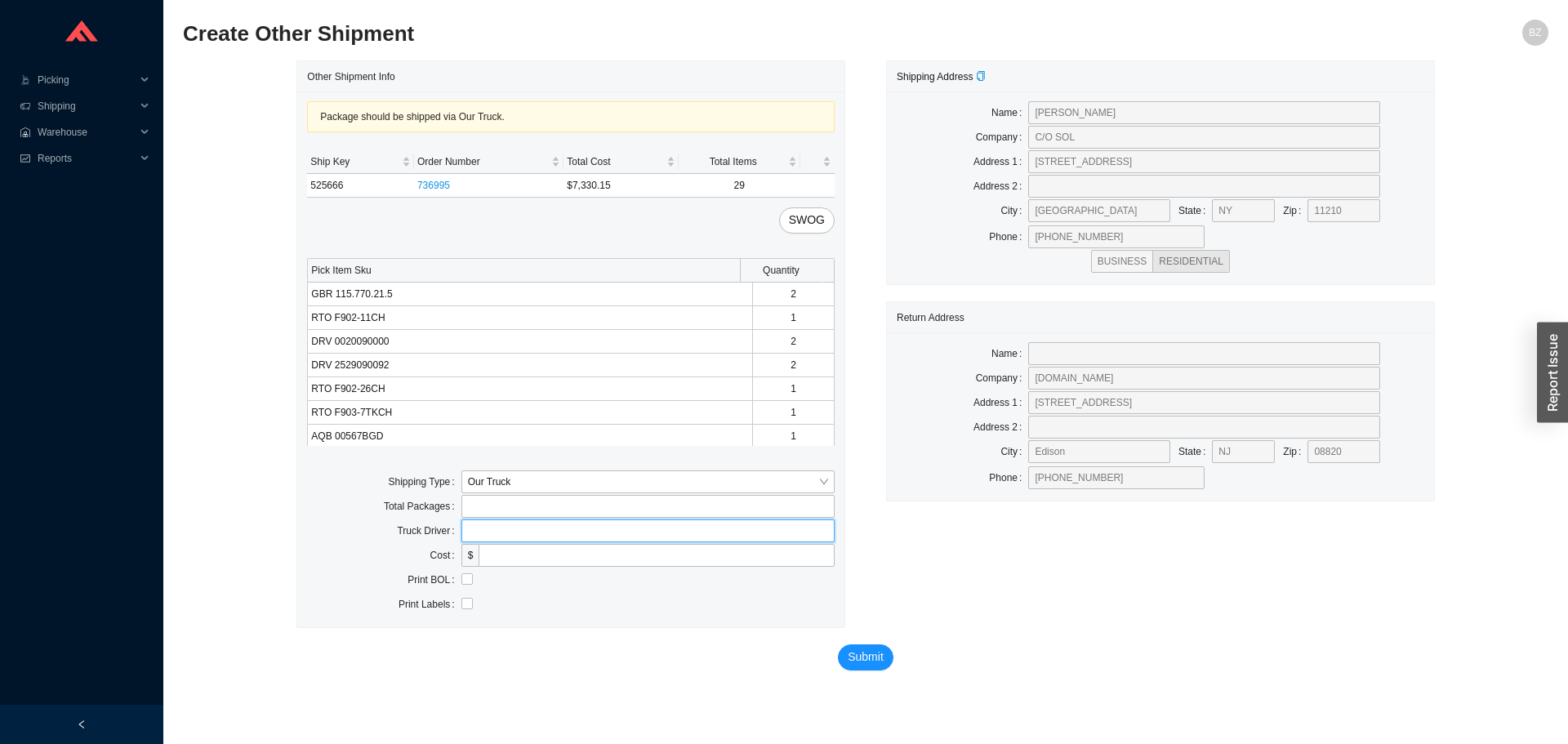
type input "bz"
click at [465, 581] on input "checkbox" at bounding box center [467, 579] width 12 height 12
checkbox input "true"
click at [869, 655] on span "Submit" at bounding box center [866, 656] width 36 height 19
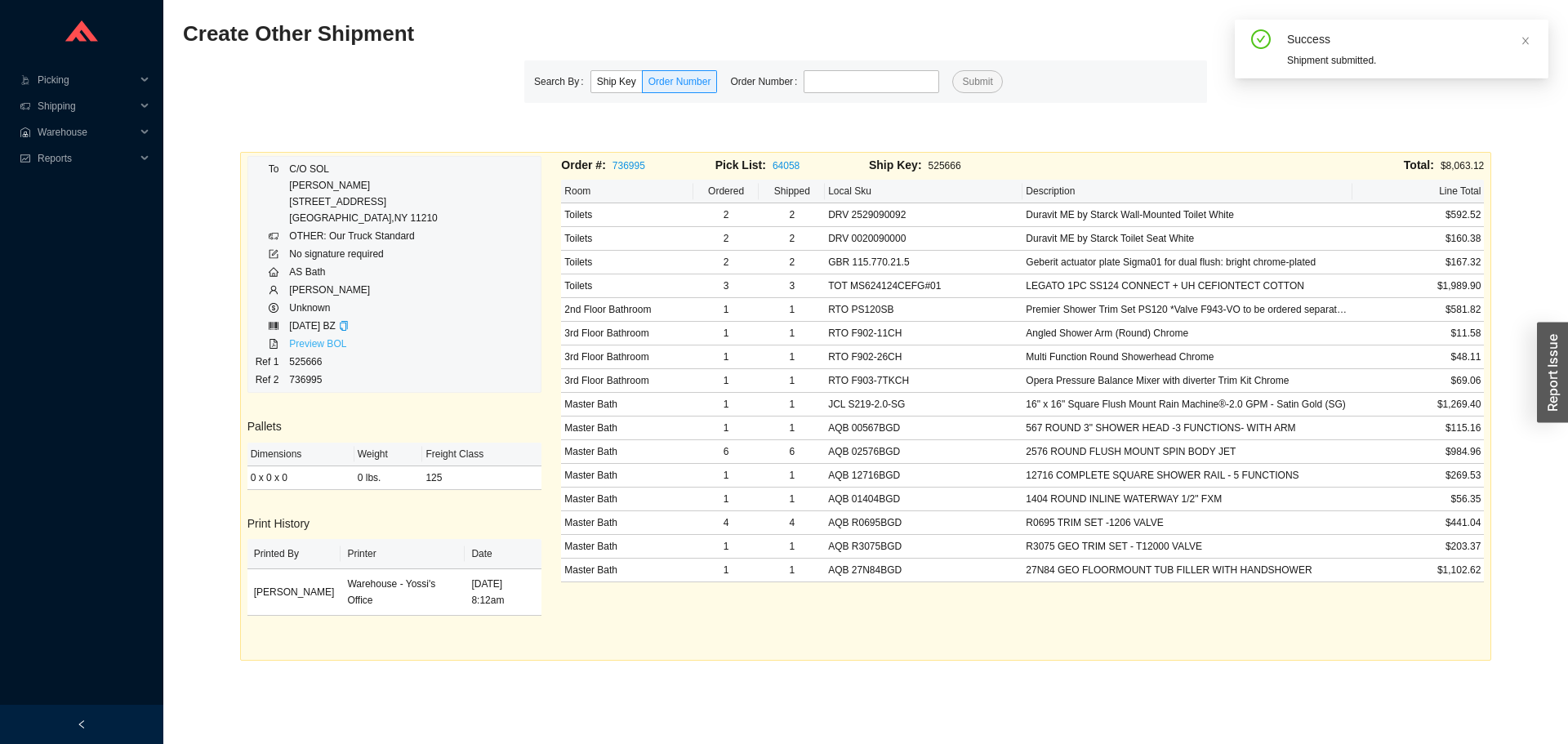
click at [333, 343] on link "Preview BOL" at bounding box center [317, 344] width 57 height 12
click at [817, 80] on input "tel" at bounding box center [871, 82] width 135 height 23
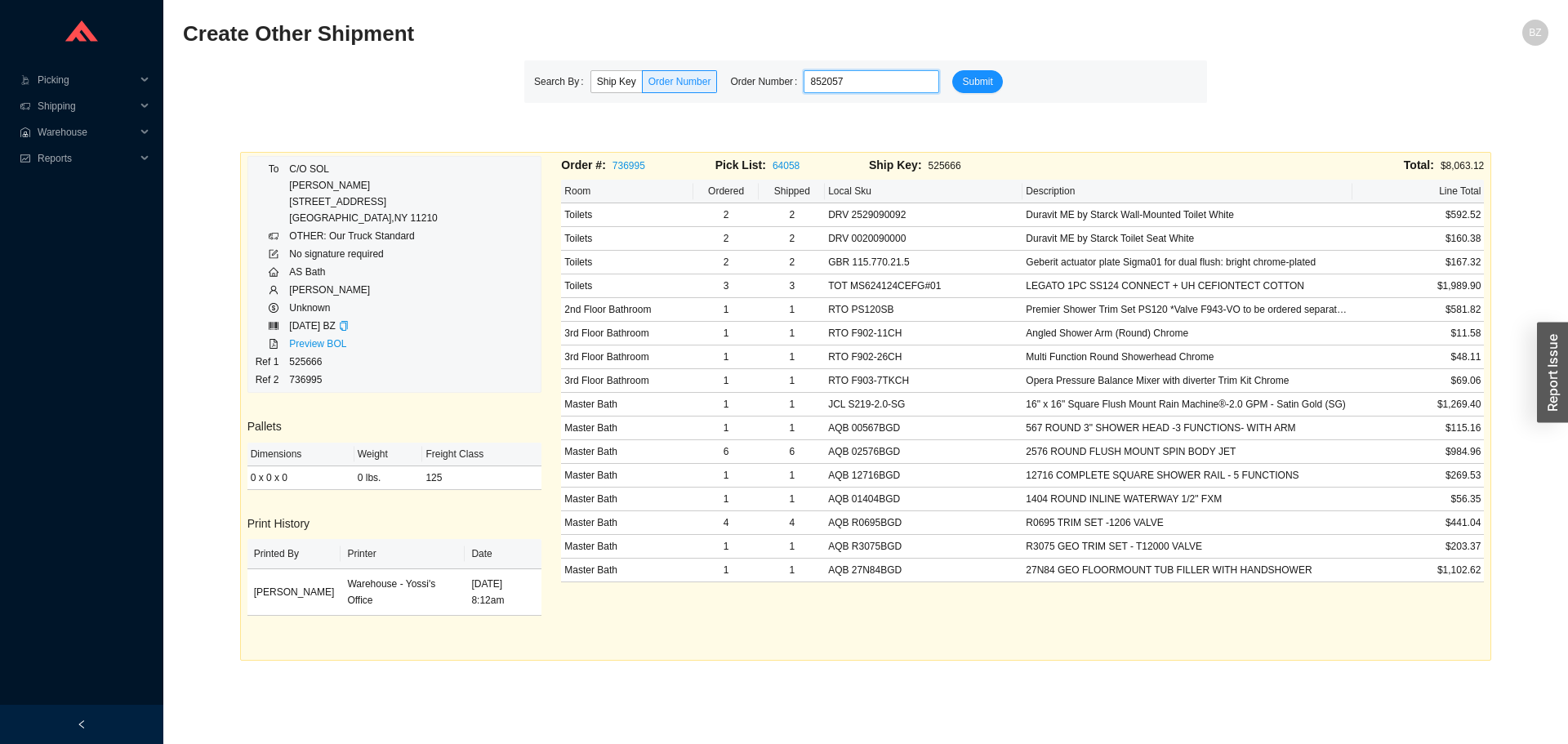
type input "852057"
click at [952, 70] on button "Submit" at bounding box center [977, 82] width 50 height 23
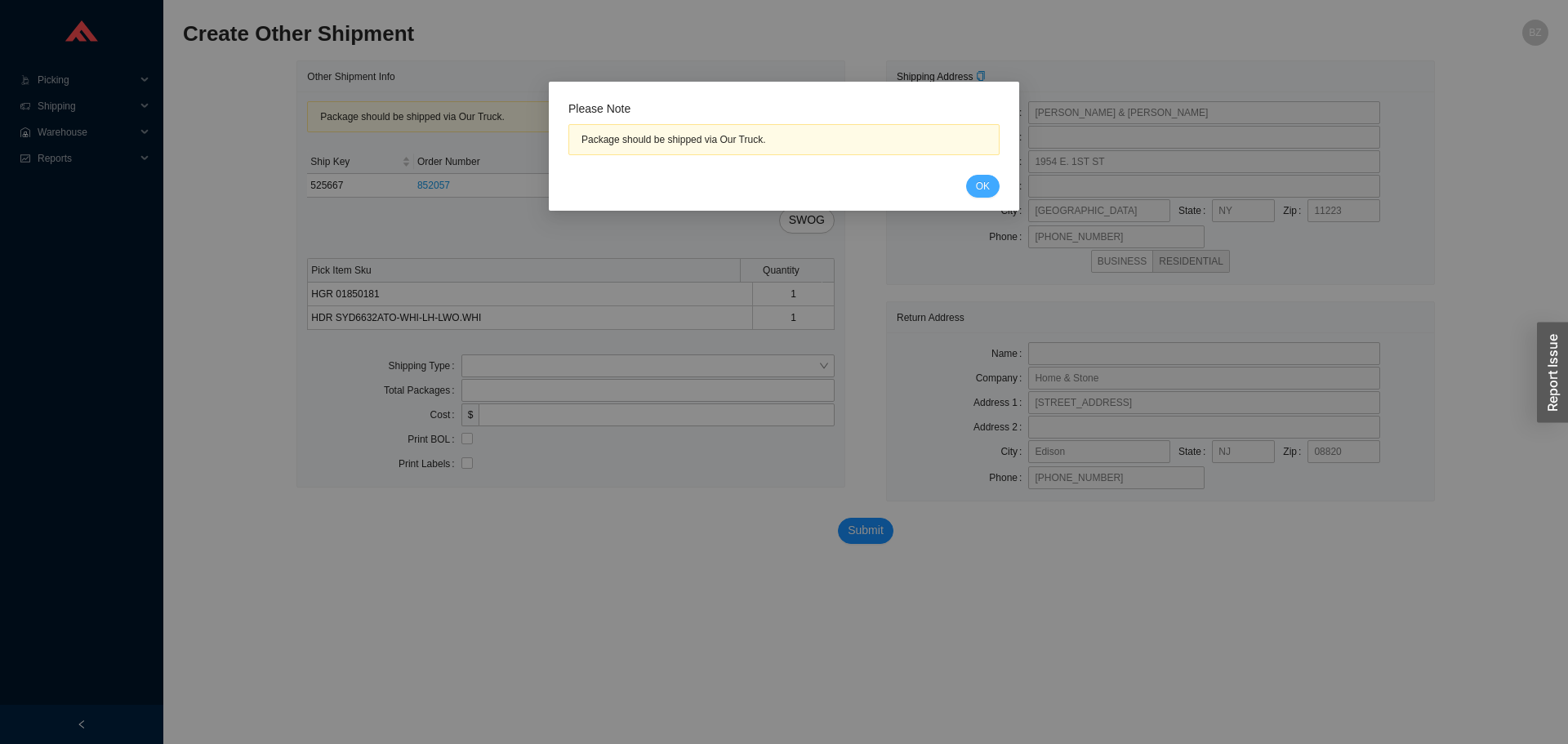
click at [985, 189] on span "OK" at bounding box center [983, 187] width 14 height 17
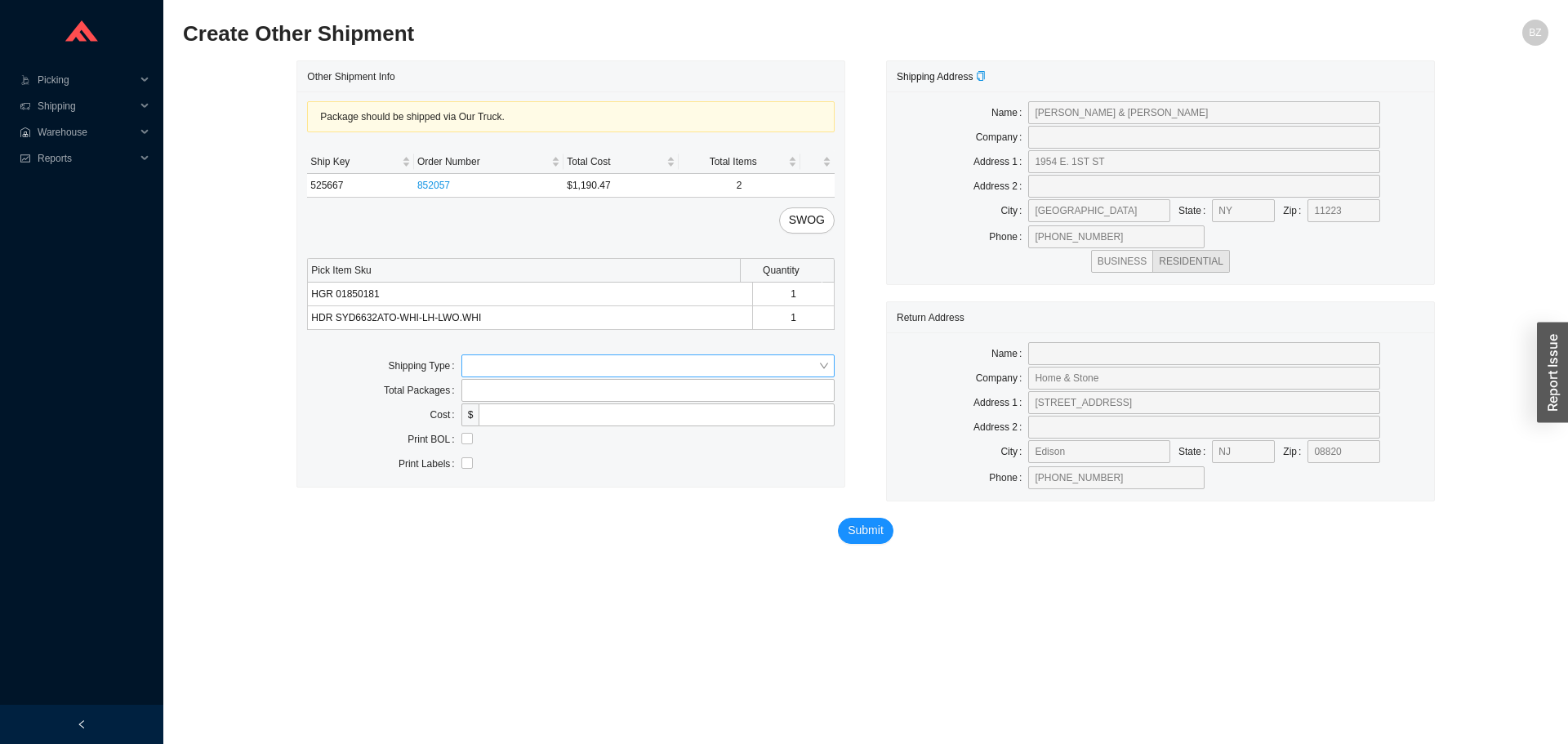
click at [593, 363] on input "search" at bounding box center [643, 366] width 350 height 21
click at [598, 384] on div "Our Truck" at bounding box center [648, 396] width 373 height 23
click at [621, 419] on input "text" at bounding box center [648, 415] width 373 height 23
type input "bz"
click at [467, 458] on input "checkbox" at bounding box center [467, 463] width 12 height 12
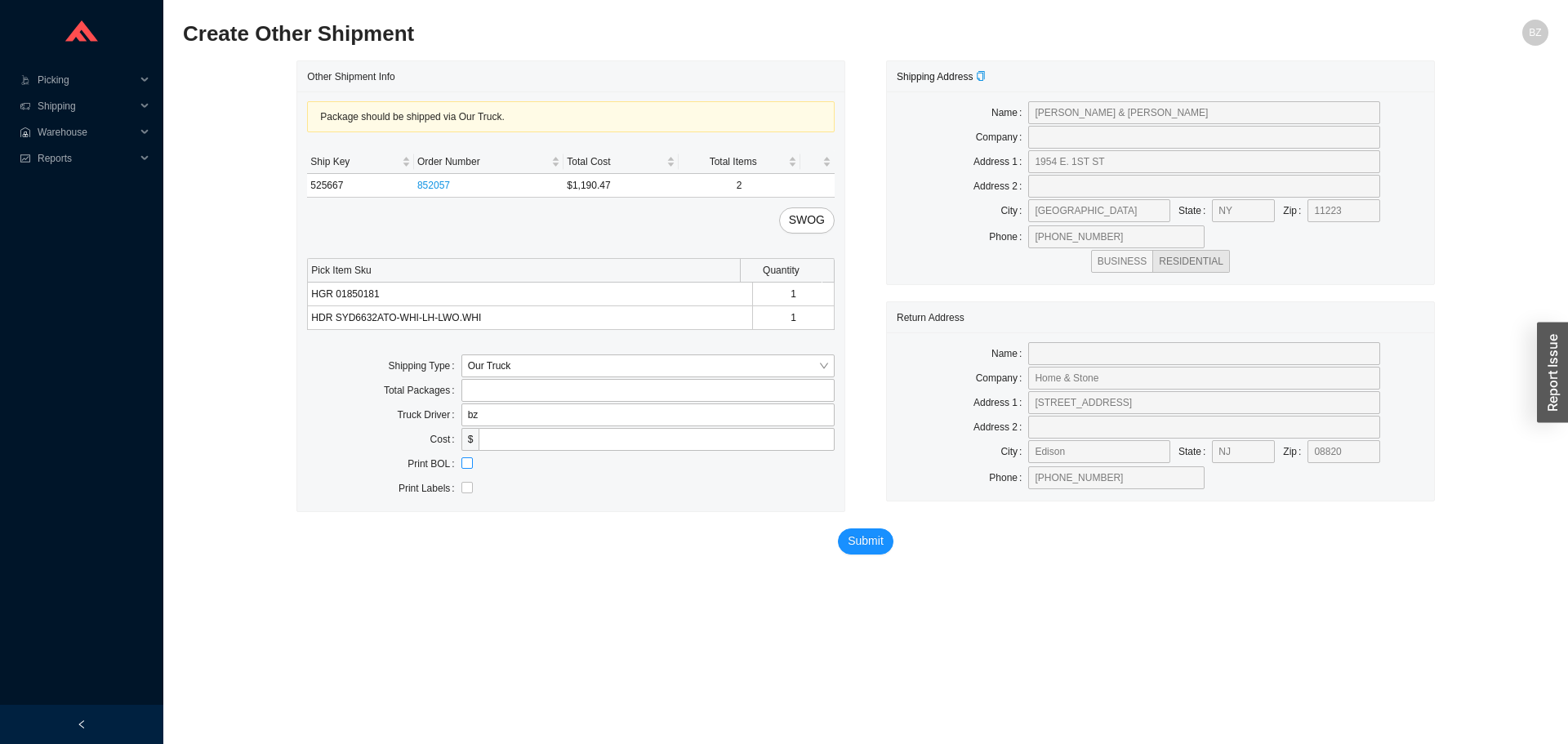
checkbox input "true"
click at [860, 535] on span "Submit" at bounding box center [866, 541] width 36 height 19
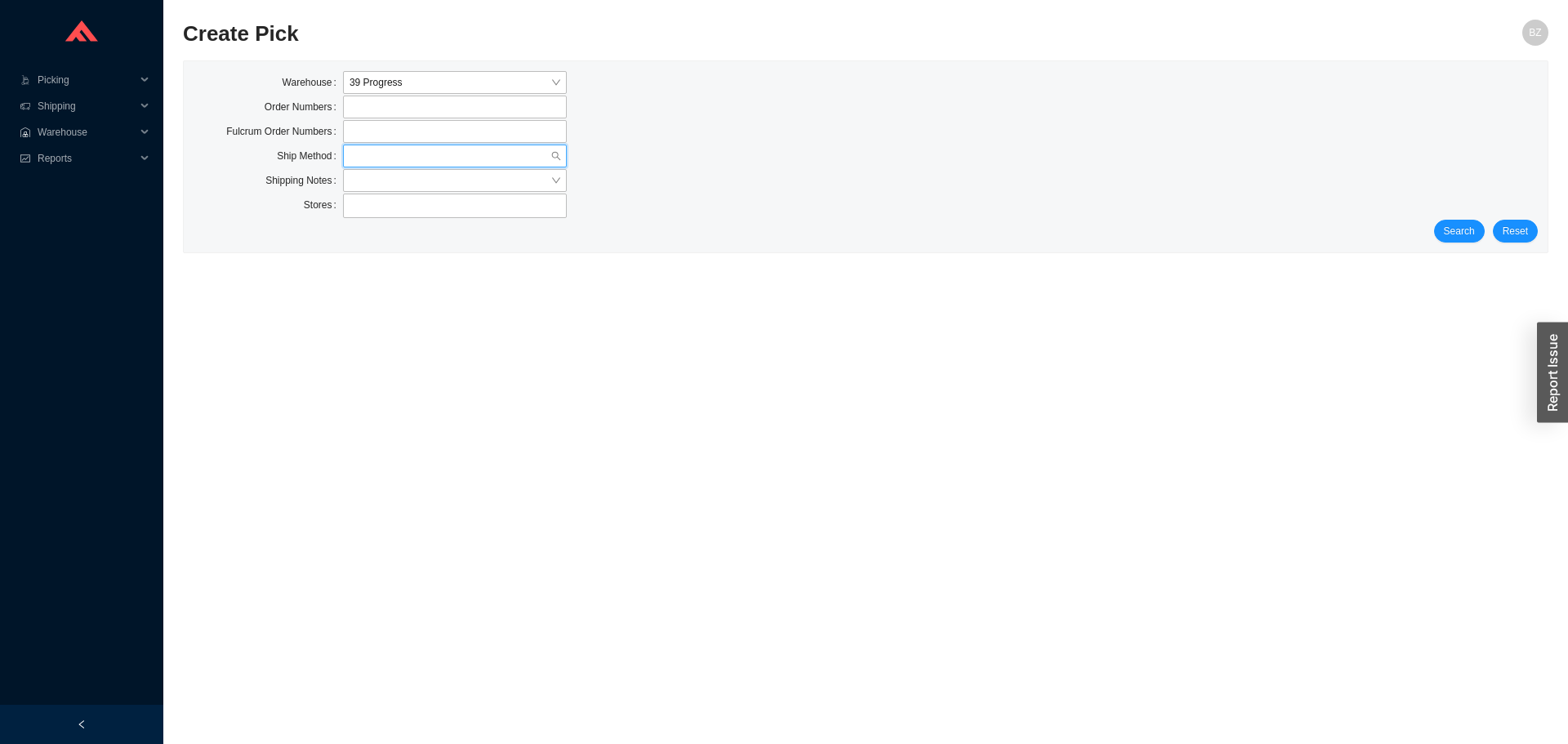
click at [419, 160] on input "search" at bounding box center [449, 156] width 201 height 21
click at [46, 82] on span "Picking" at bounding box center [87, 80] width 98 height 26
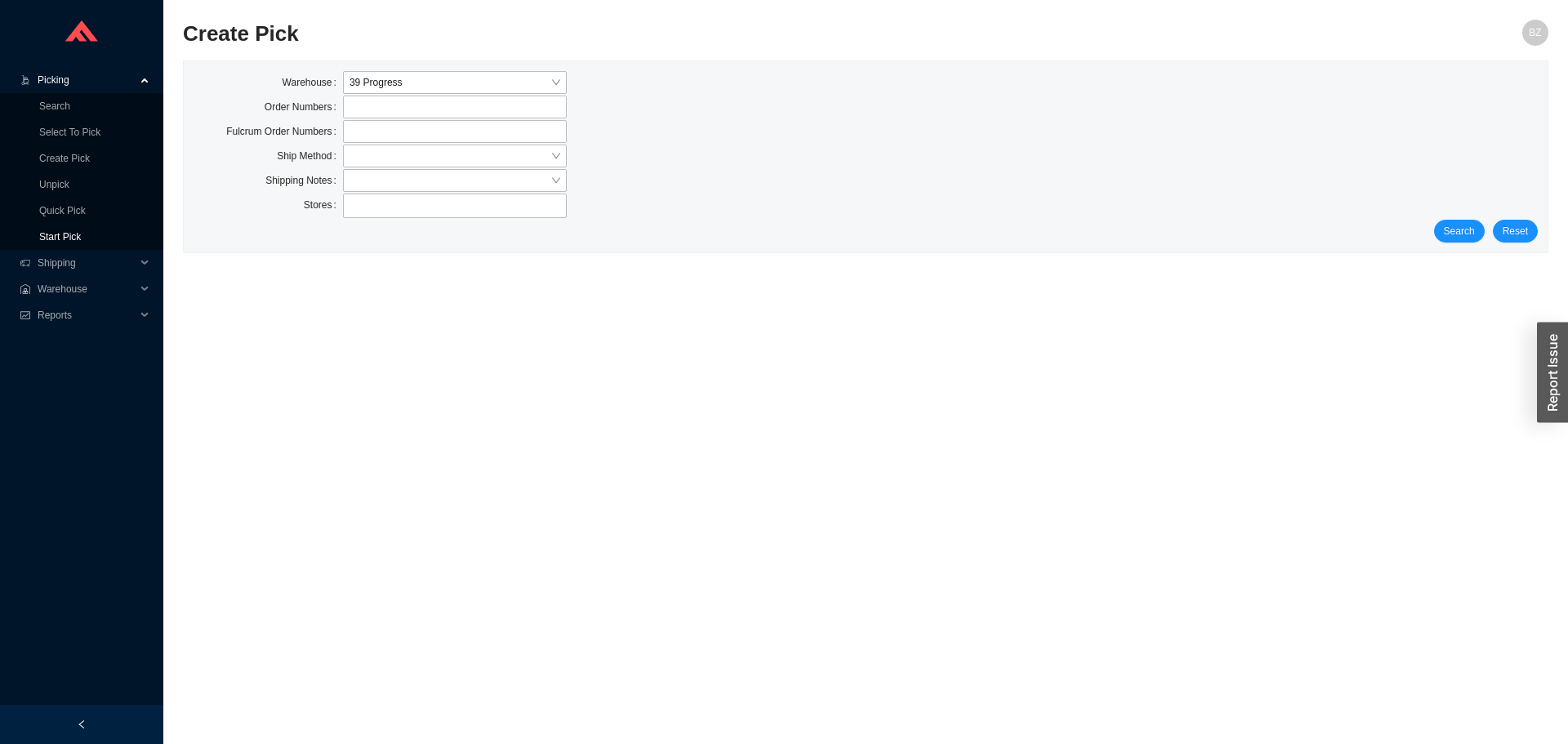
click at [69, 232] on link "Start Pick" at bounding box center [59, 237] width 41 height 12
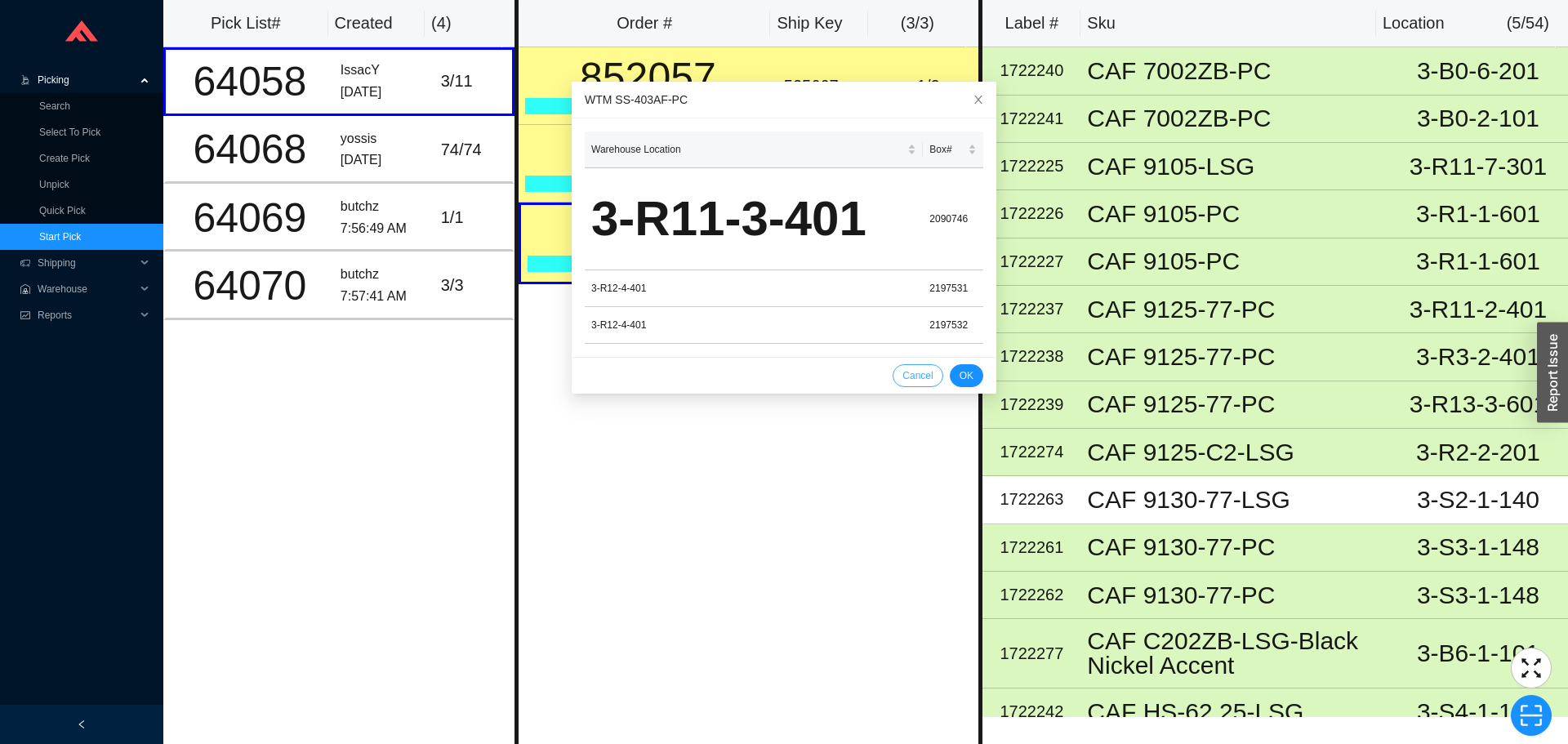
click at [909, 375] on span "Cancel" at bounding box center [917, 376] width 31 height 17
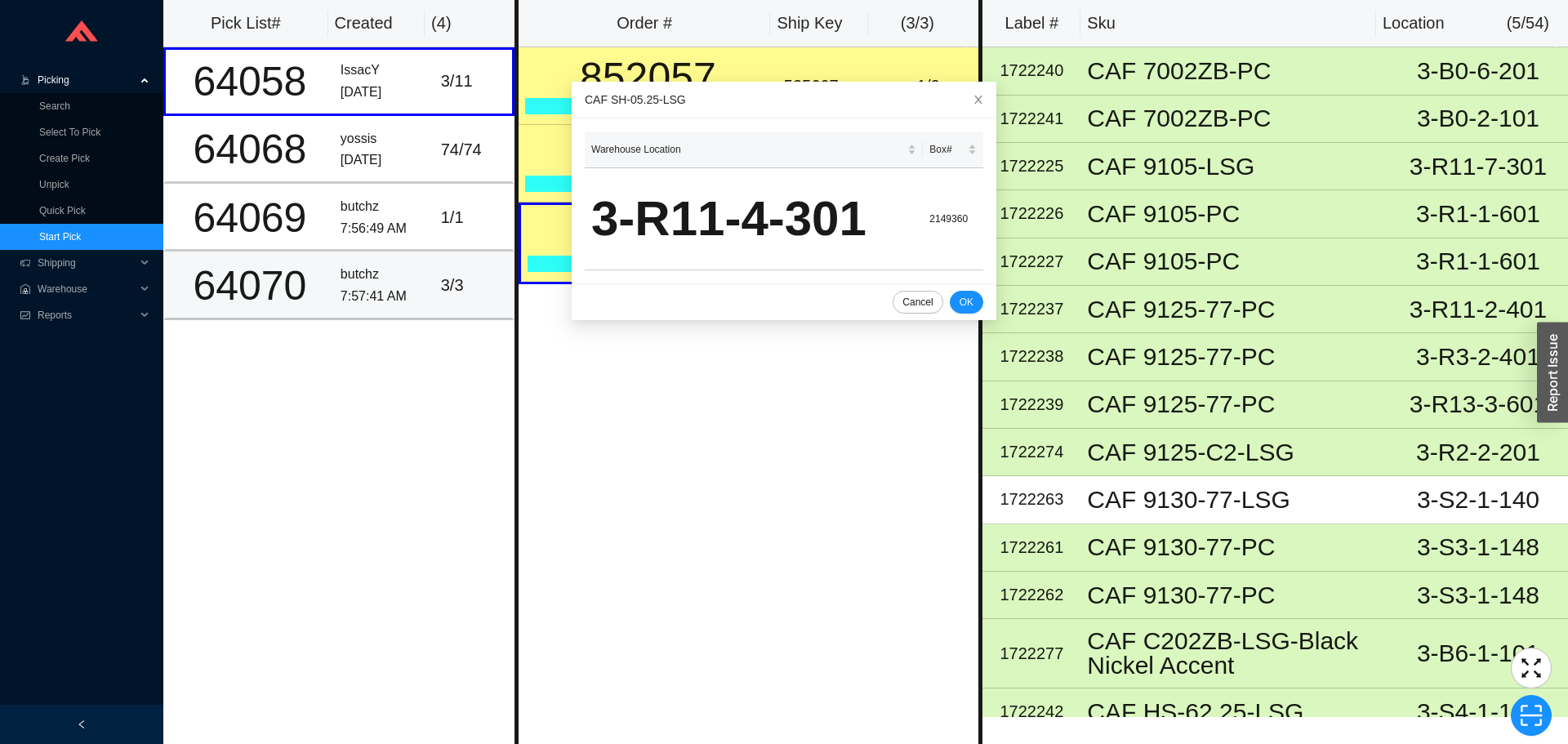
click at [324, 306] on td "64070" at bounding box center [249, 286] width 171 height 68
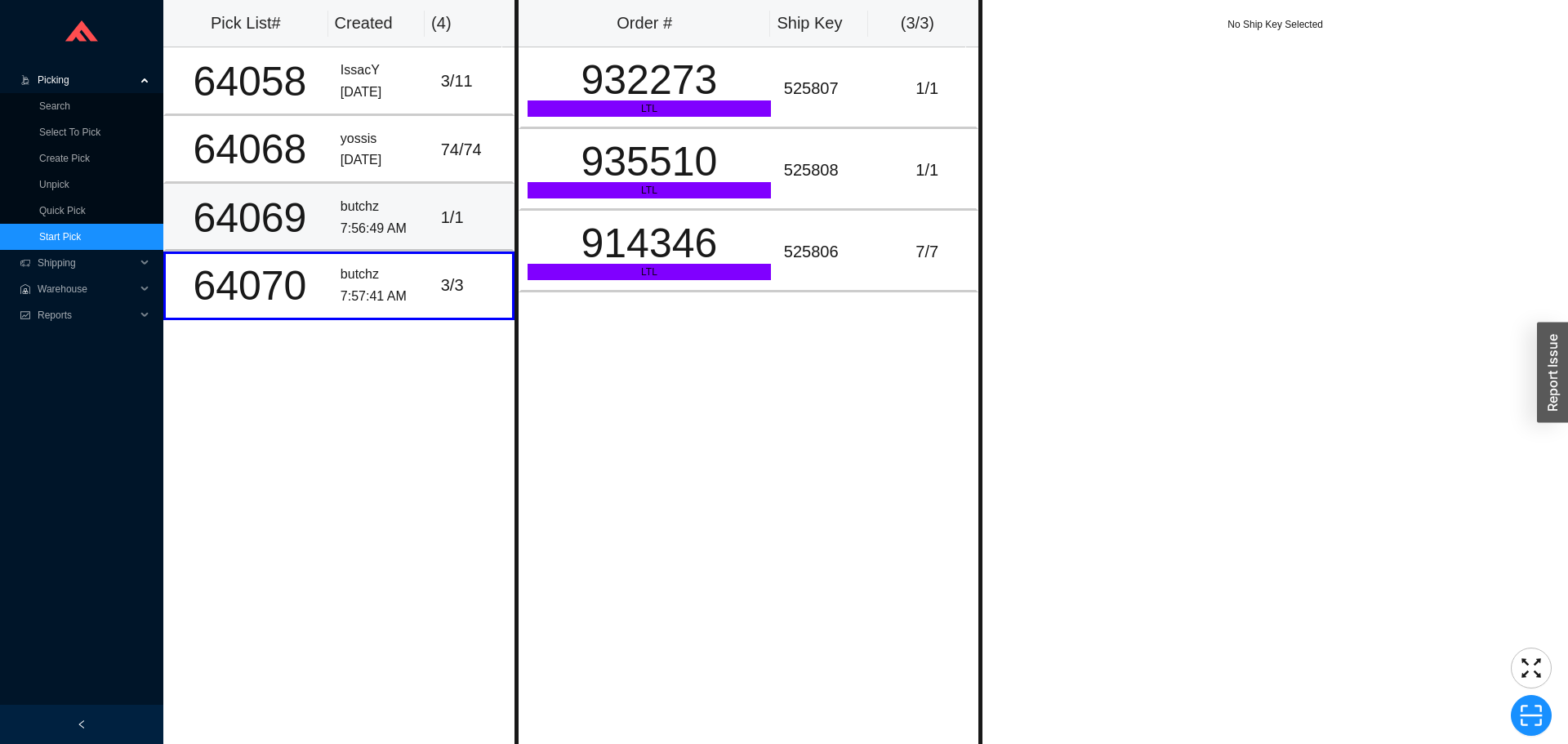
click at [334, 227] on td "butchz 7:56:49 AM" at bounding box center [385, 218] width 101 height 68
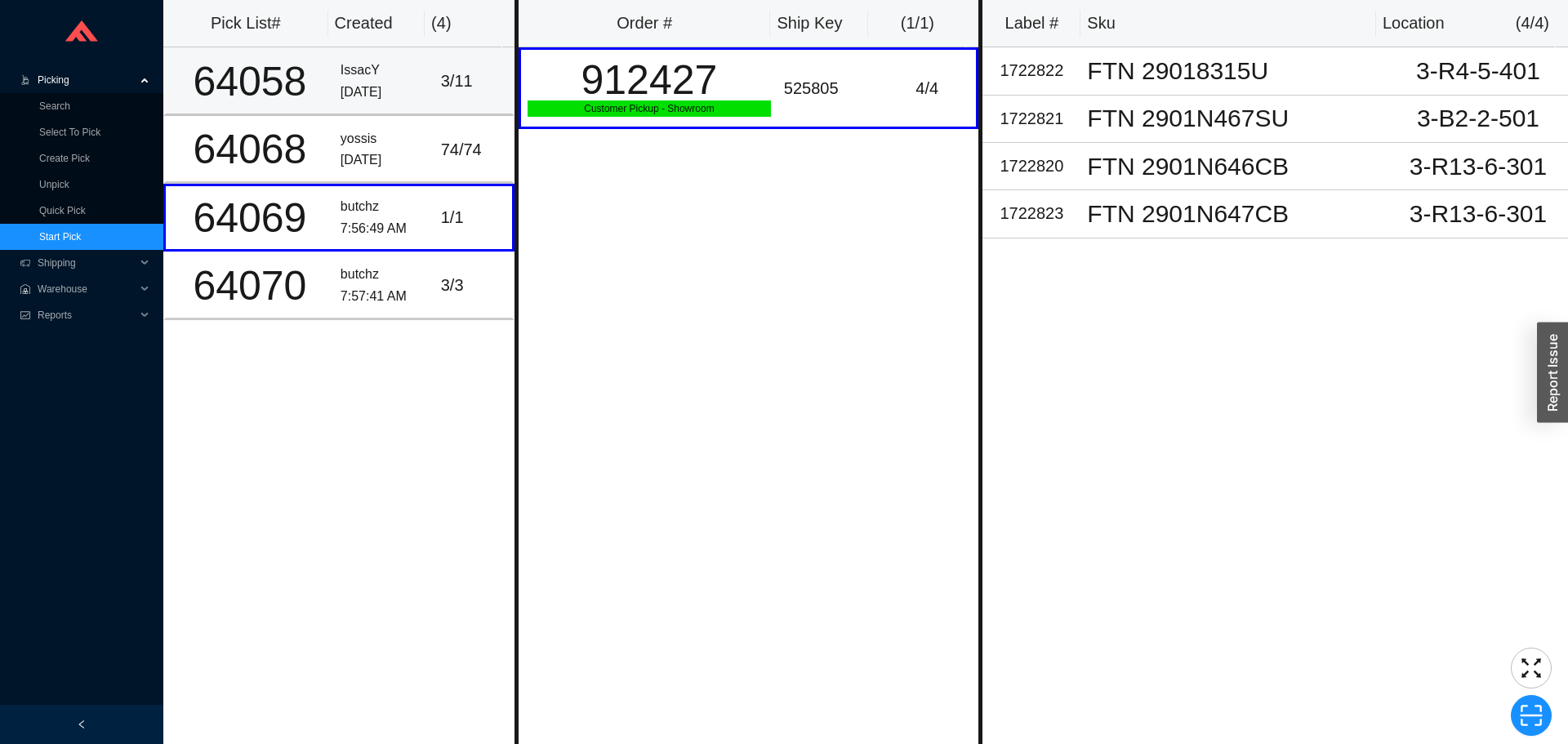
click at [320, 83] on div "64058" at bounding box center [250, 81] width 155 height 40
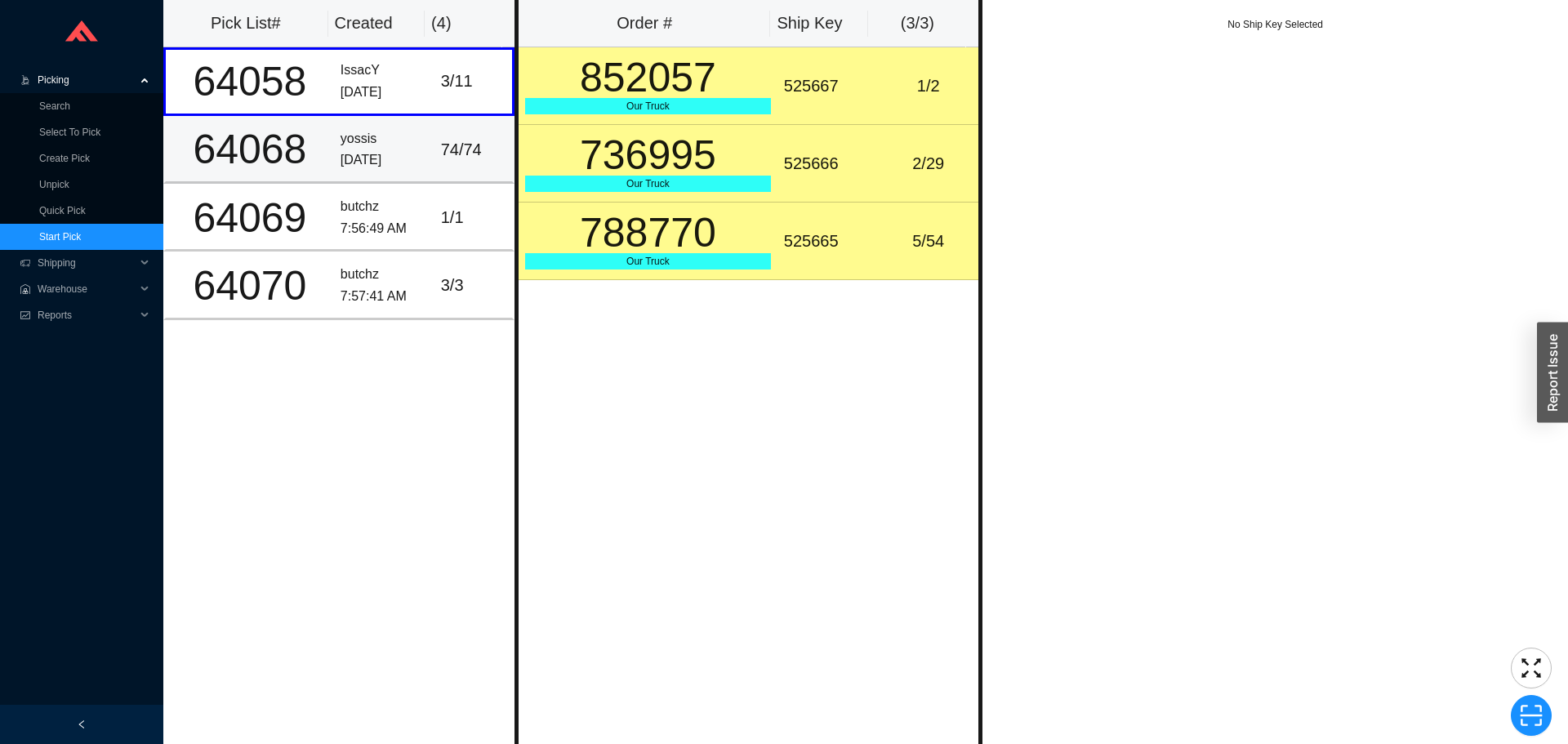
click at [341, 145] on div "yossis" at bounding box center [385, 139] width 88 height 22
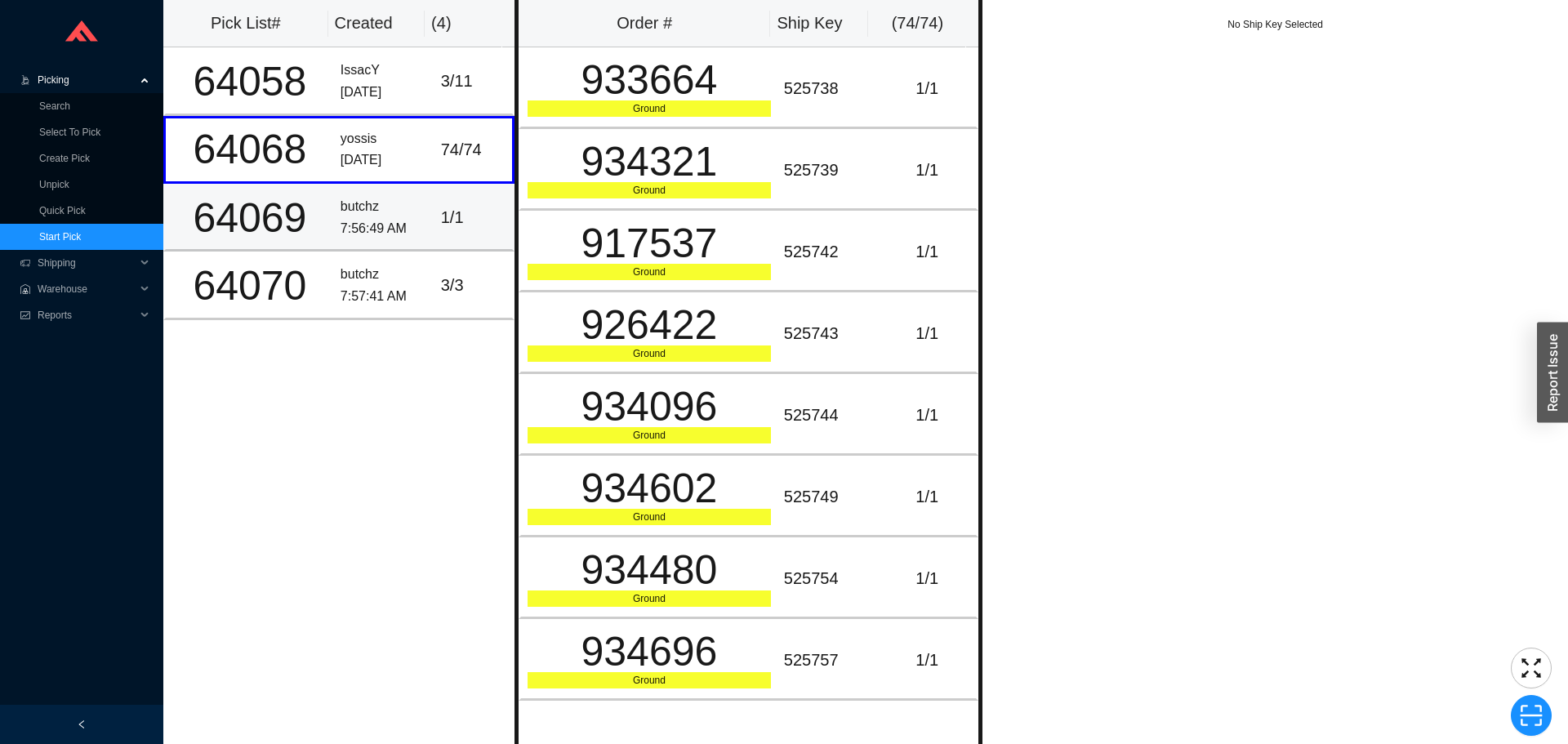
click at [340, 192] on td "butchz 7:56:49 AM" at bounding box center [385, 218] width 101 height 68
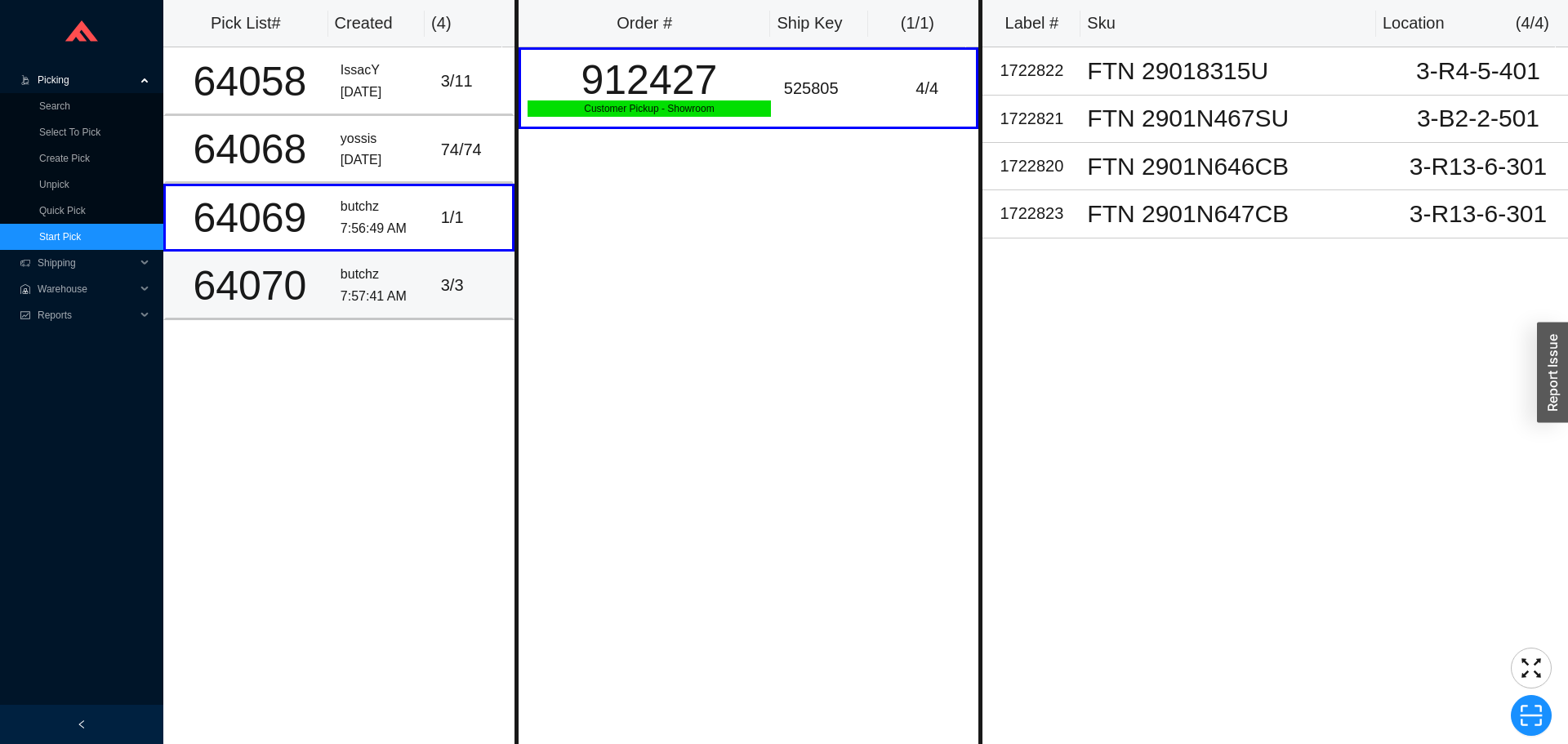
click at [338, 263] on td "butchz 7:57:41 AM" at bounding box center [385, 286] width 101 height 68
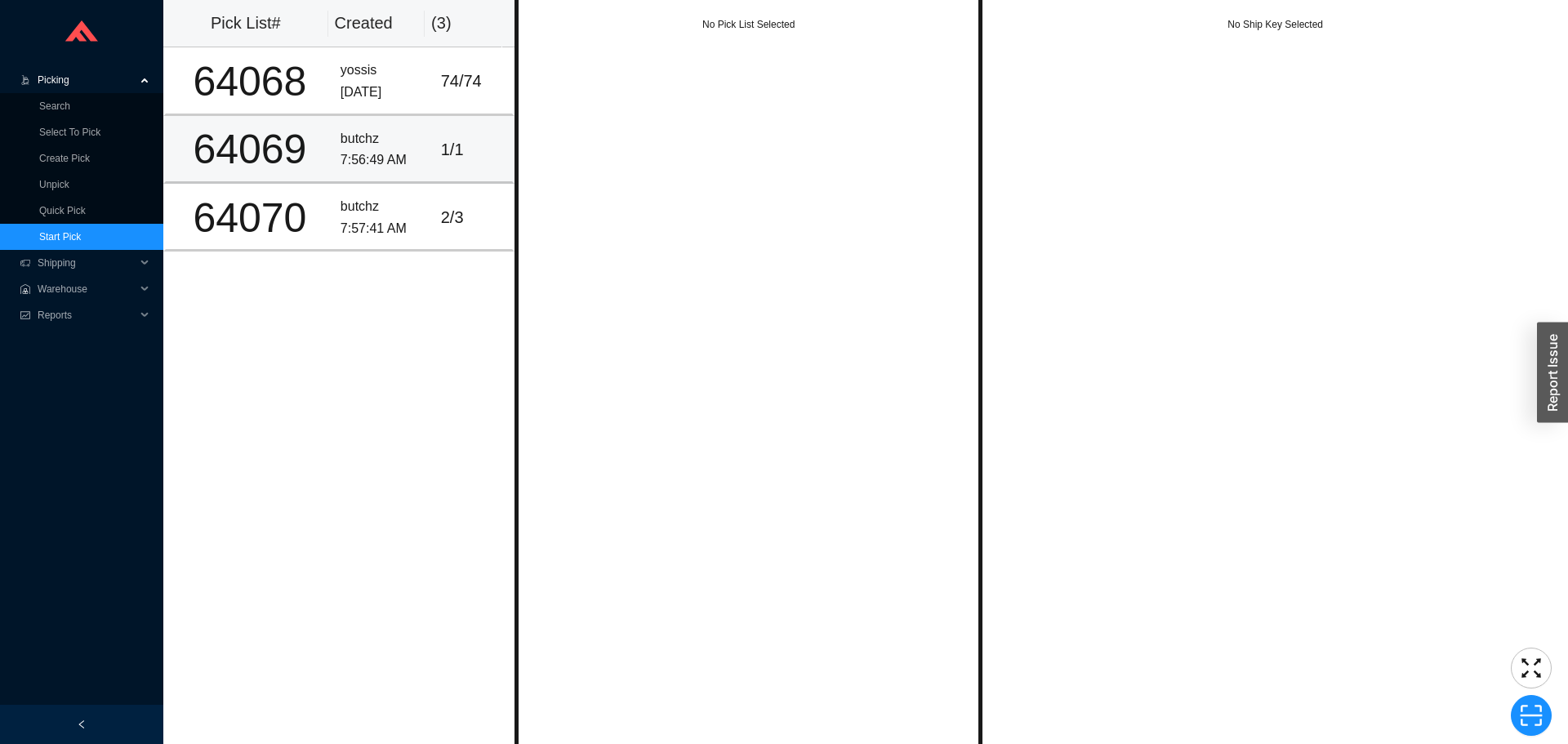
click at [467, 147] on div "1 / 1" at bounding box center [473, 149] width 64 height 27
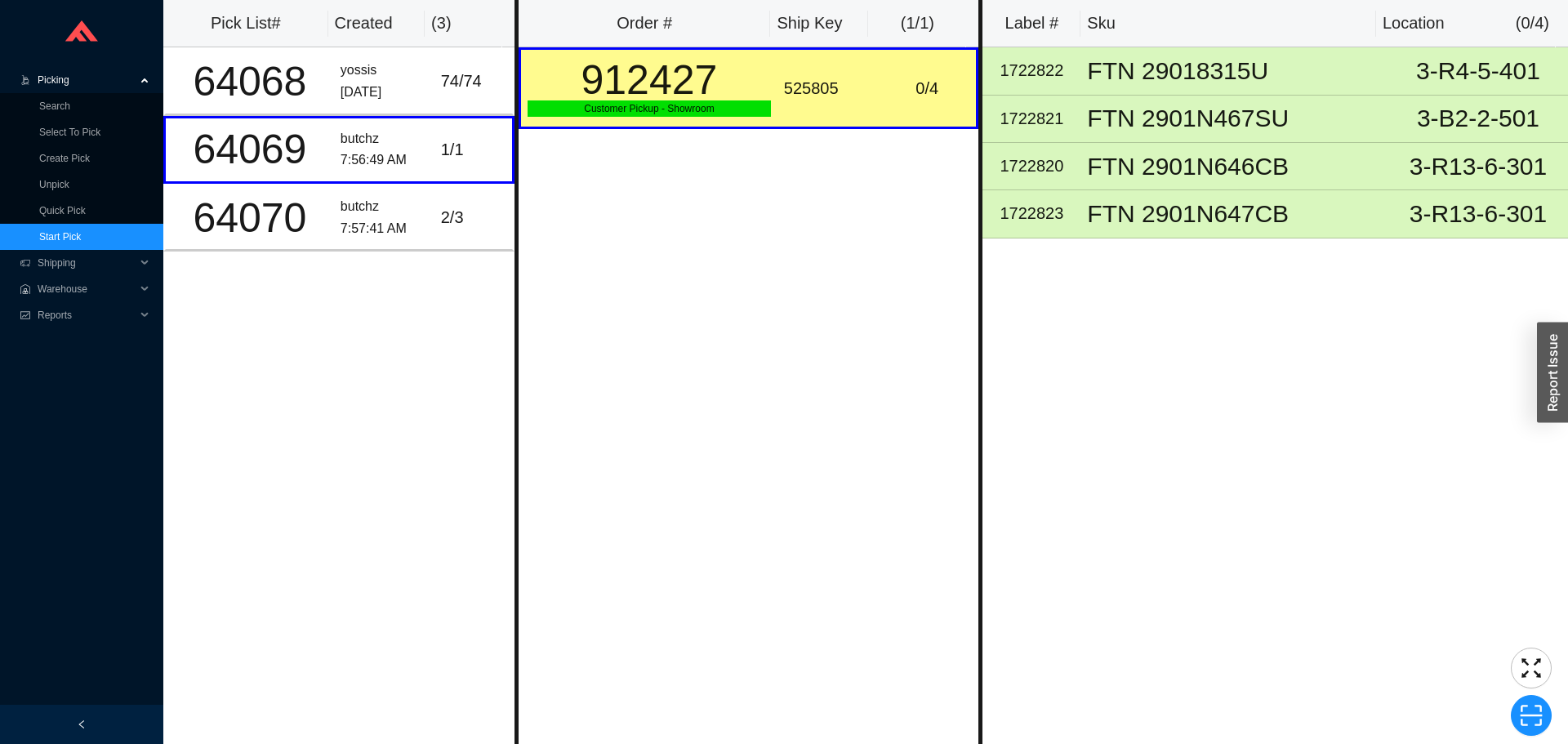
click at [798, 89] on div "525805" at bounding box center [828, 88] width 88 height 27
copy div "525805"
click at [1515, 716] on span "scan" at bounding box center [1531, 716] width 39 height 25
type input "sk525805"
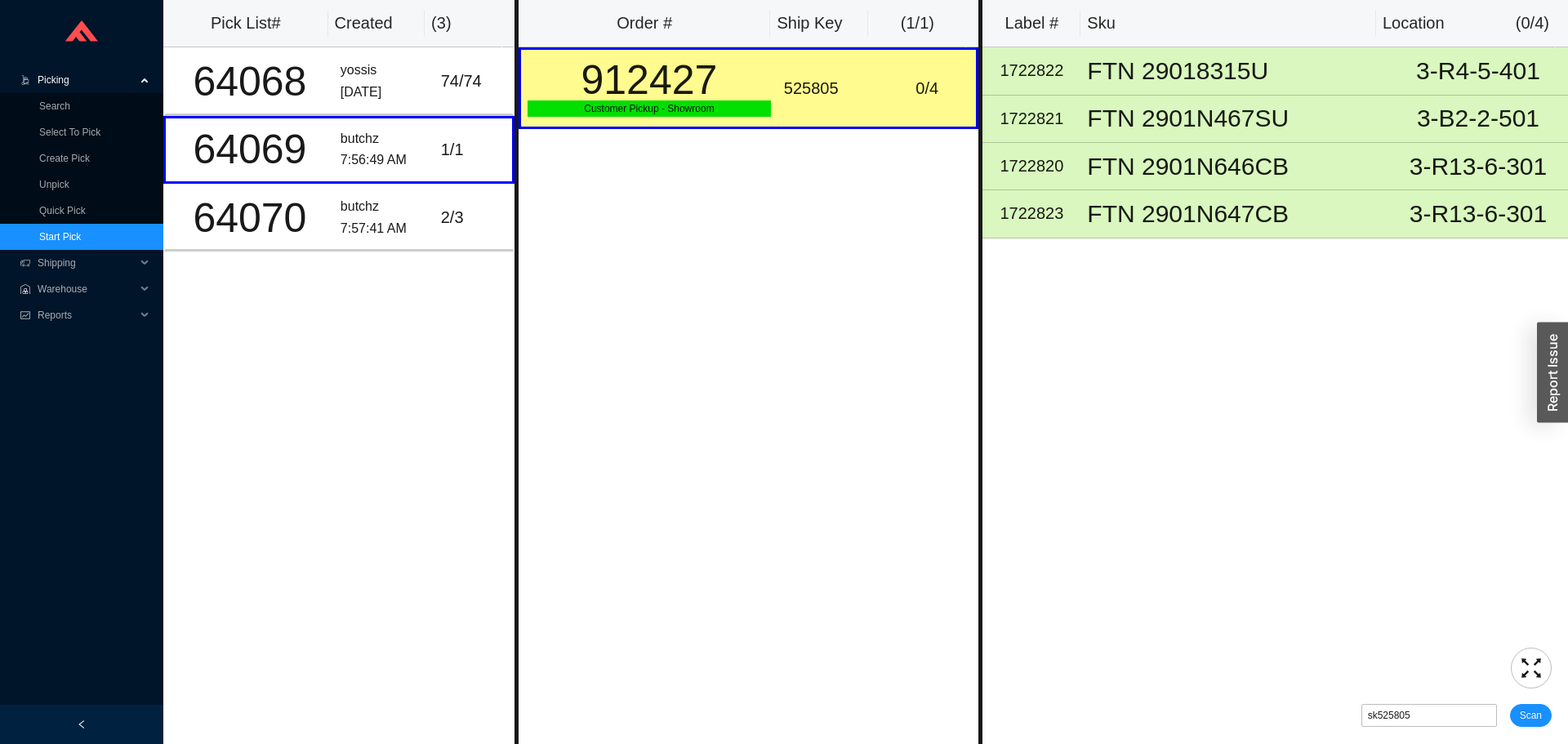
click button "Scan" at bounding box center [1531, 716] width 41 height 23
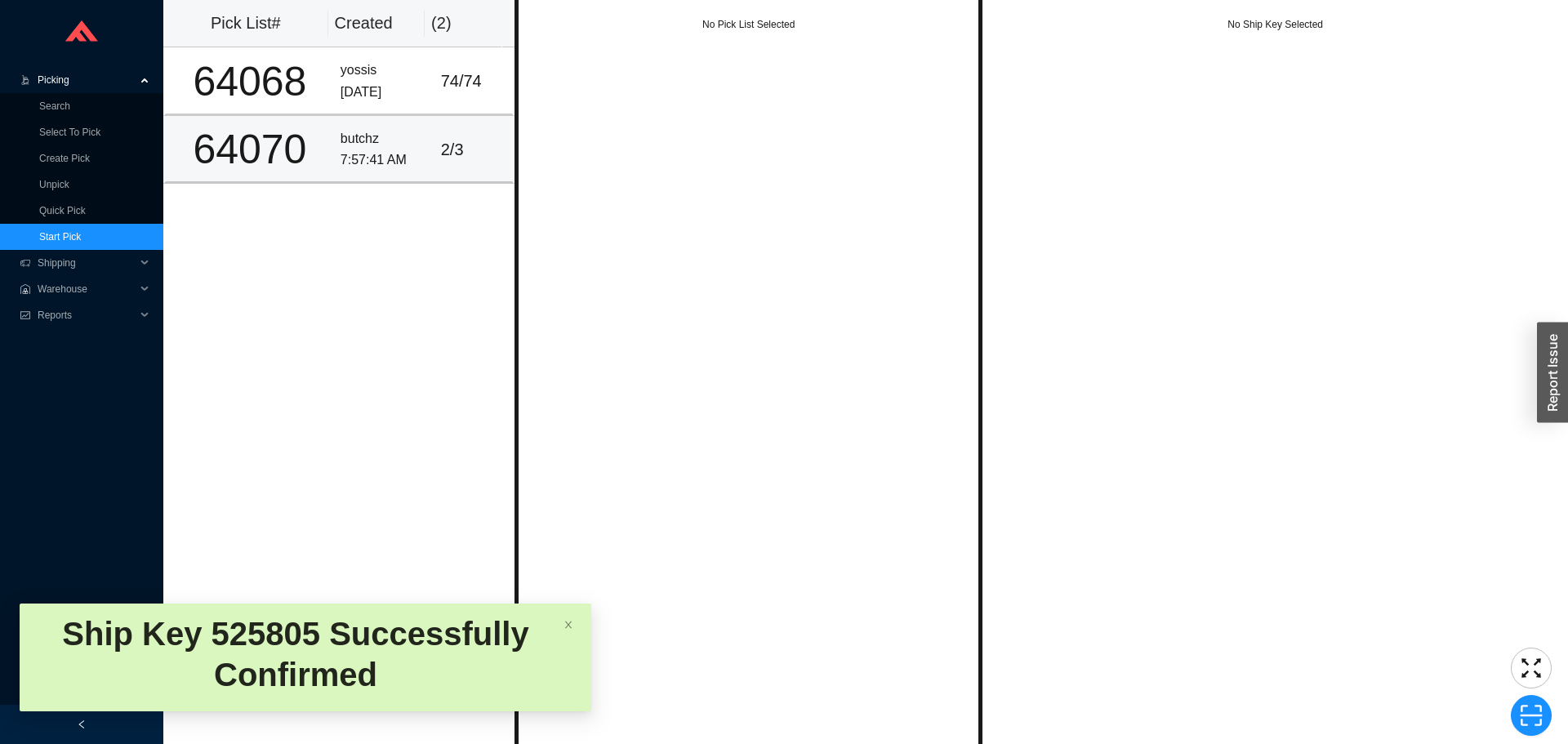
click at [457, 141] on div "2 / 3" at bounding box center [473, 149] width 64 height 27
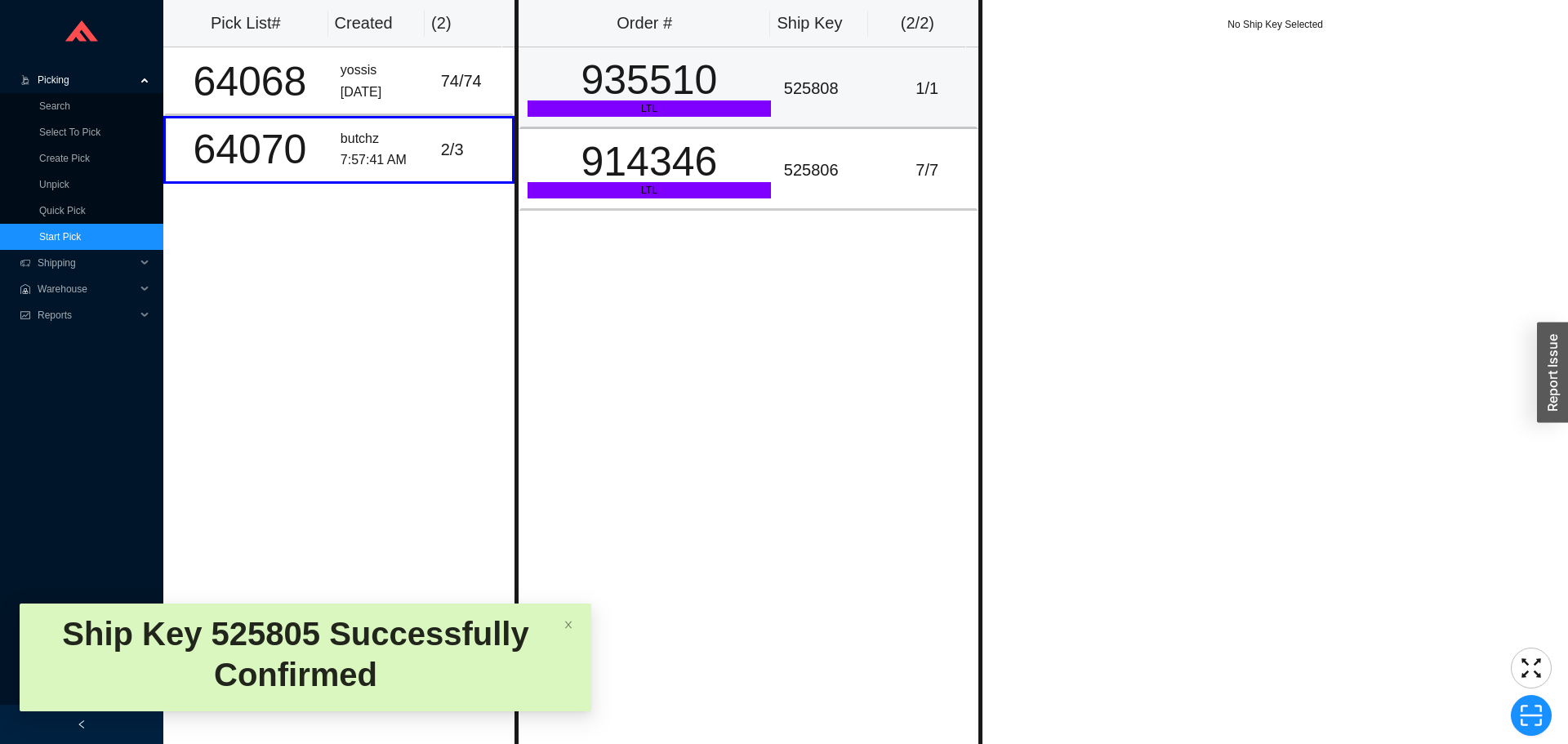
click at [695, 111] on div "LTL" at bounding box center [649, 109] width 244 height 17
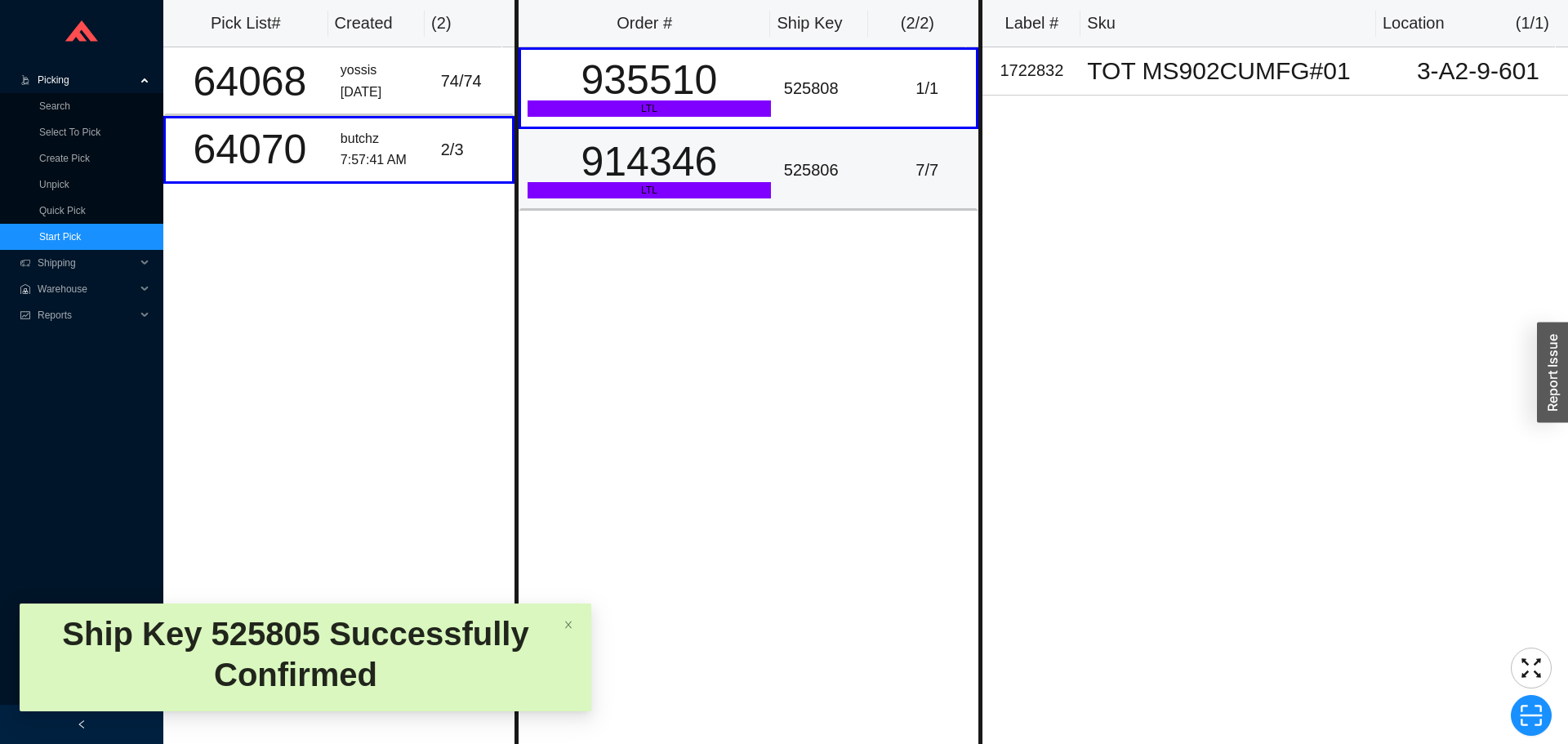
click at [718, 163] on div "914346" at bounding box center [649, 161] width 244 height 40
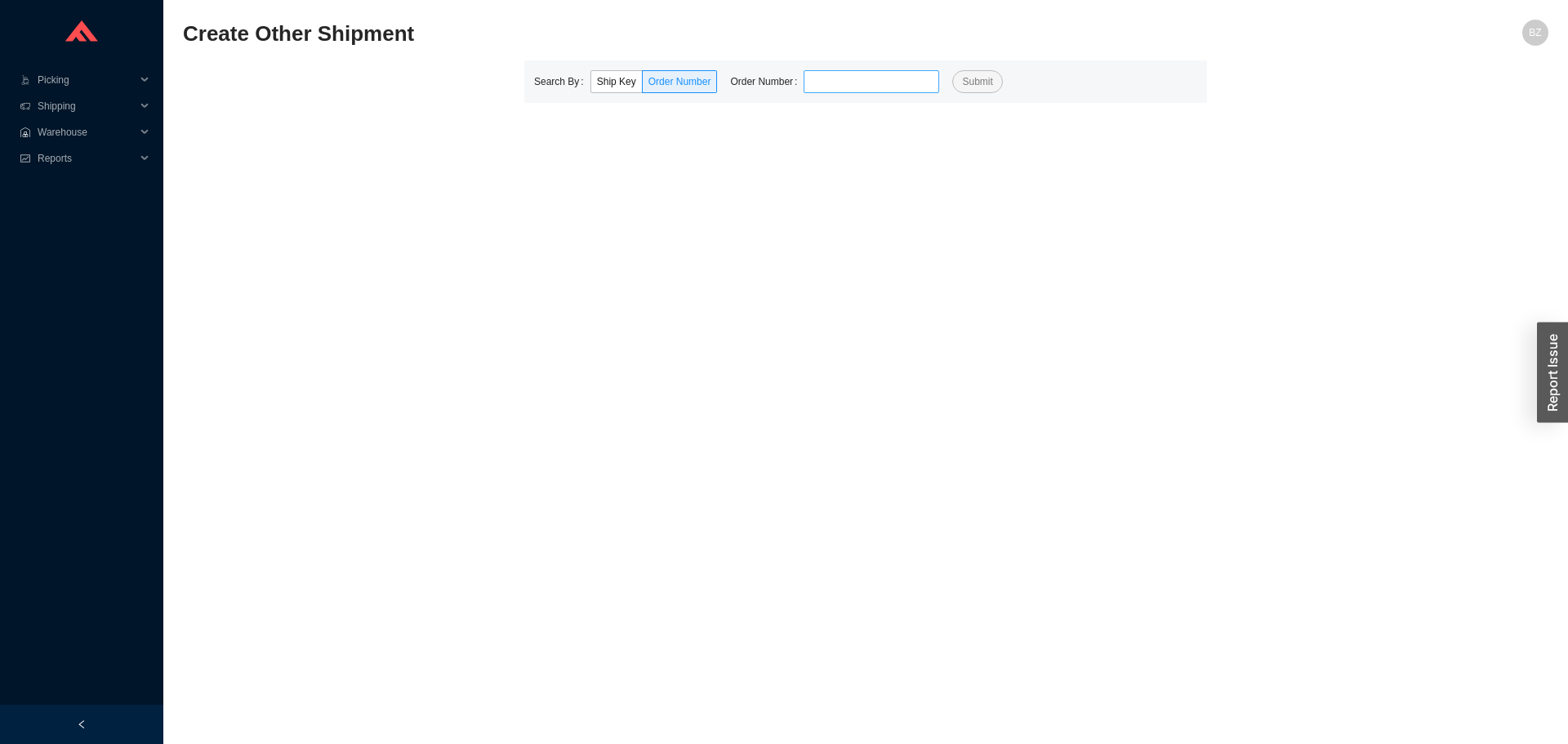
click at [875, 81] on input "tel" at bounding box center [871, 82] width 135 height 23
type input "806021"
click at [952, 70] on button "Submit" at bounding box center [977, 82] width 50 height 23
click at [835, 80] on input "tel" at bounding box center [871, 82] width 135 height 23
click at [952, 70] on button "Submit" at bounding box center [977, 82] width 50 height 23
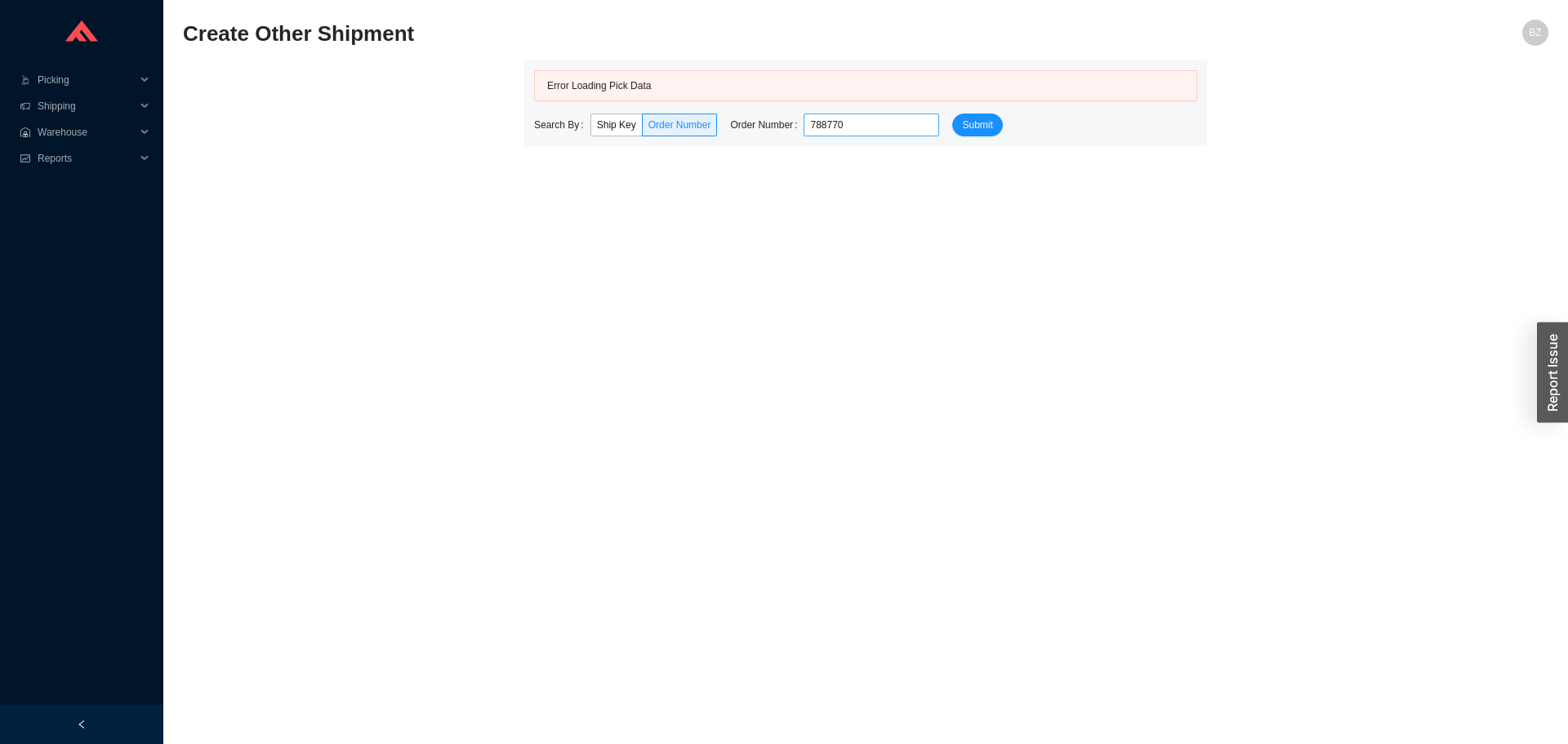
click at [857, 133] on input "788770" at bounding box center [871, 126] width 135 height 23
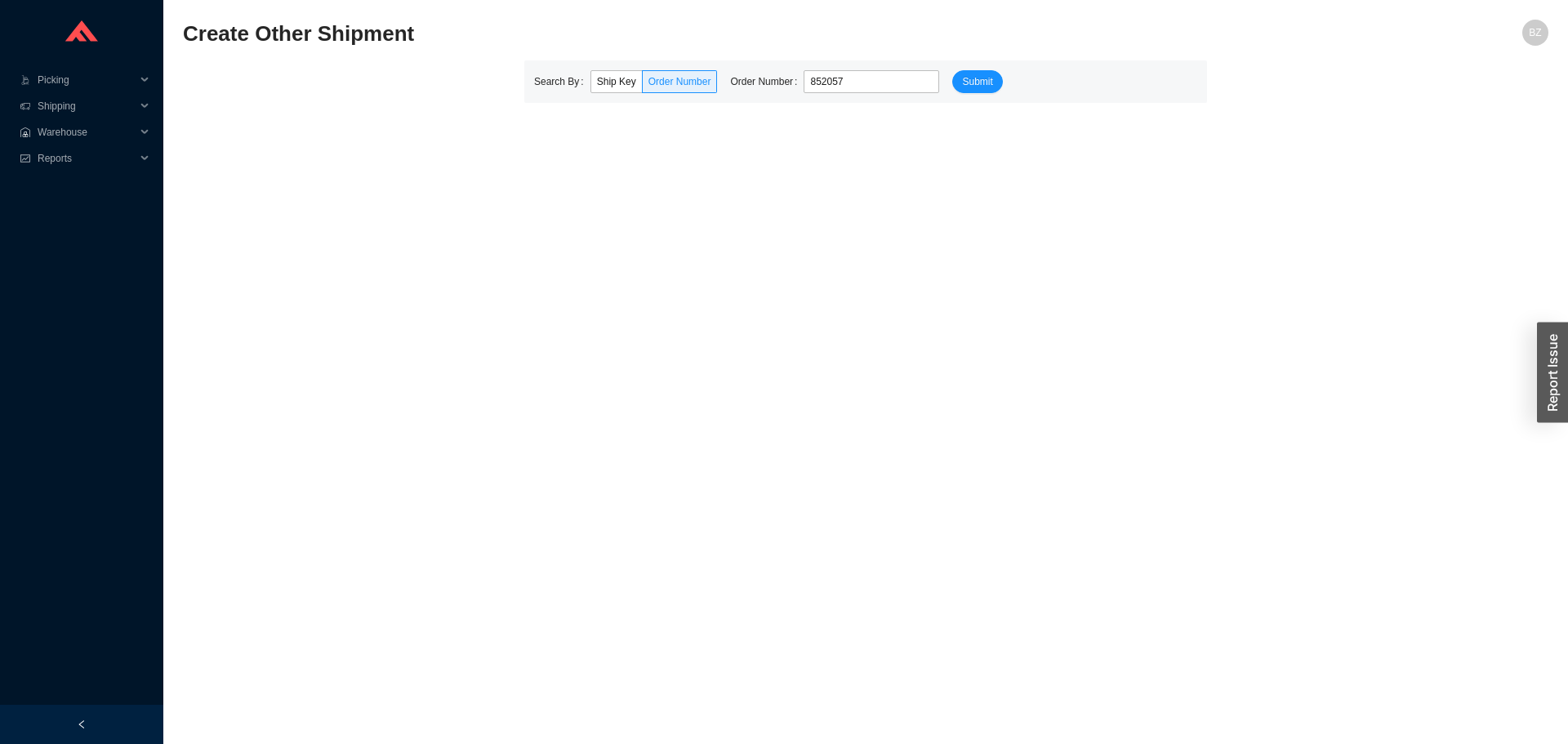
click at [952, 70] on button "Submit" at bounding box center [977, 82] width 50 height 23
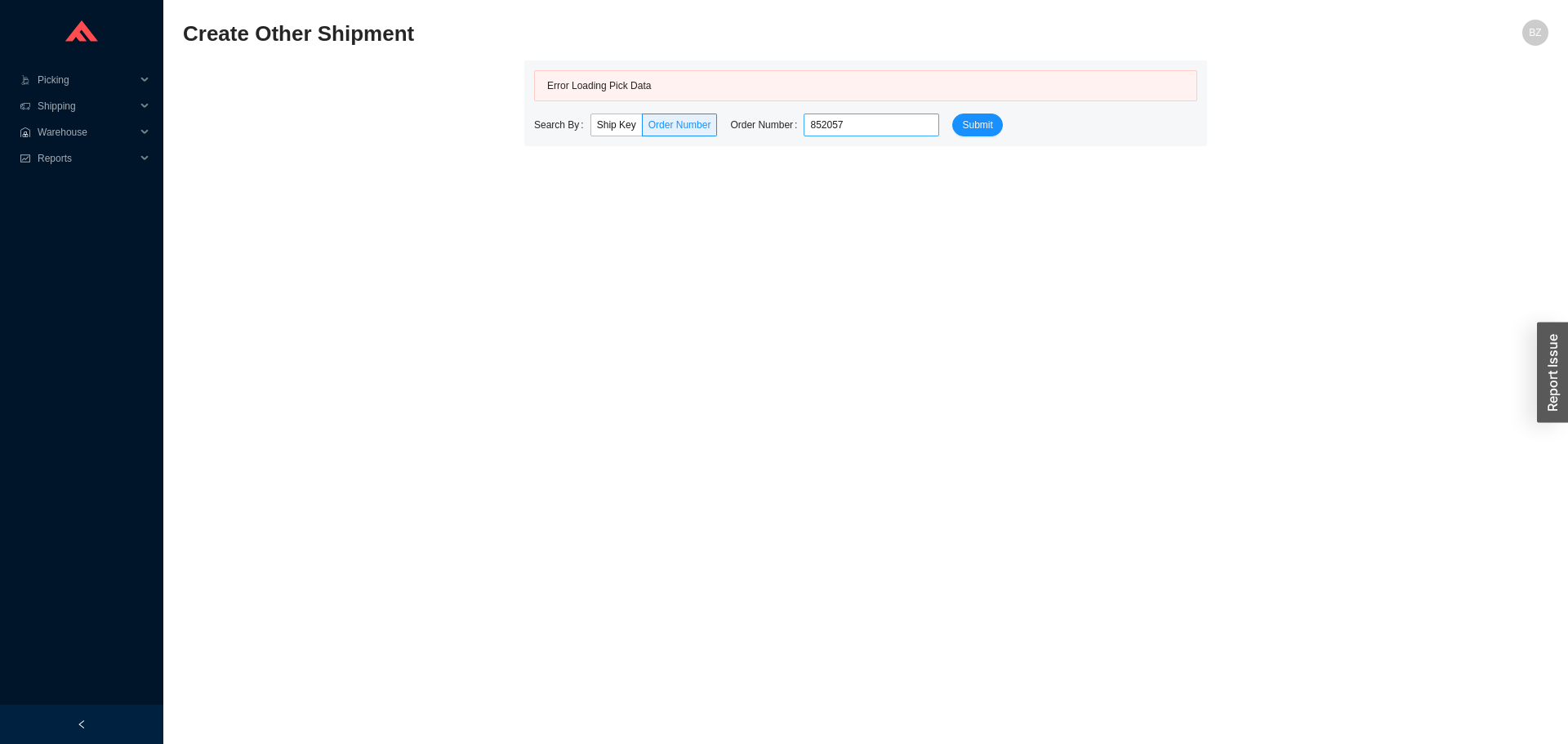
click at [867, 120] on input "852057" at bounding box center [871, 126] width 135 height 23
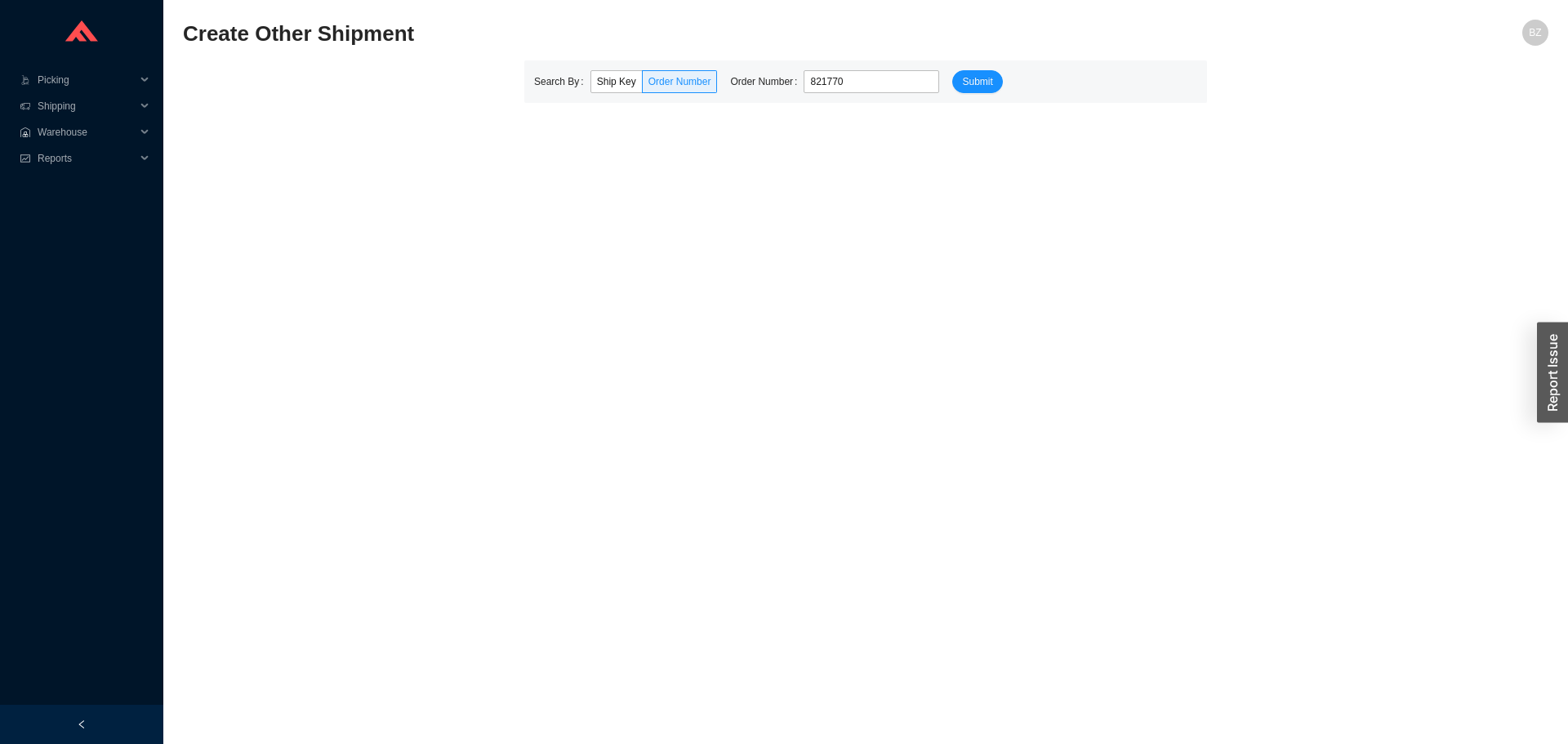
type input "821770"
click at [952, 70] on button "Submit" at bounding box center [977, 82] width 50 height 23
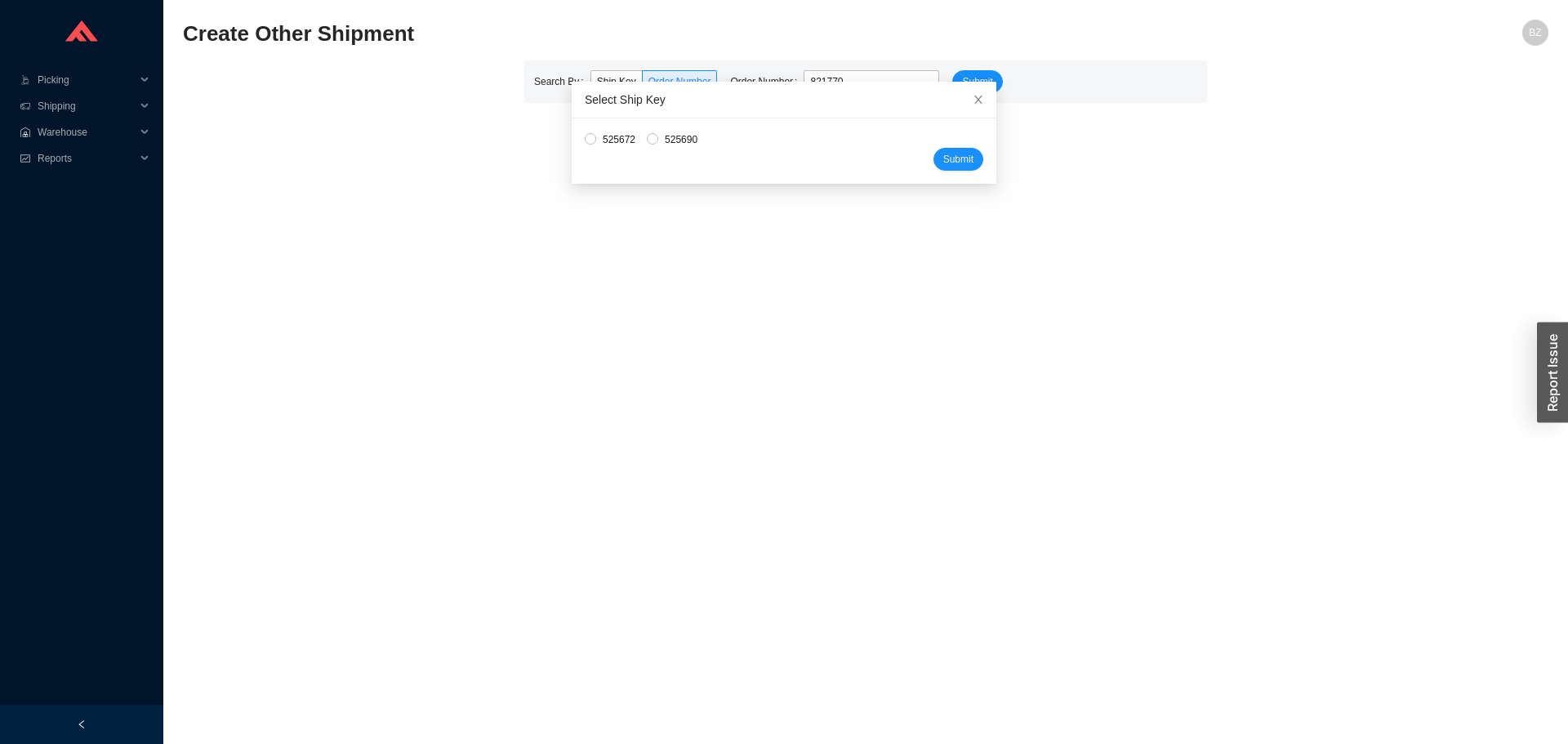
click at [575, 140] on div "525672 525690 Submit" at bounding box center [784, 150] width 424 height 65
click at [600, 140] on span "525672" at bounding box center [618, 140] width 45 height 17
click at [596, 140] on input "525672" at bounding box center [590, 139] width 12 height 12
radio input "true"
click at [944, 158] on span "Submit" at bounding box center [959, 159] width 31 height 17
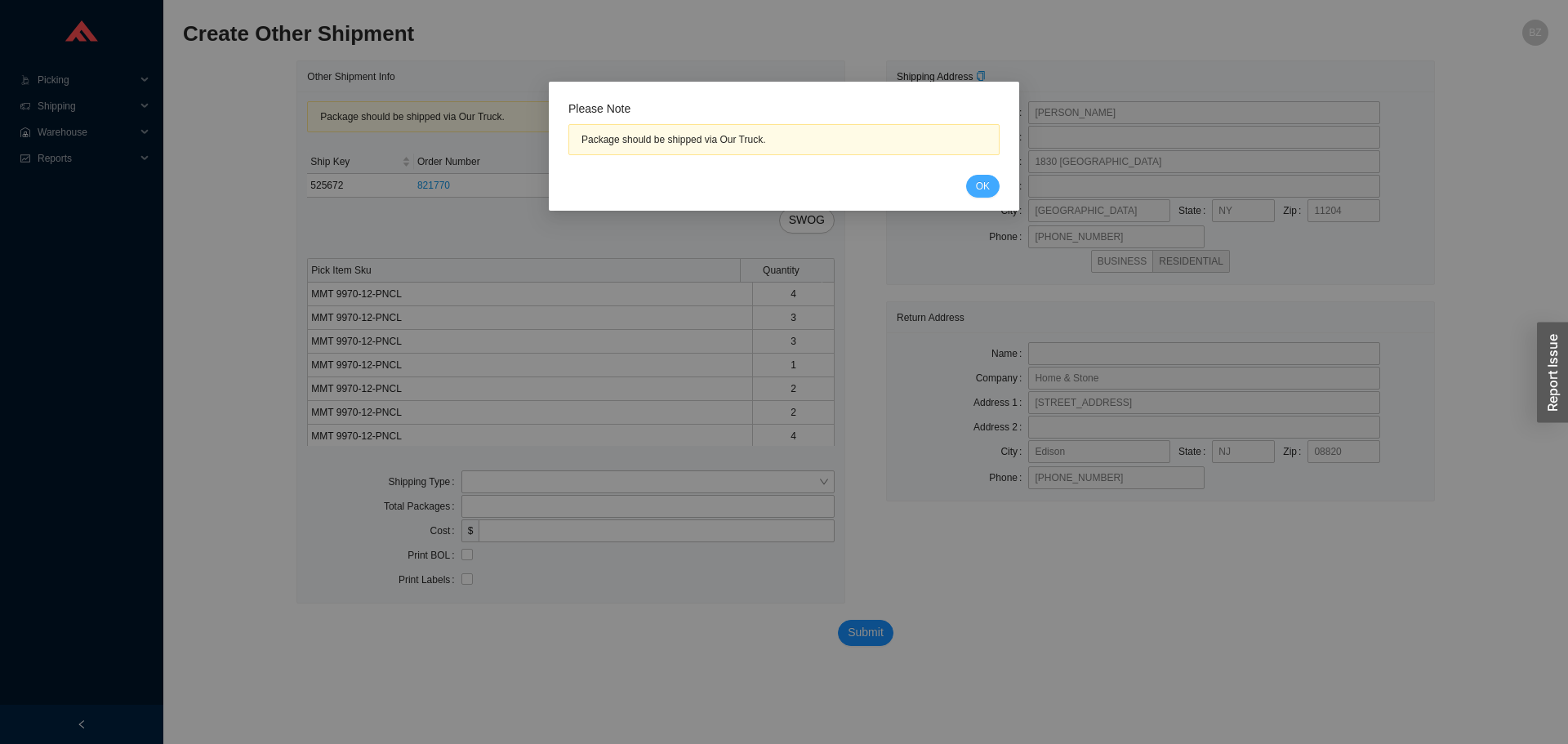
click at [973, 187] on button "OK" at bounding box center [983, 187] width 34 height 23
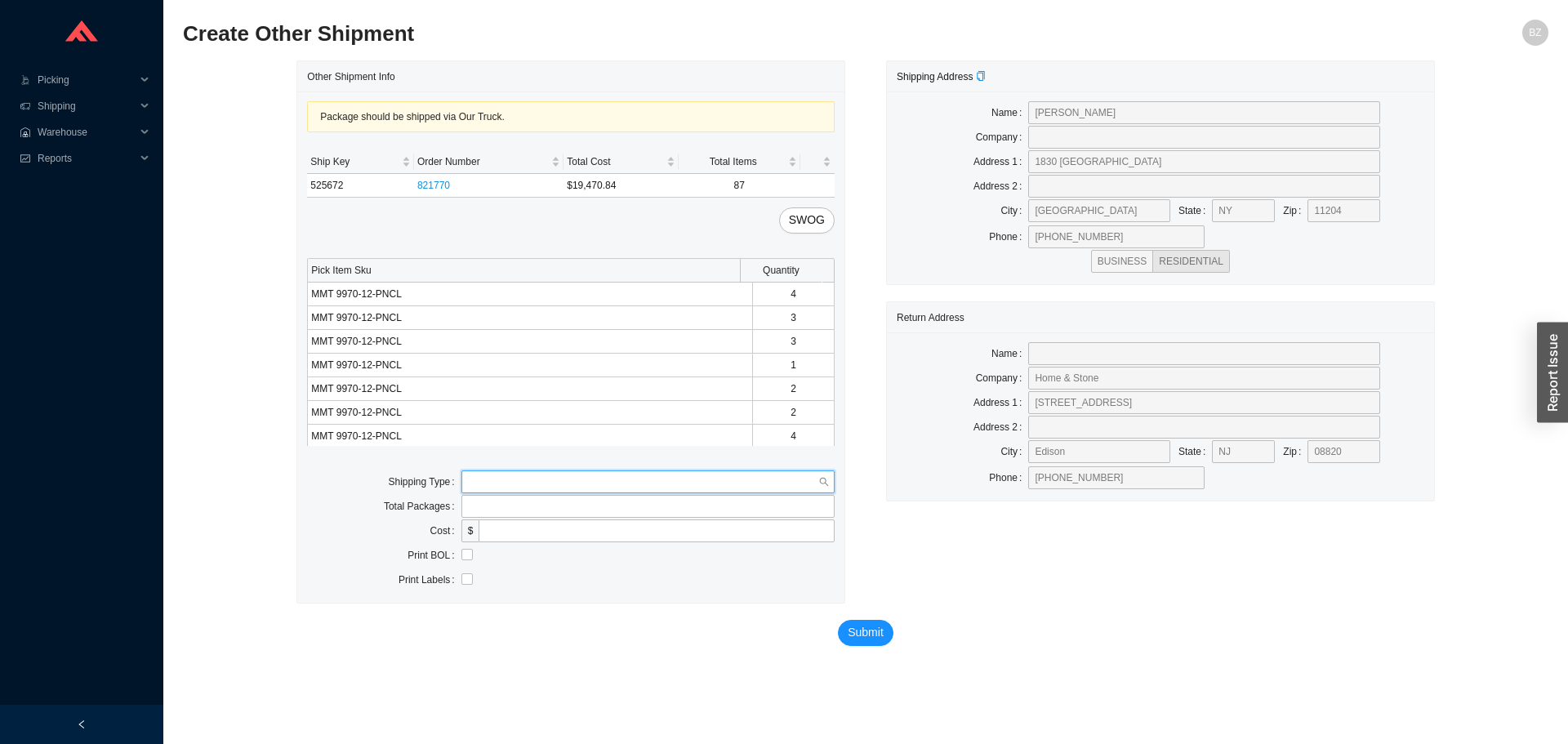
click at [517, 473] on input "search" at bounding box center [643, 482] width 350 height 21
click at [494, 500] on div "Our Truck" at bounding box center [648, 511] width 373 height 23
click at [512, 533] on input "text" at bounding box center [648, 531] width 373 height 23
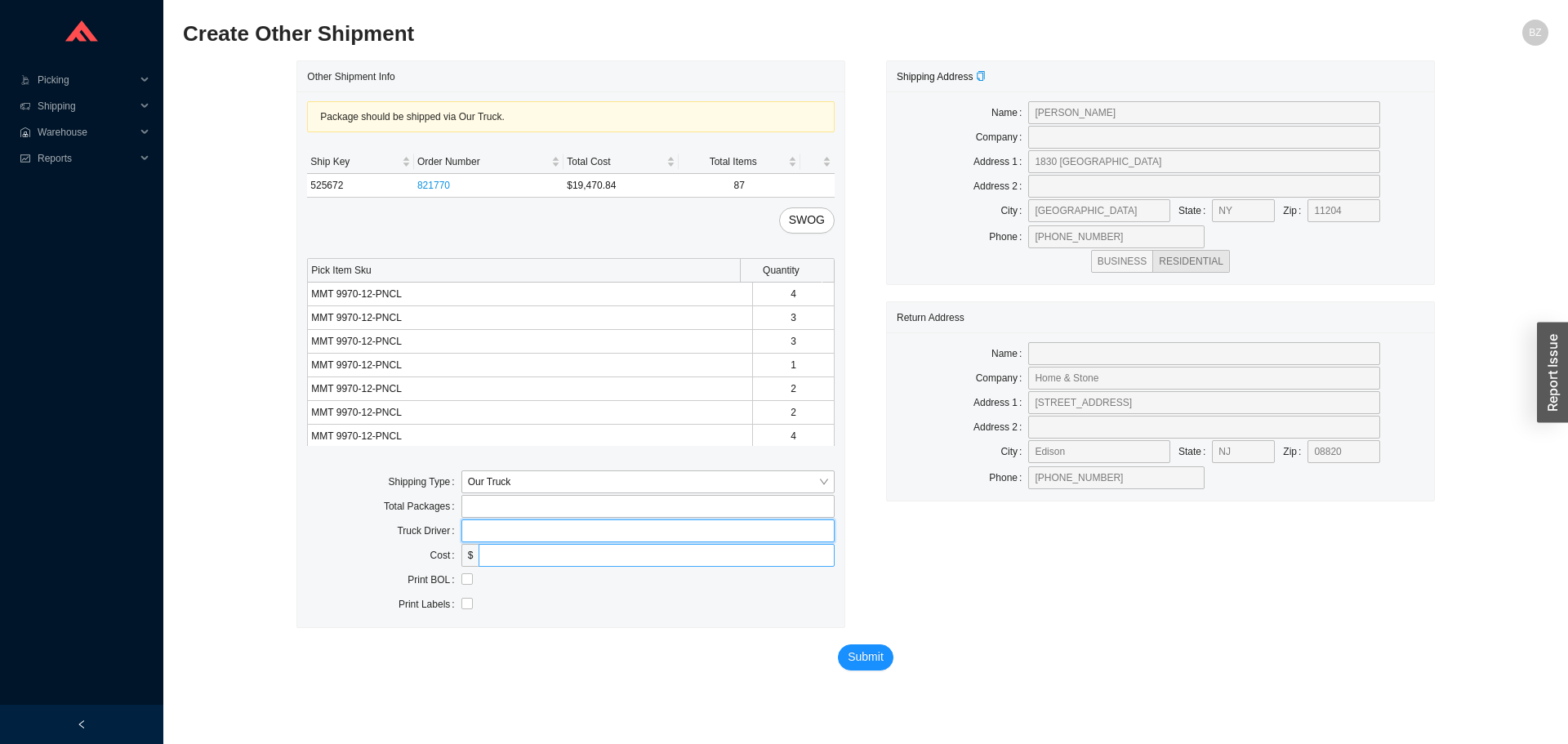
type input "bz"
click at [464, 584] on input "checkbox" at bounding box center [467, 579] width 12 height 12
checkbox input "true"
click at [862, 660] on span "Submit" at bounding box center [866, 656] width 36 height 19
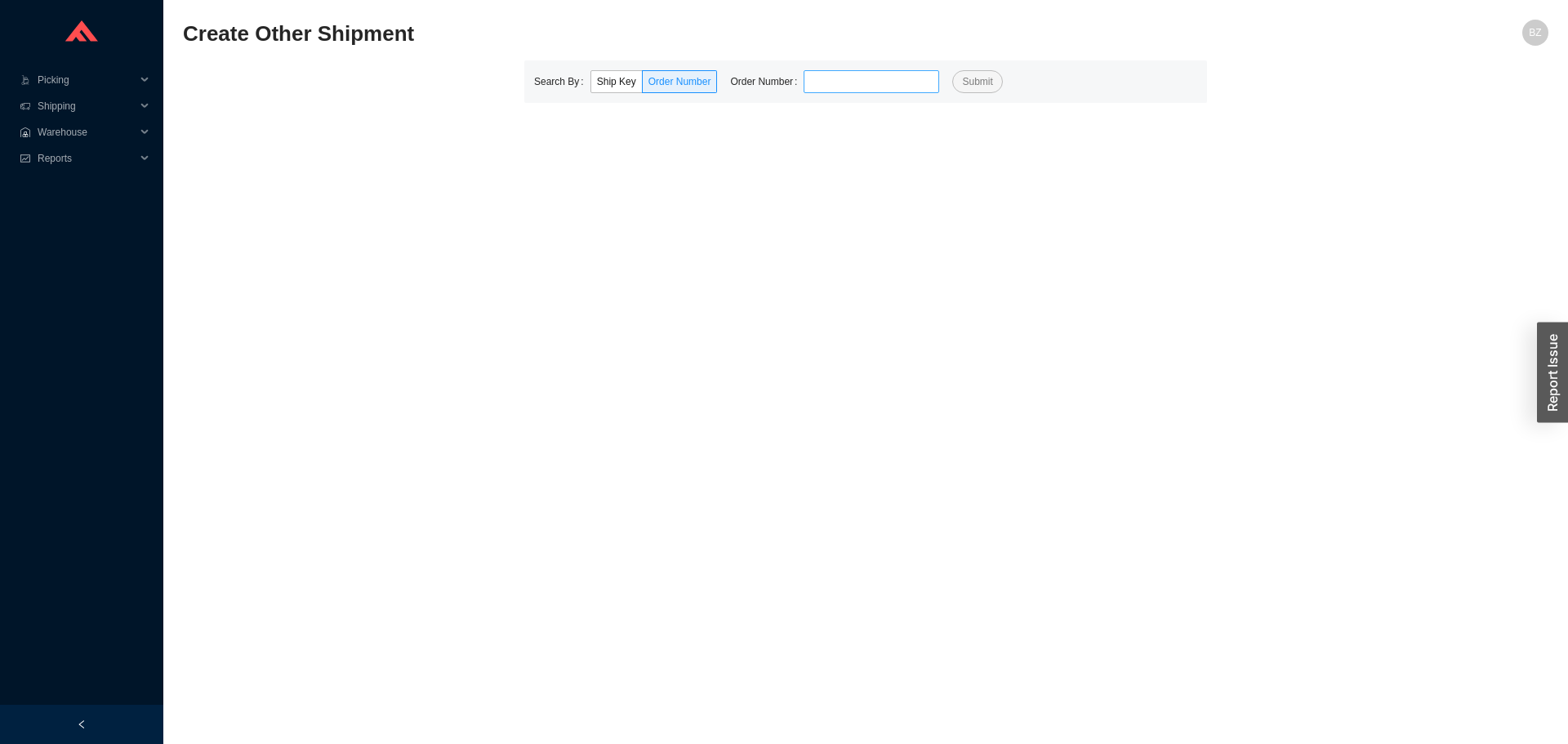
click at [819, 88] on input "tel" at bounding box center [871, 82] width 135 height 23
type input "788770"
click at [952, 70] on button "Submit" at bounding box center [977, 82] width 50 height 23
click at [62, 106] on span "Shipping" at bounding box center [87, 107] width 98 height 26
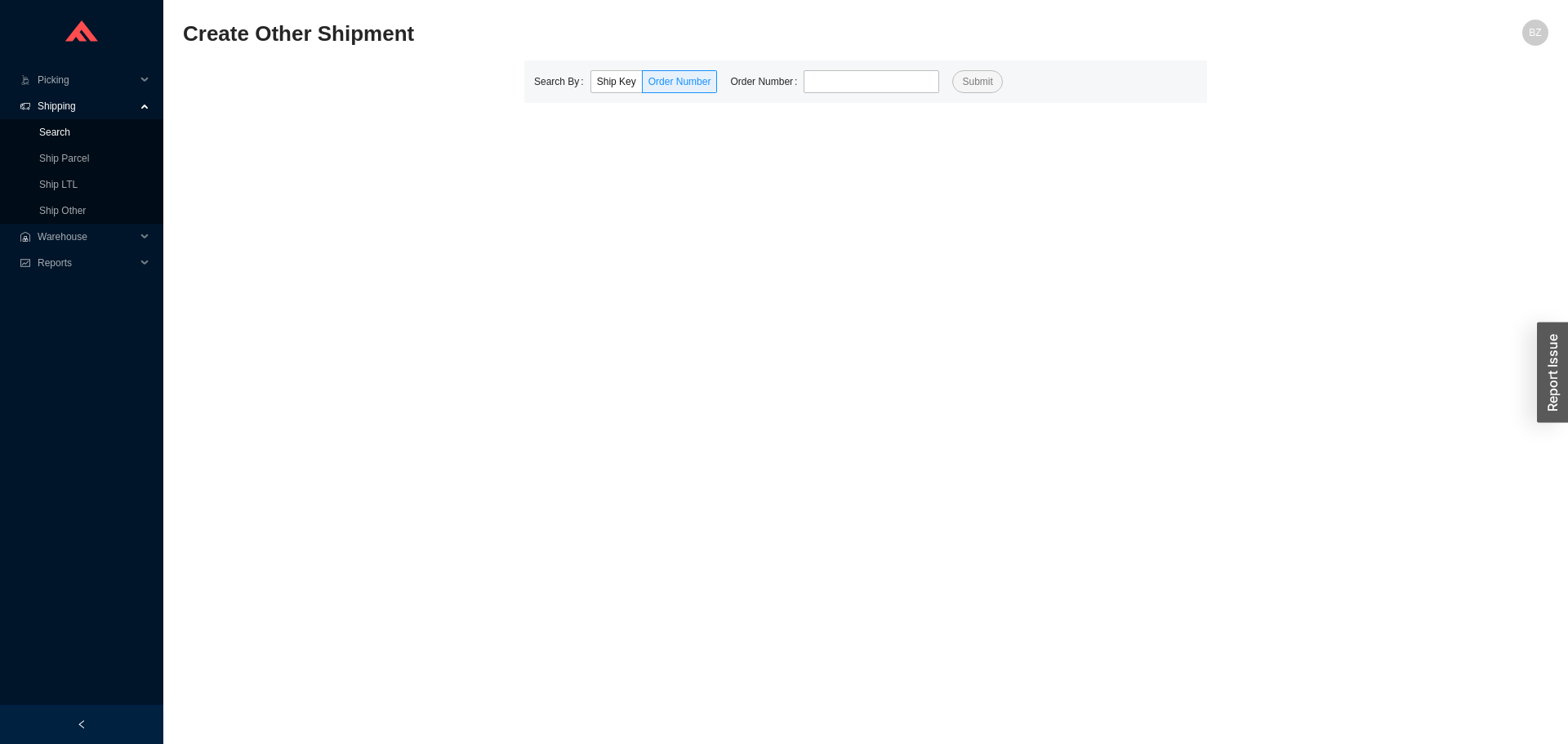
click at [61, 132] on link "Search" at bounding box center [54, 132] width 31 height 12
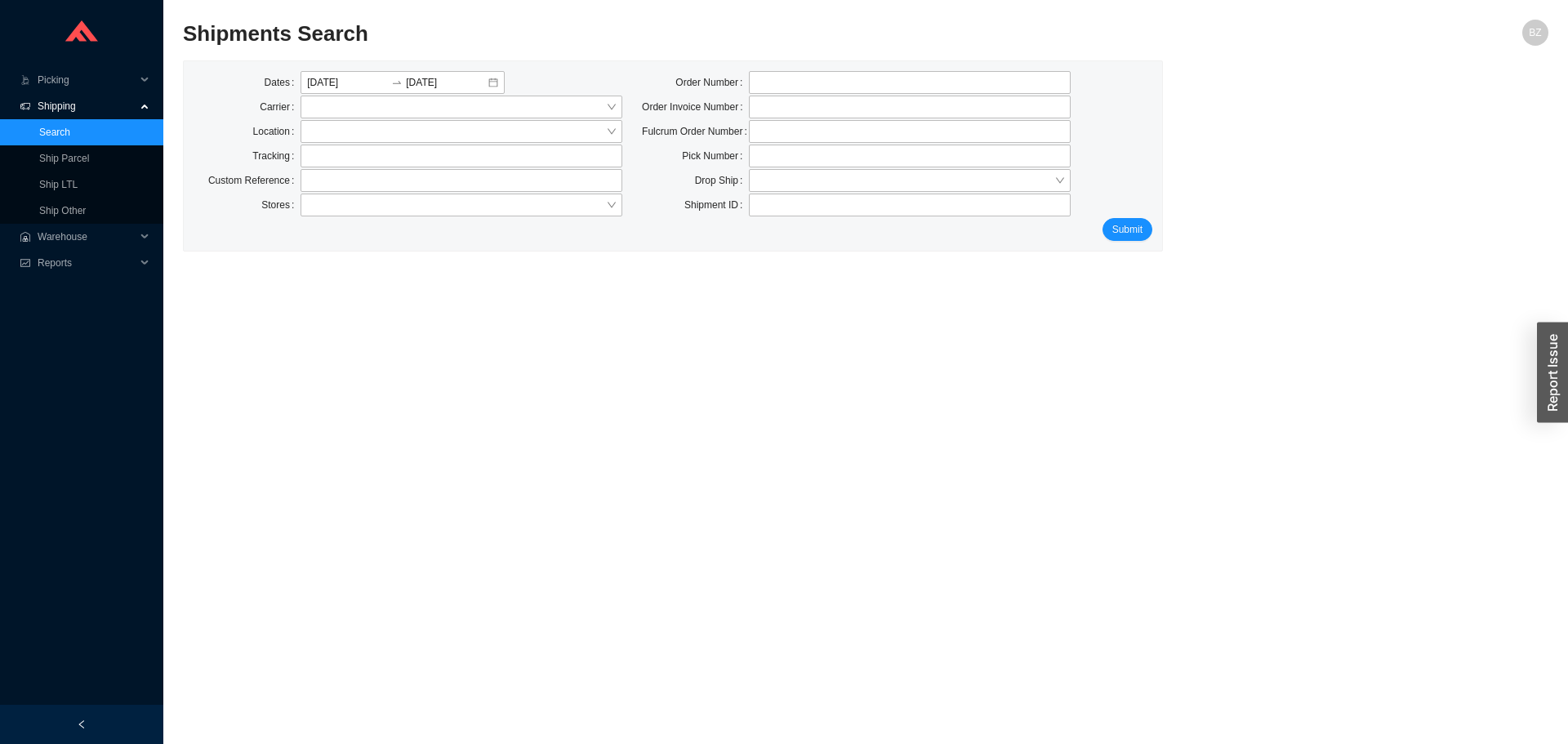
click at [53, 126] on link "Search" at bounding box center [54, 132] width 31 height 12
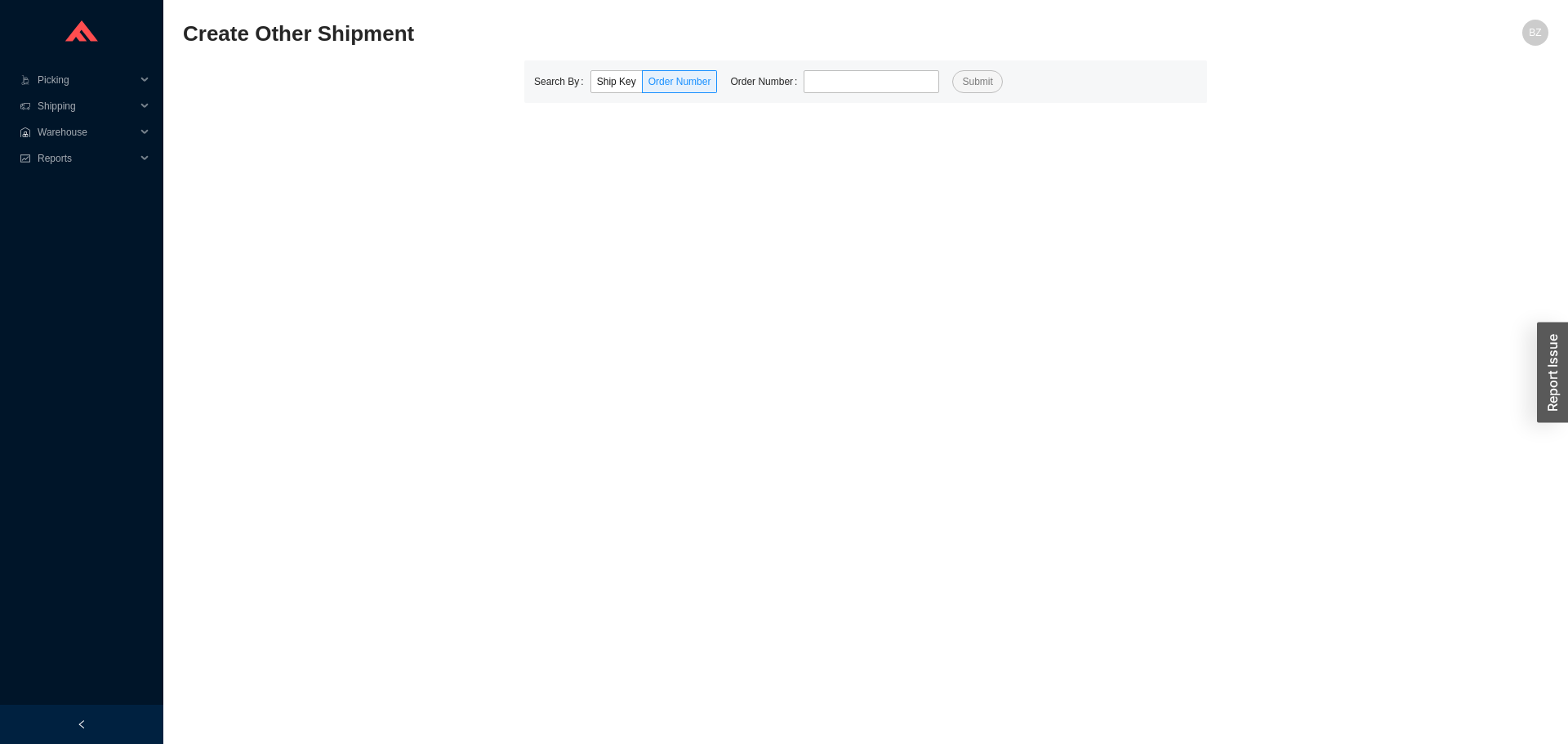
click at [798, 86] on label "Order Number" at bounding box center [766, 82] width 73 height 23
click at [835, 78] on input "tel" at bounding box center [871, 82] width 135 height 23
click at [73, 107] on span "Shipping" at bounding box center [87, 107] width 98 height 26
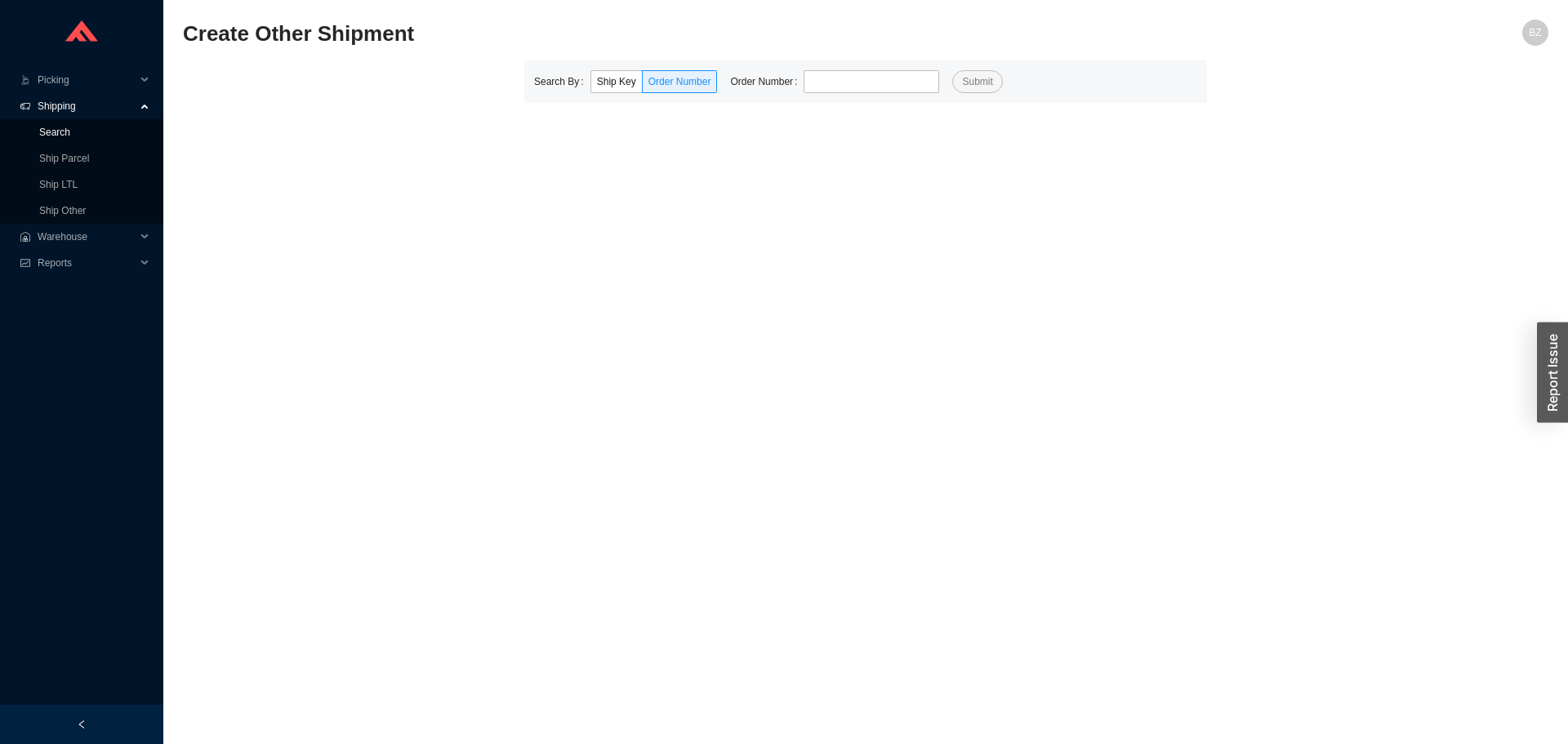
click at [62, 135] on link "Search" at bounding box center [54, 132] width 31 height 12
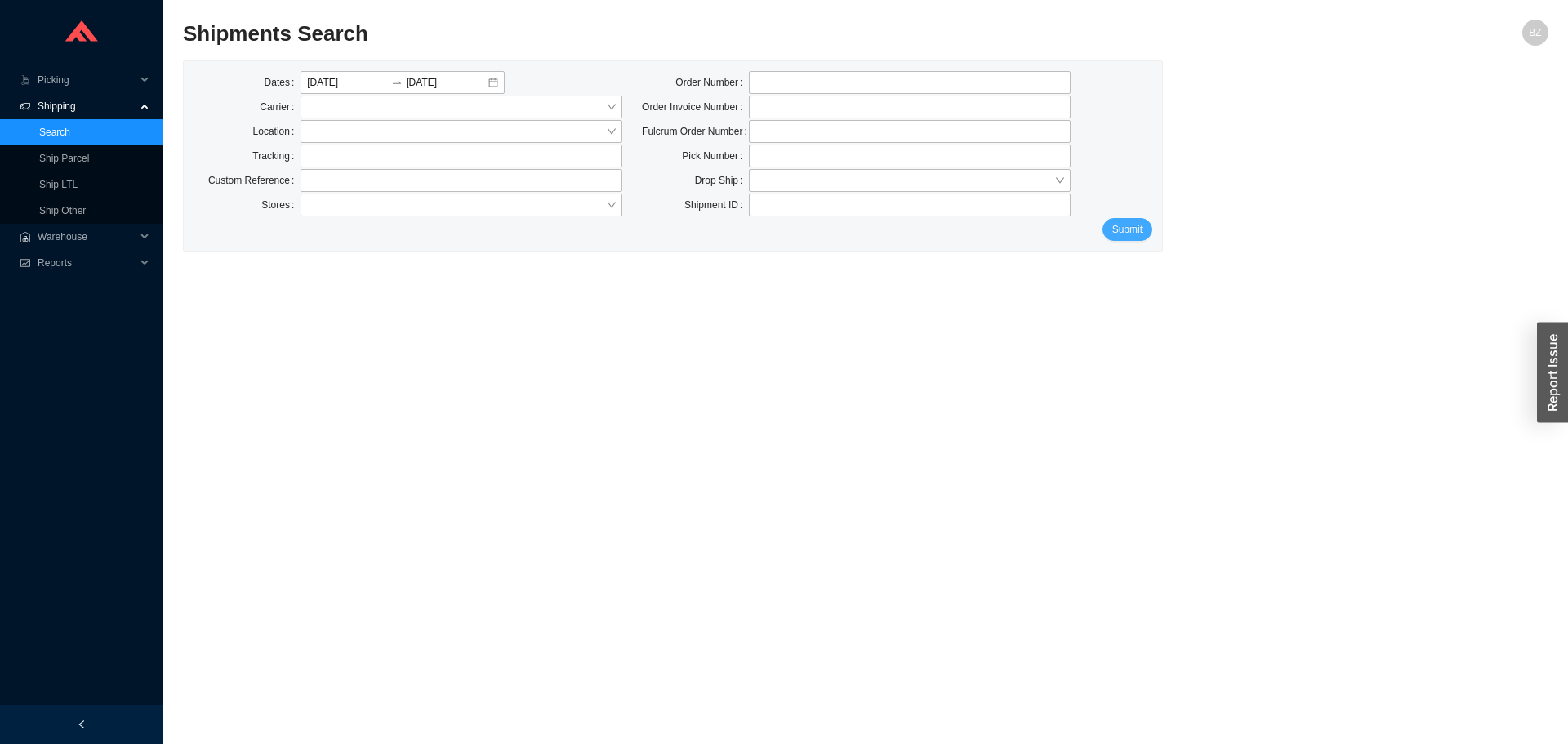
click at [1112, 235] on span "Submit" at bounding box center [1127, 230] width 31 height 17
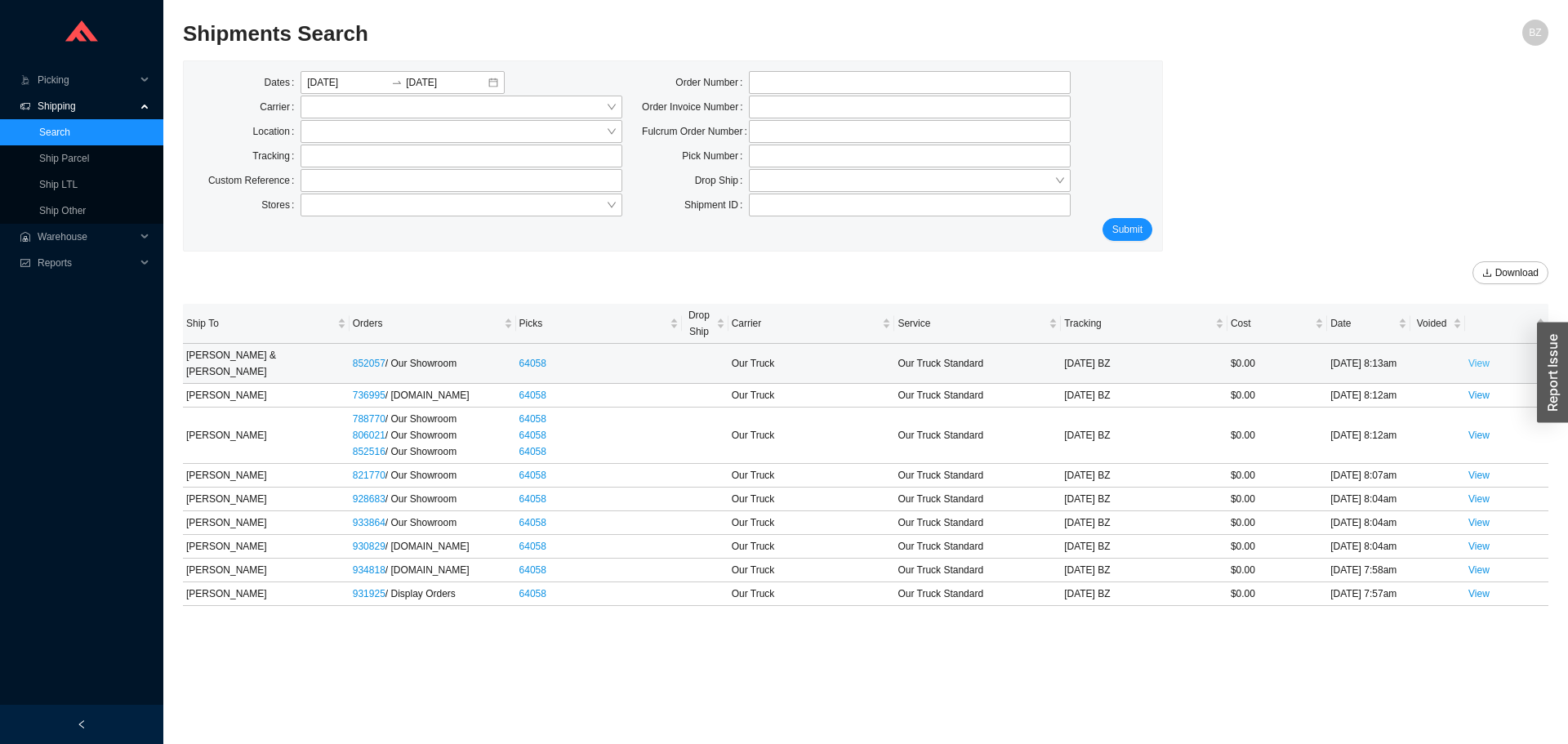
click at [1476, 358] on link "View" at bounding box center [1480, 363] width 21 height 12
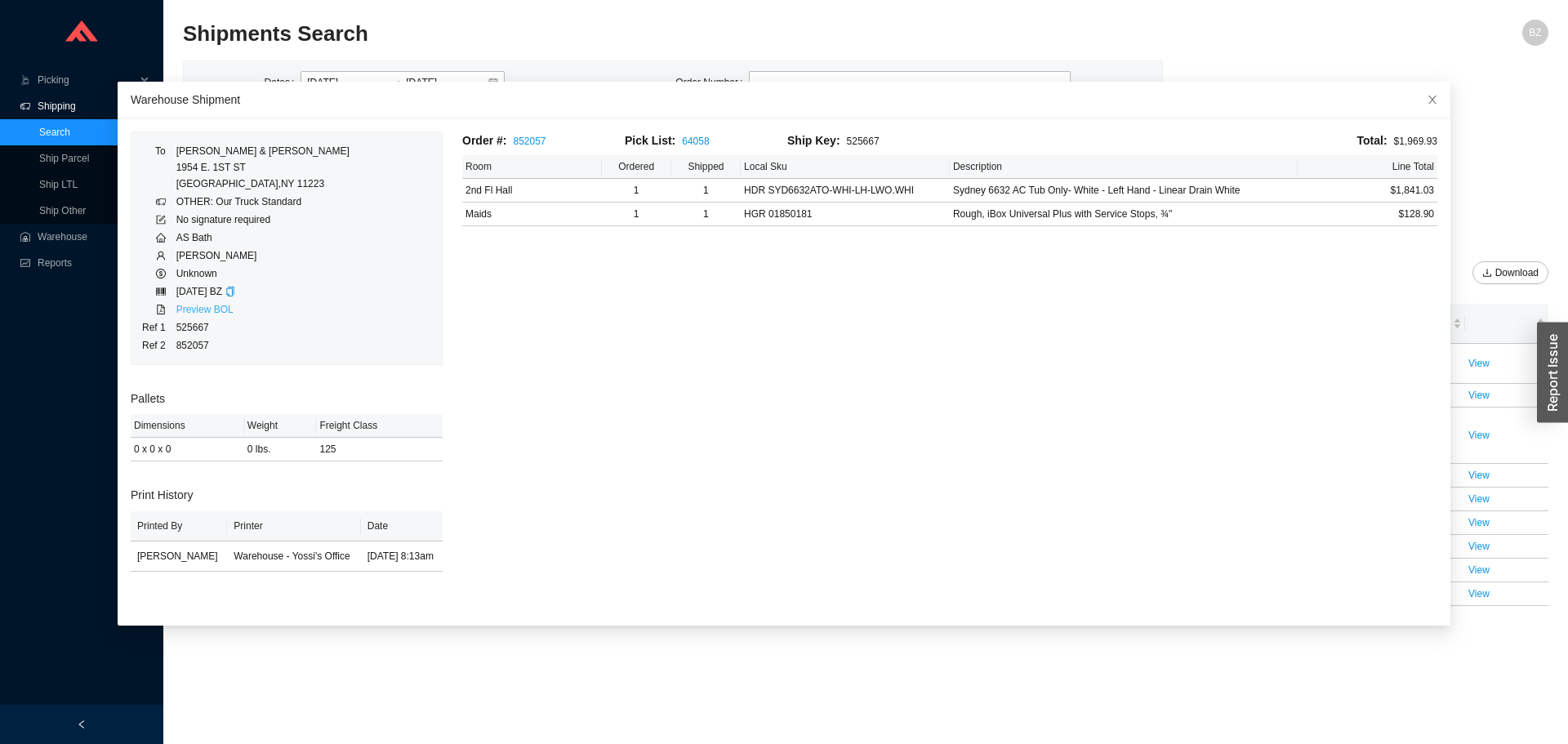
click at [224, 313] on link "Preview BOL" at bounding box center [205, 310] width 57 height 12
click at [1427, 102] on icon "close" at bounding box center [1433, 100] width 12 height 12
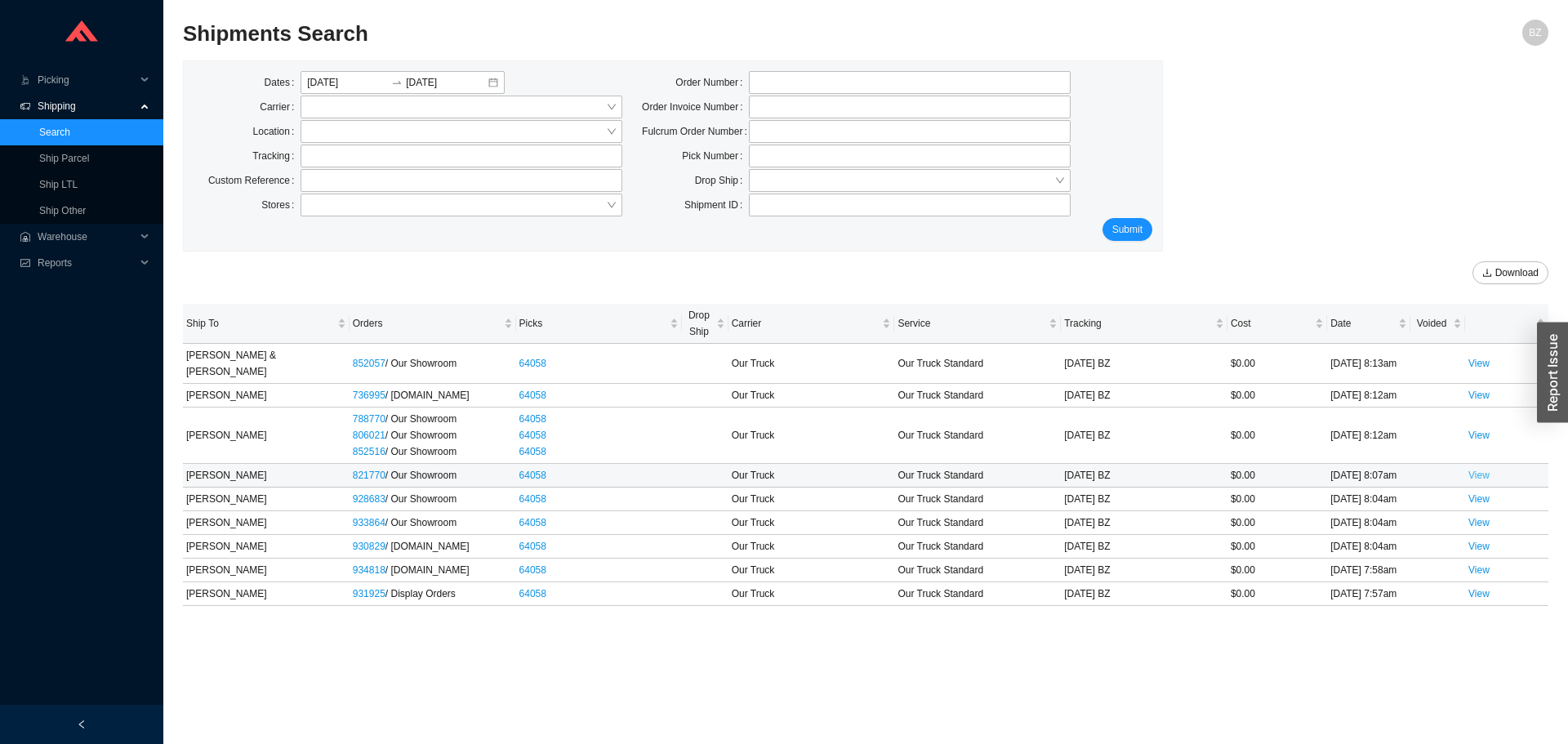
click at [1489, 470] on link "View" at bounding box center [1480, 476] width 21 height 12
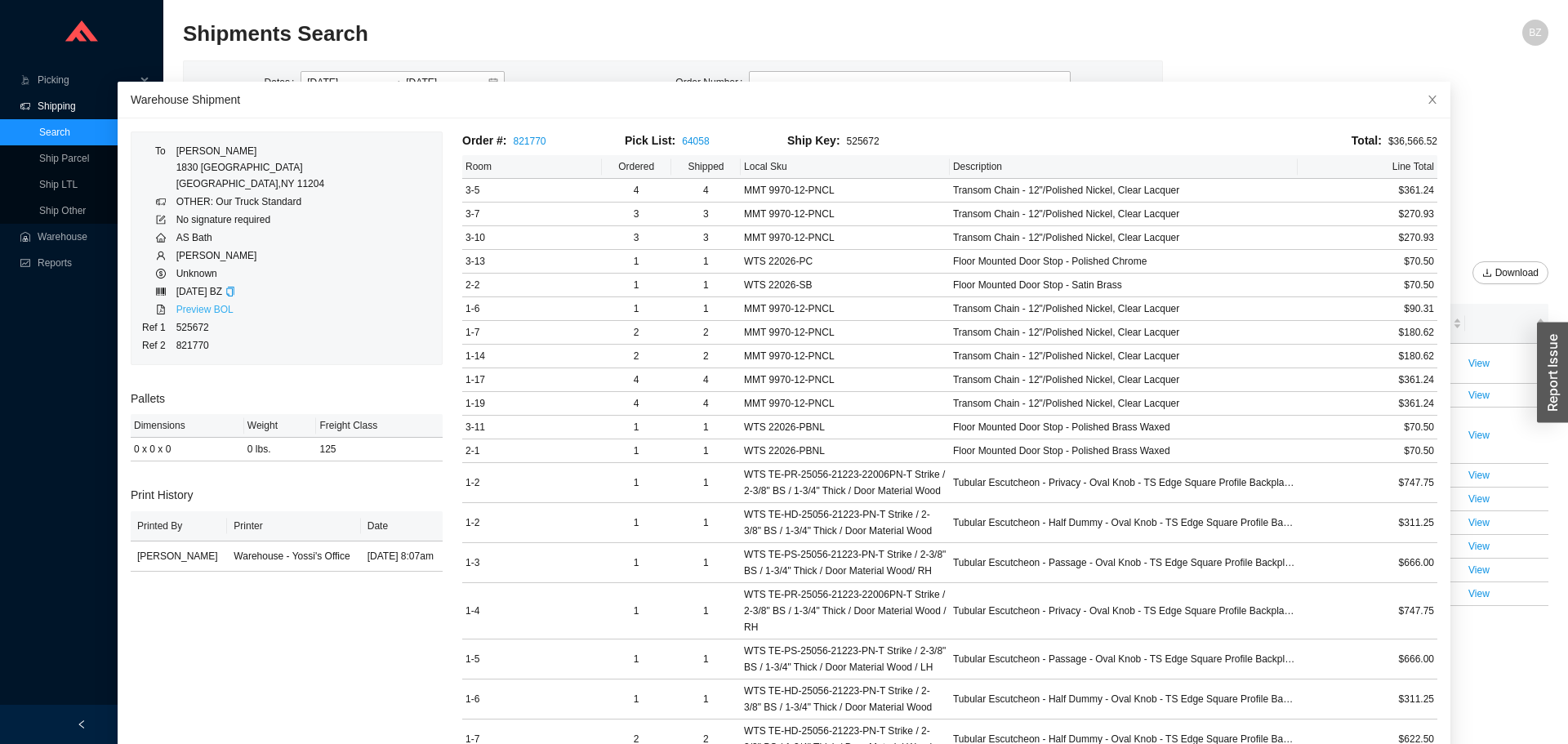
click at [203, 307] on link "Preview BOL" at bounding box center [205, 310] width 57 height 12
click at [1428, 101] on icon "close" at bounding box center [1433, 100] width 8 height 8
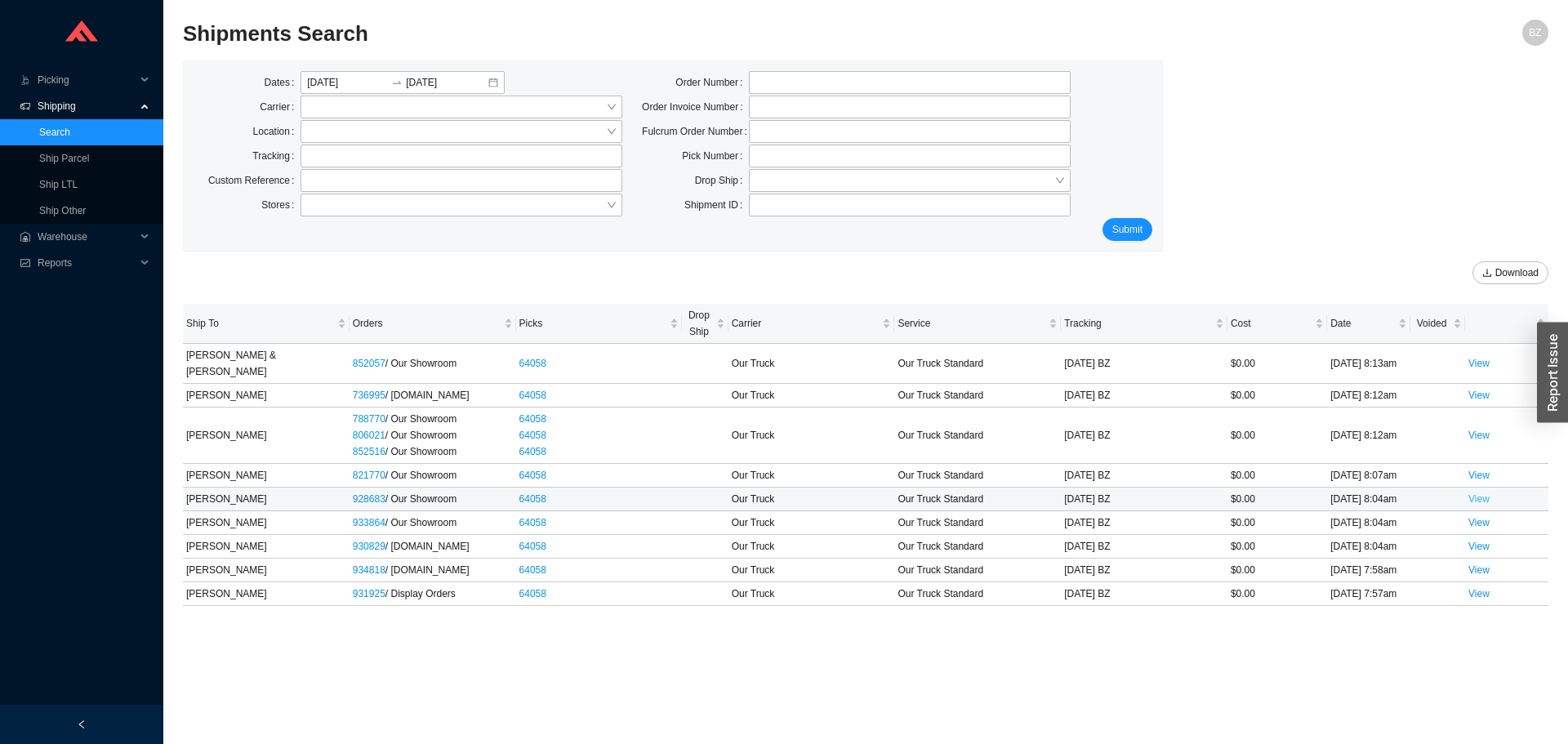
click at [1483, 493] on link "View" at bounding box center [1480, 499] width 21 height 12
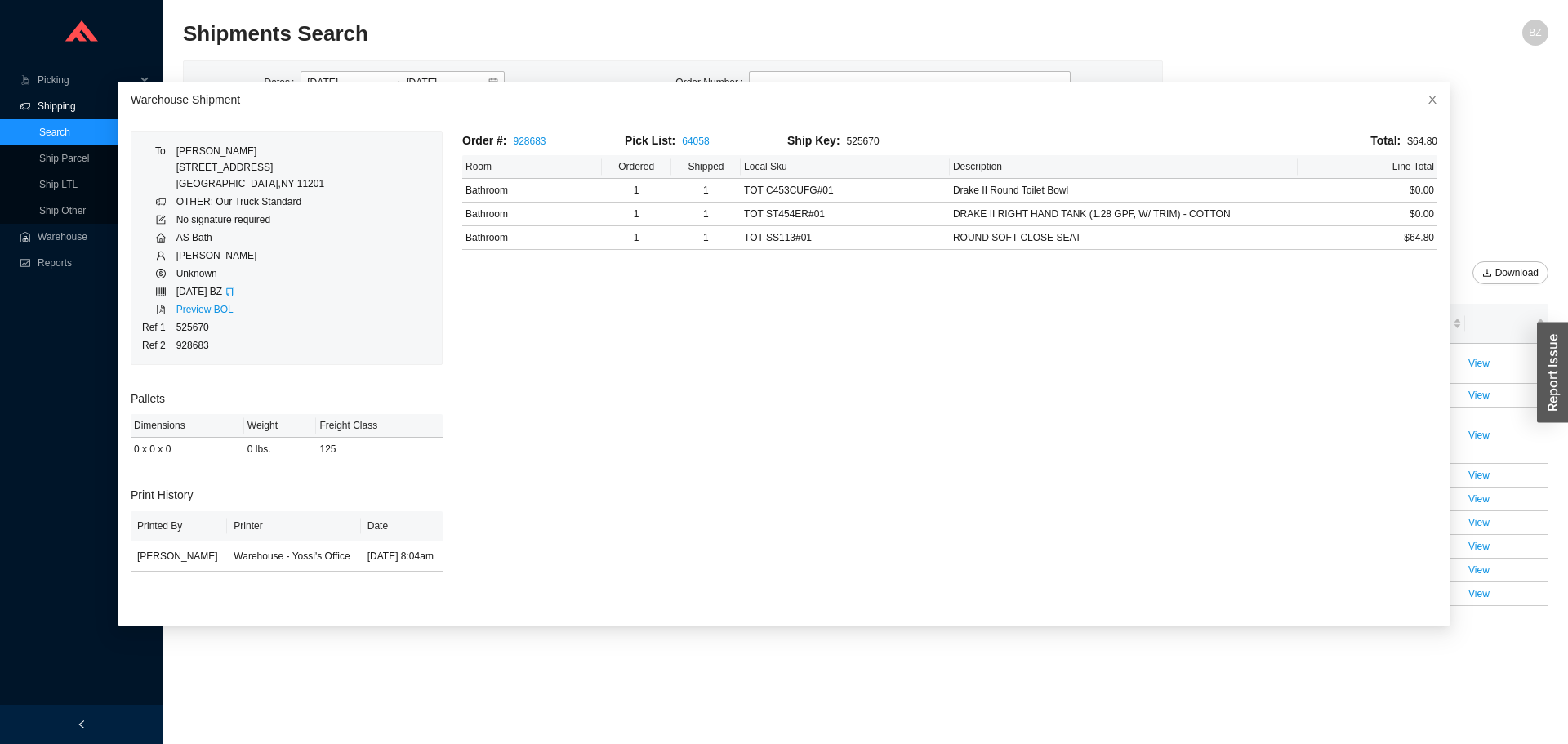
click at [190, 317] on td "Preview BOL" at bounding box center [250, 310] width 149 height 18
click at [199, 307] on link "Preview BOL" at bounding box center [205, 310] width 57 height 12
click at [1427, 95] on icon "close" at bounding box center [1433, 100] width 12 height 12
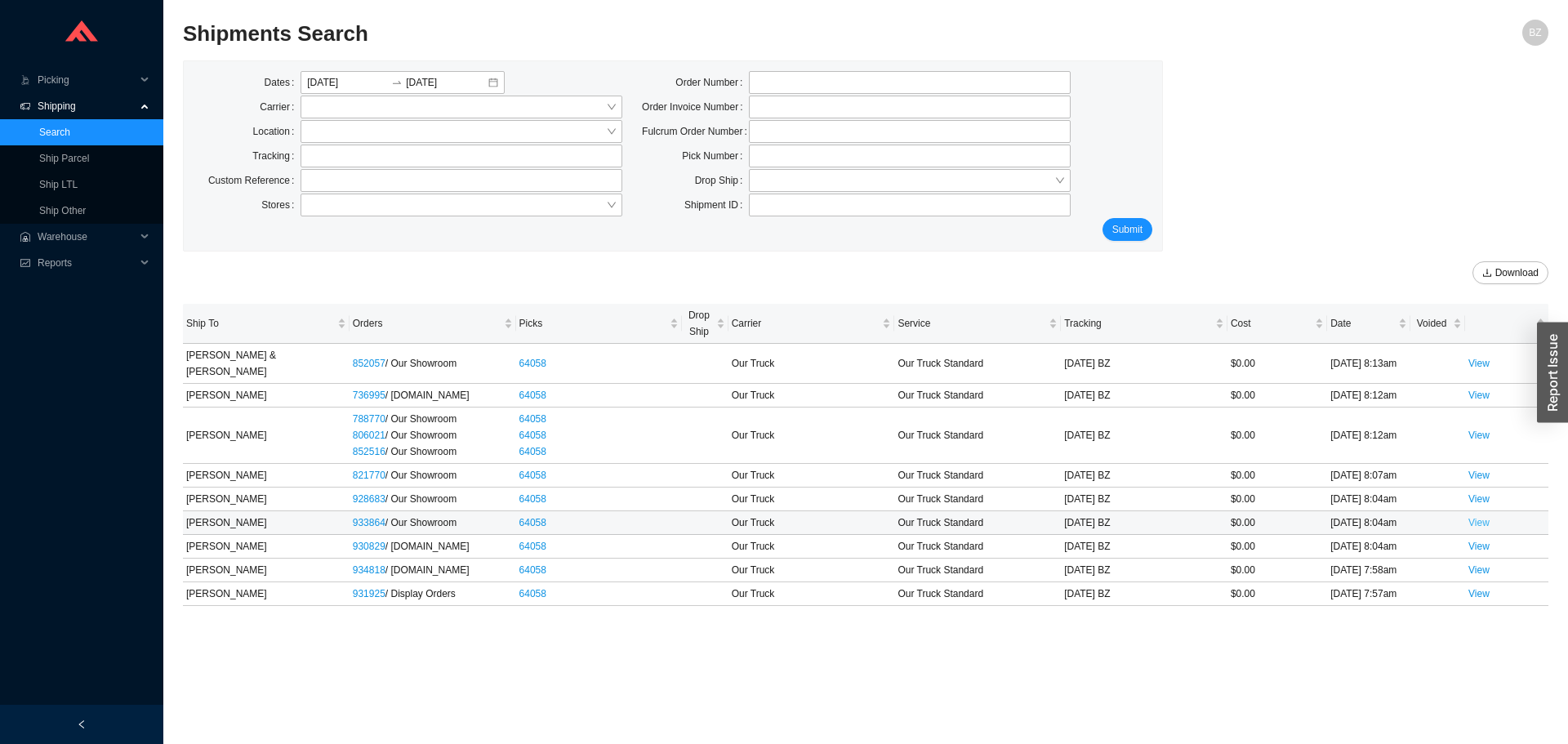
click at [1484, 517] on link "View" at bounding box center [1480, 523] width 21 height 12
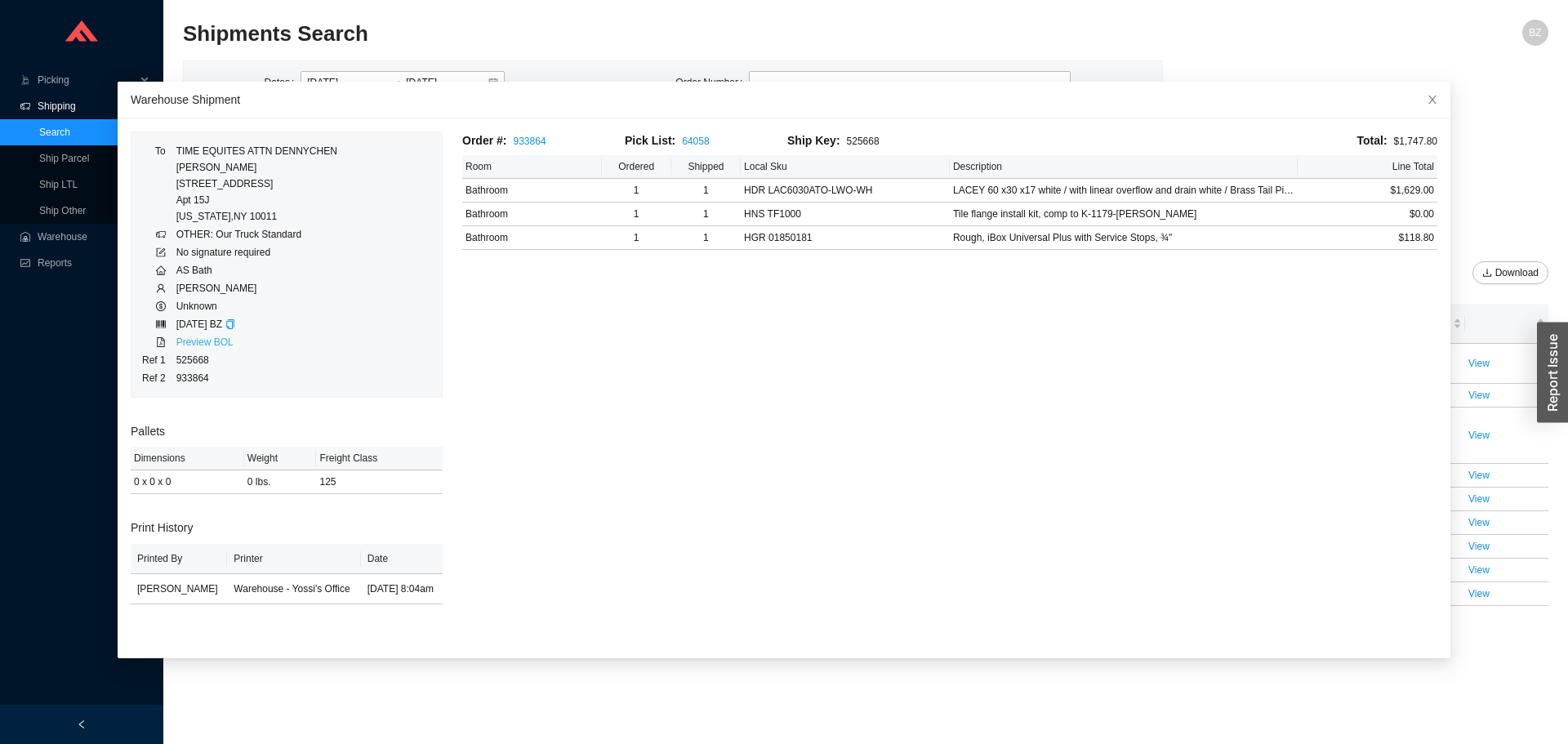
click at [217, 340] on link "Preview BOL" at bounding box center [205, 343] width 57 height 12
click at [1427, 97] on icon "close" at bounding box center [1433, 100] width 12 height 12
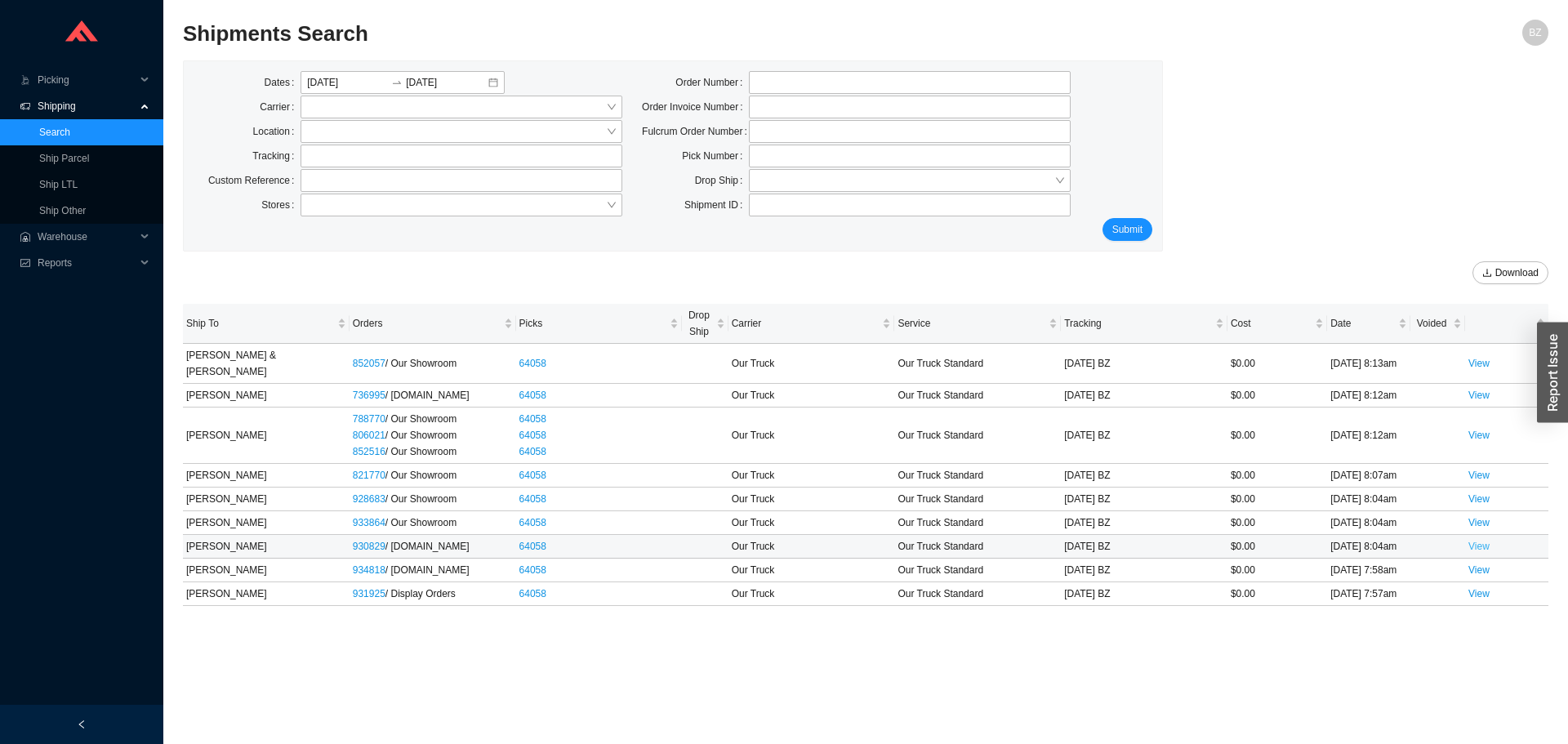
click at [1474, 541] on link "View" at bounding box center [1480, 547] width 21 height 12
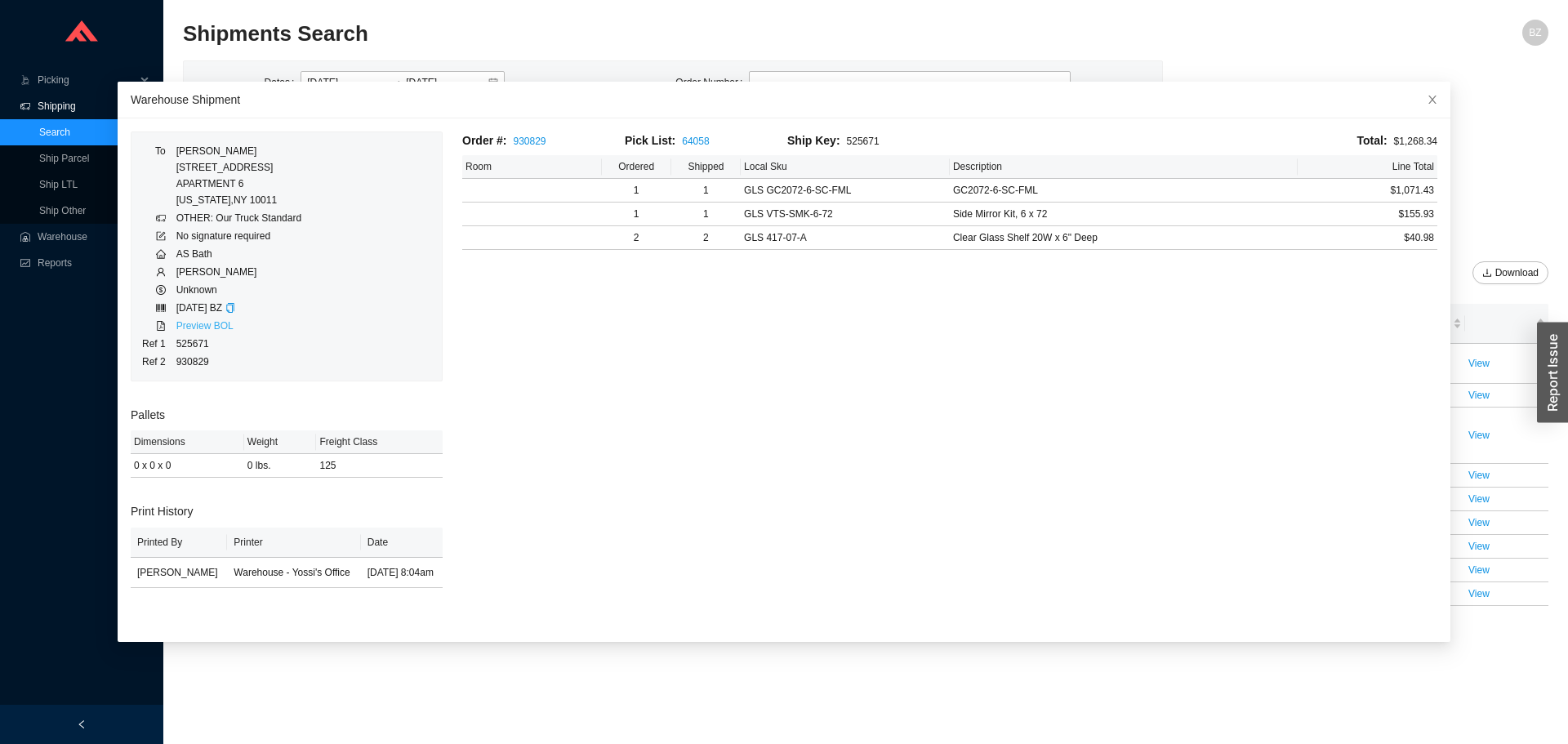
click at [217, 330] on link "Preview BOL" at bounding box center [205, 326] width 57 height 12
click at [1427, 102] on icon "close" at bounding box center [1433, 100] width 12 height 12
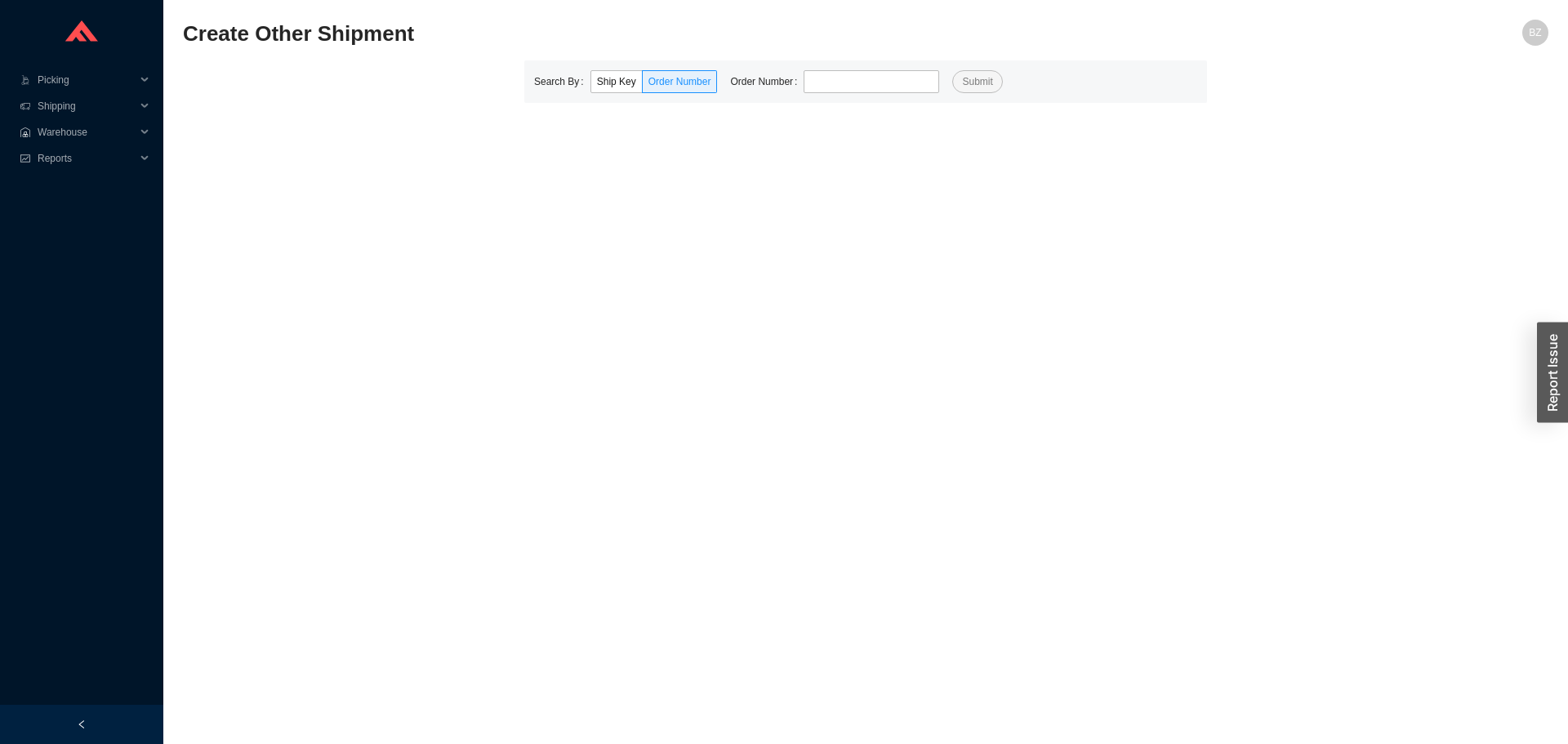
click at [855, 94] on div "Search By Ship Key Order Number Order Number Submit" at bounding box center [865, 81] width 683 height 42
type input "821770"
click at [952, 70] on button "Submit" at bounding box center [977, 82] width 50 height 23
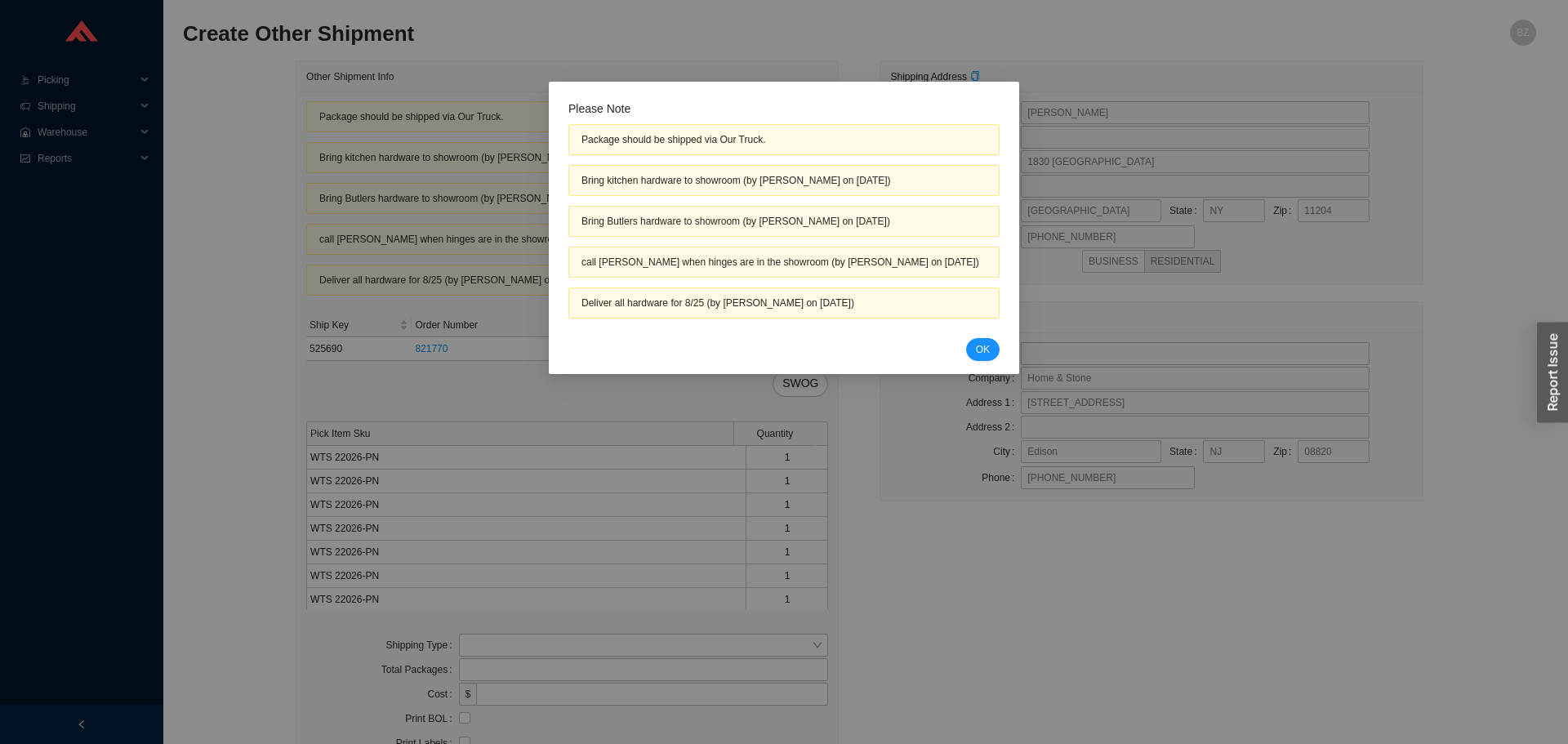
click at [966, 350] on div "Cancel OK" at bounding box center [784, 350] width 431 height 23
click at [982, 329] on div "Please Note Package should be shipped via Our Truck. Bring kitchen hardware to …" at bounding box center [784, 231] width 431 height 260
click at [976, 348] on span "OK" at bounding box center [983, 349] width 14 height 17
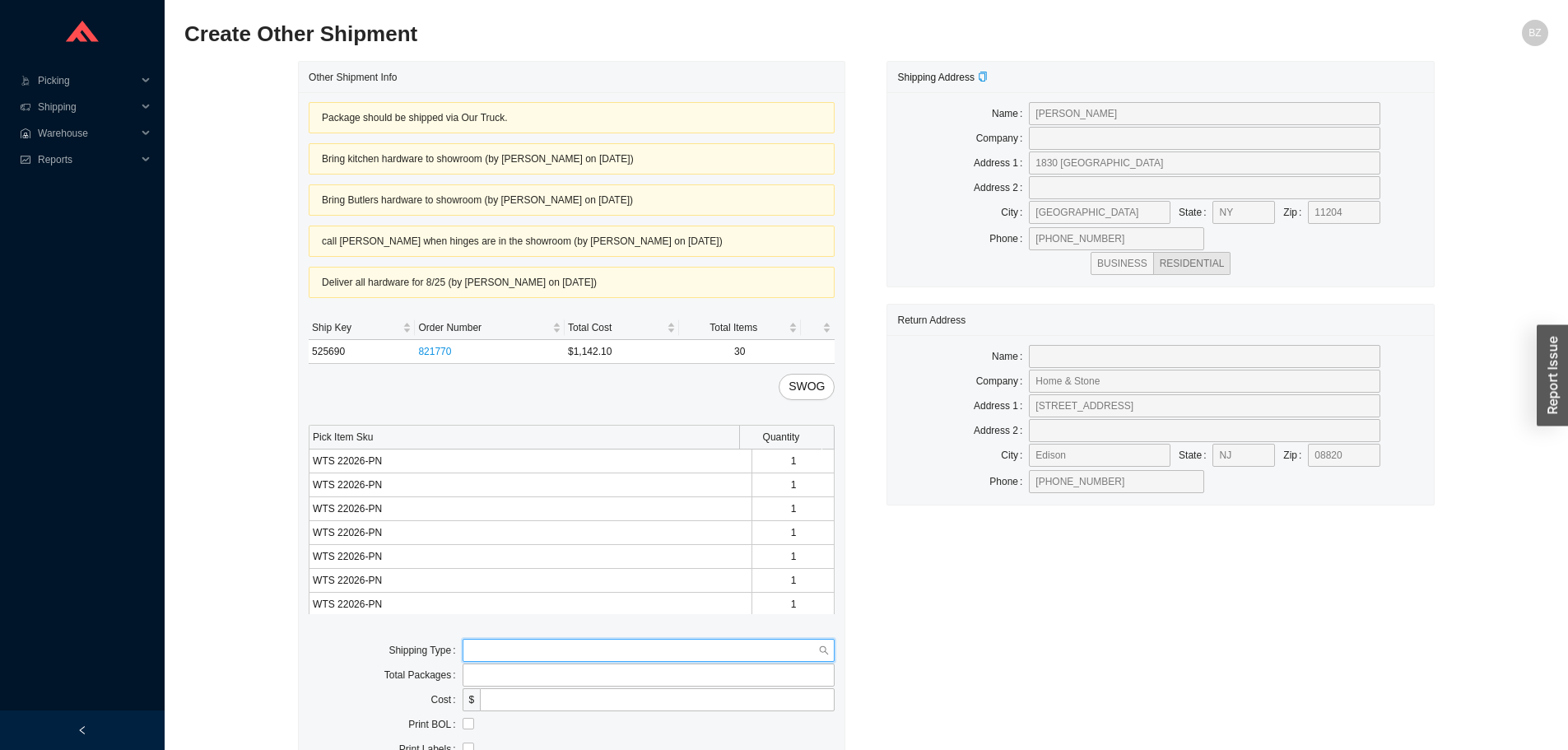
click at [489, 649] on input "search" at bounding box center [644, 651] width 350 height 22
click at [493, 672] on div "Our Truck" at bounding box center [649, 680] width 373 height 23
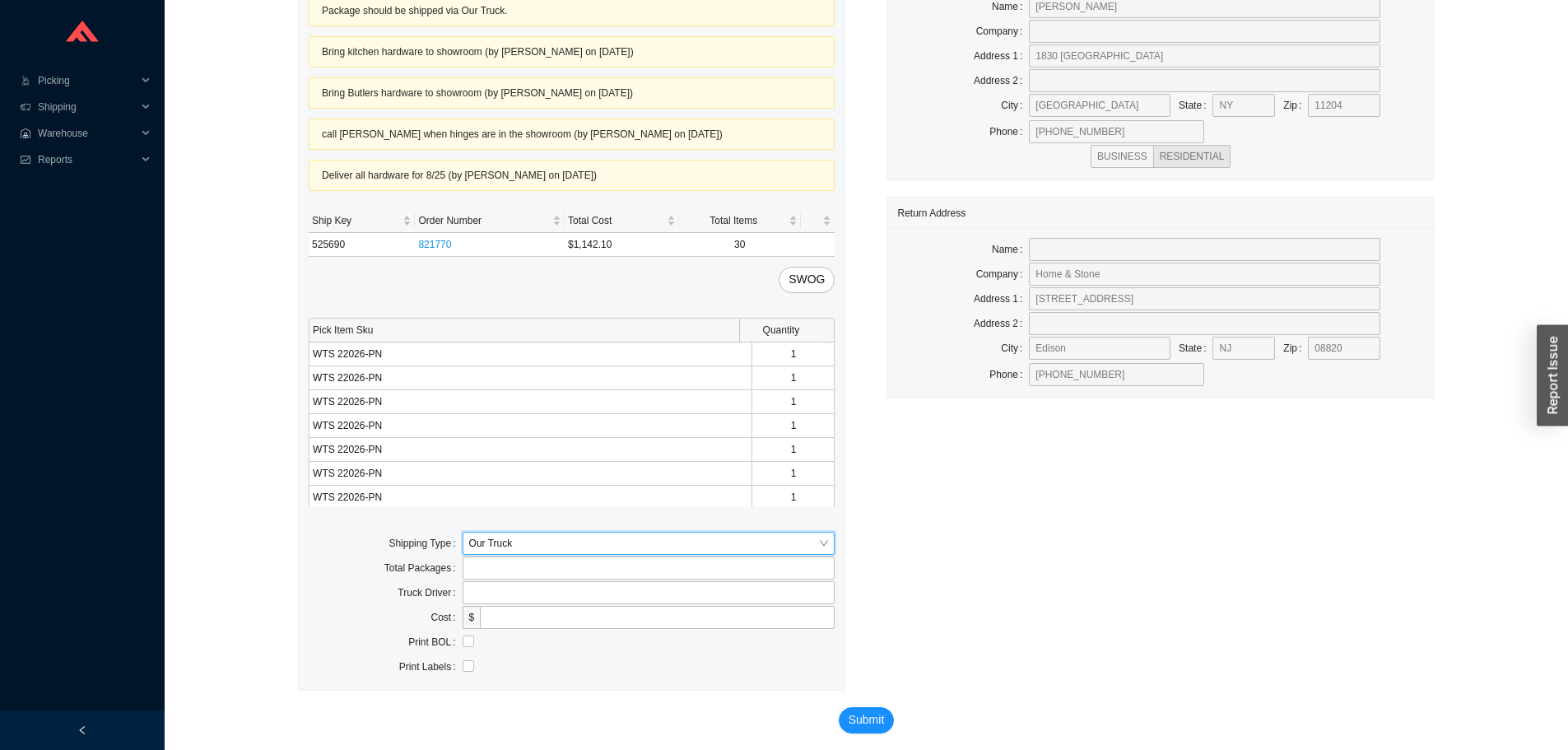
scroll to position [115, 0]
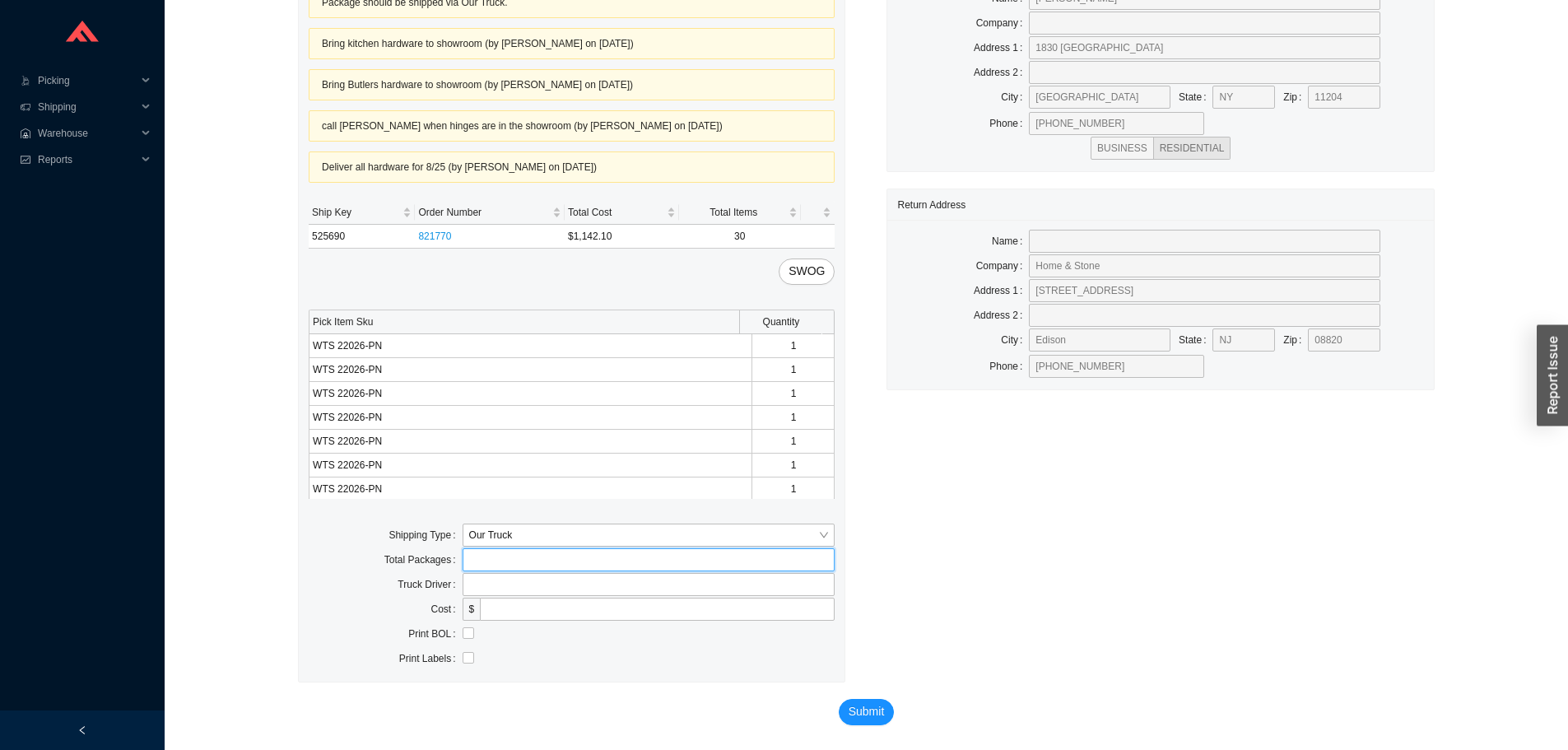
click at [523, 569] on input "tel" at bounding box center [649, 560] width 373 height 23
click at [514, 595] on input "text" at bounding box center [649, 584] width 373 height 23
type input "bz"
click at [469, 635] on input "checkbox" at bounding box center [469, 633] width 12 height 12
checkbox input "true"
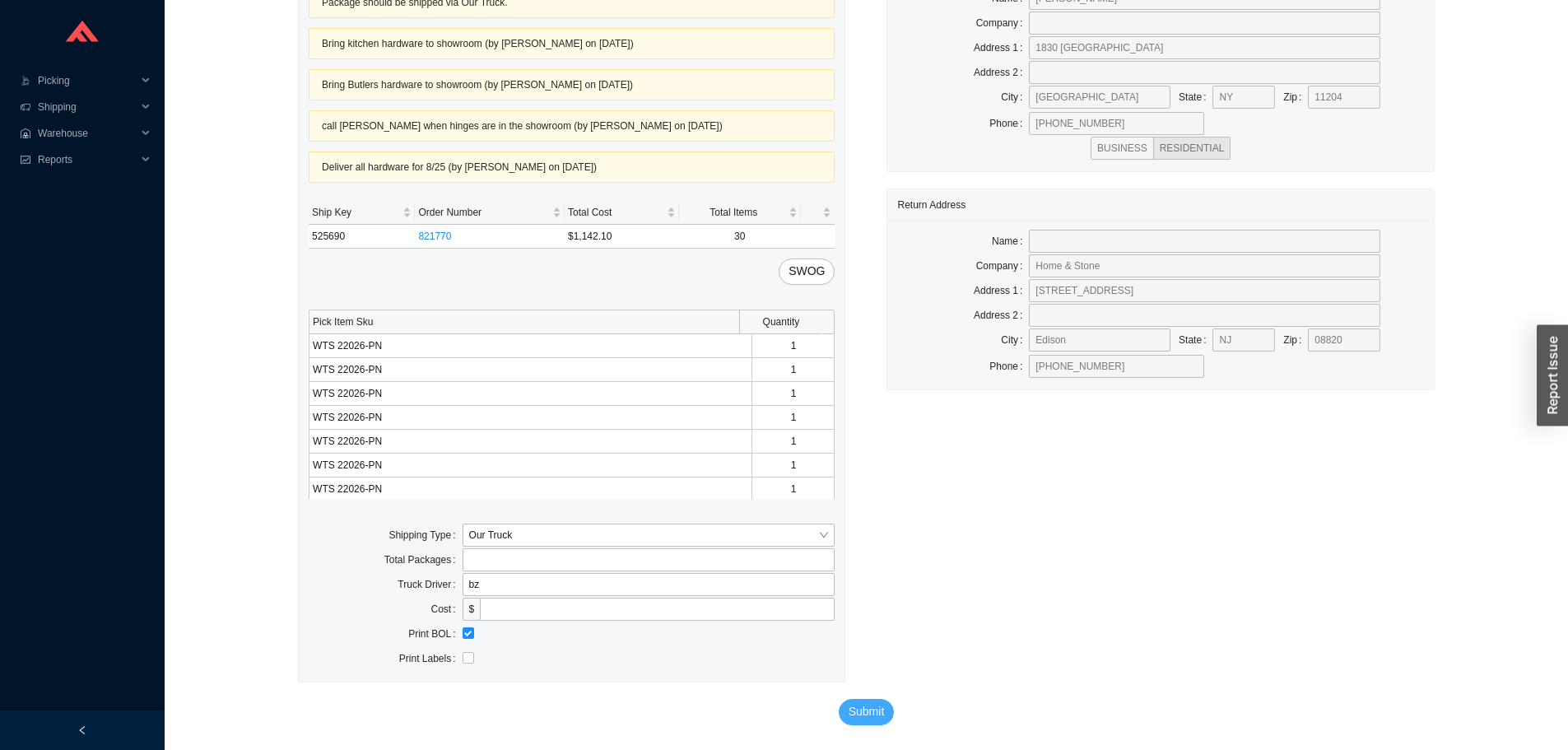
click at [872, 718] on span "Submit" at bounding box center [867, 712] width 37 height 19
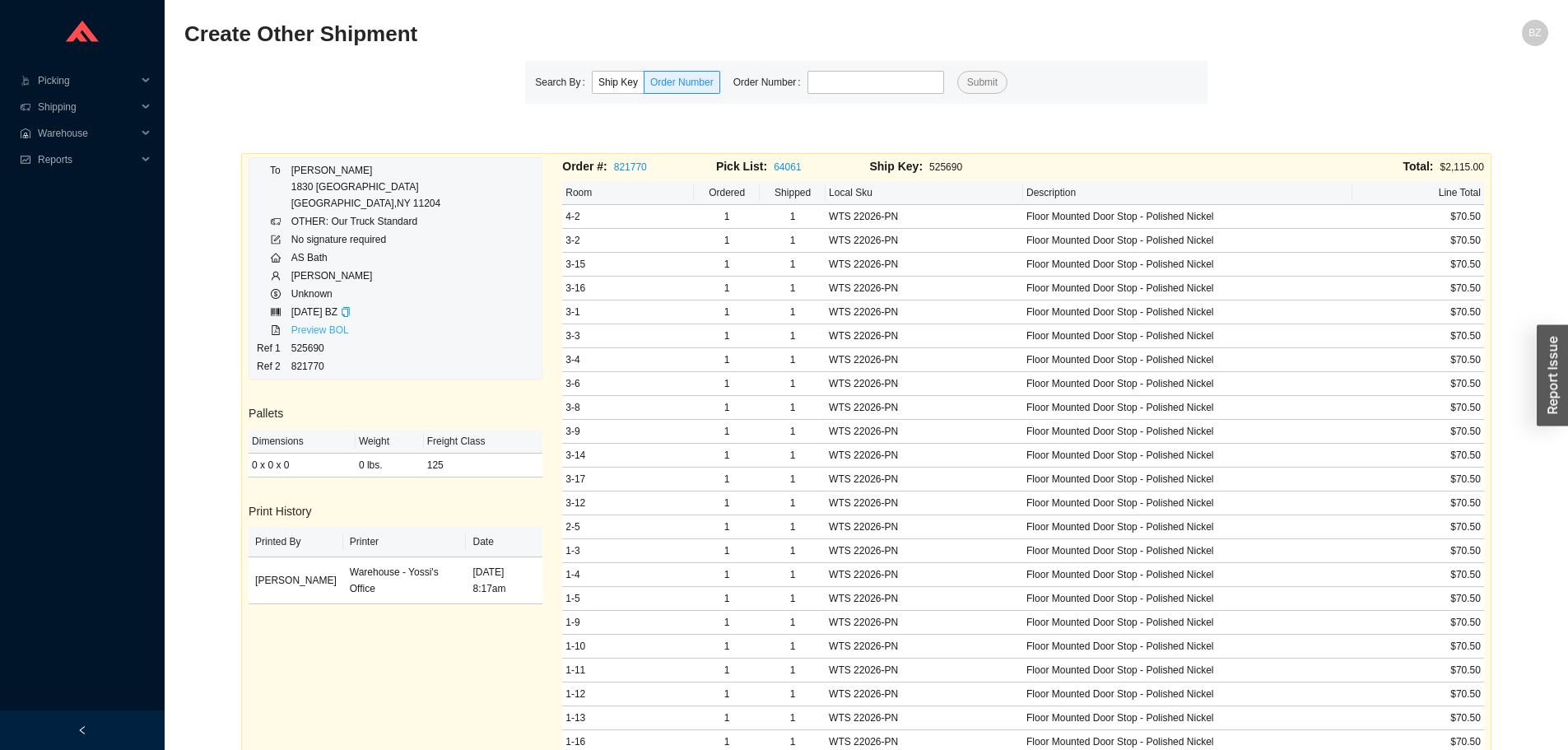
click at [330, 328] on link "Preview BOL" at bounding box center [320, 330] width 57 height 12
